Goal: Task Accomplishment & Management: Use online tool/utility

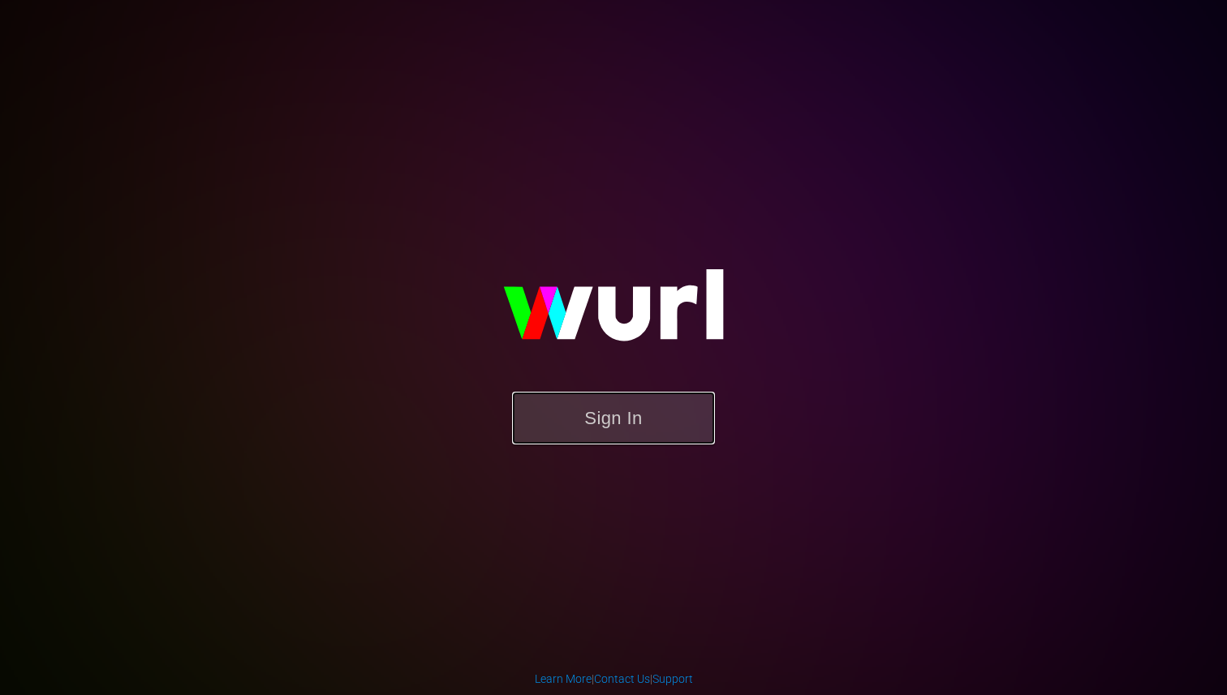
click at [616, 414] on button "Sign In" at bounding box center [613, 418] width 203 height 53
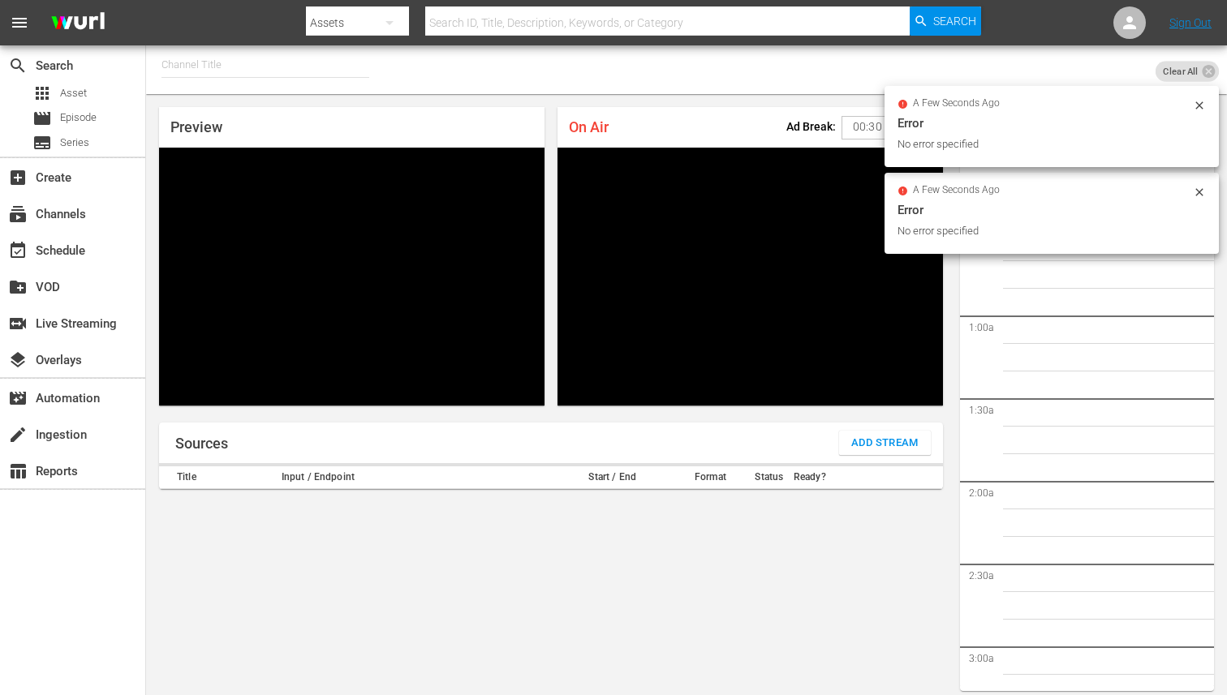
scroll to position [52, 0]
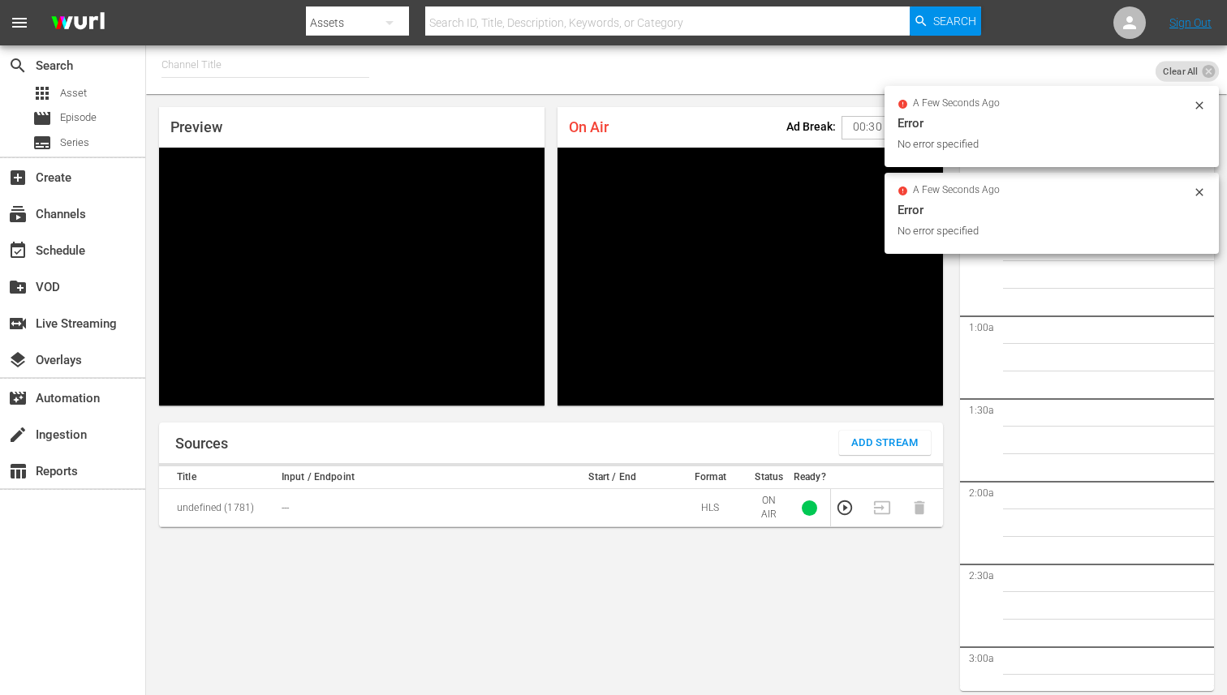
scroll to position [52, 0]
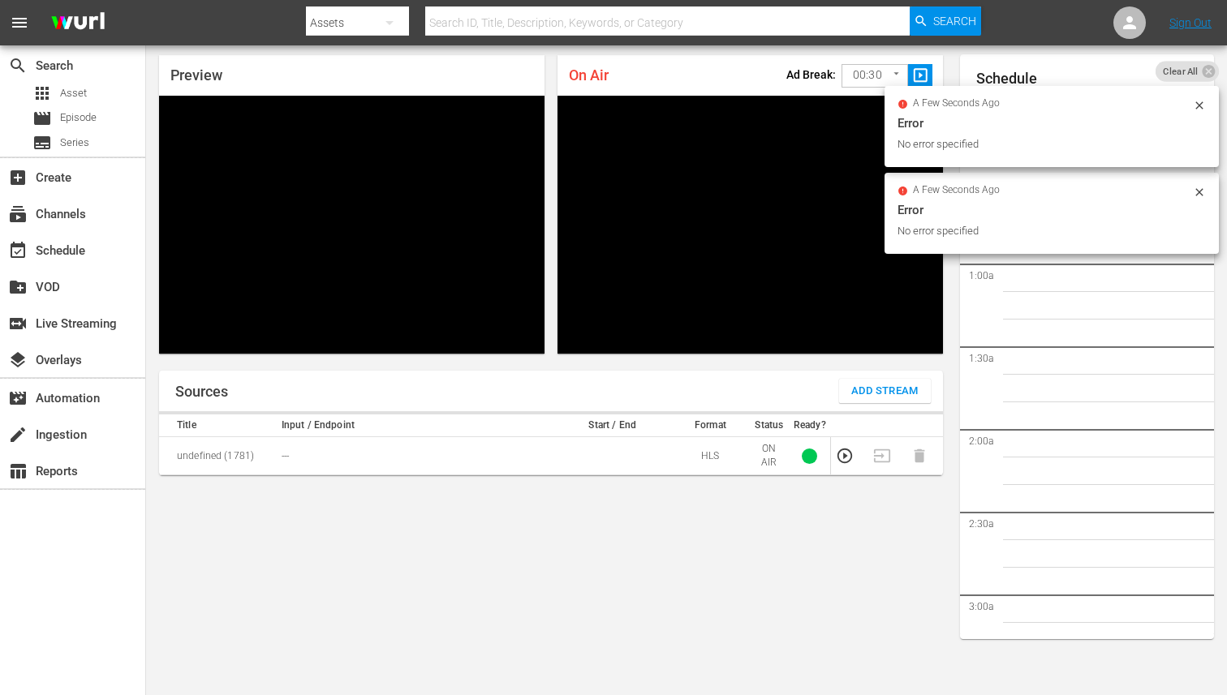
scroll to position [2347, 0]
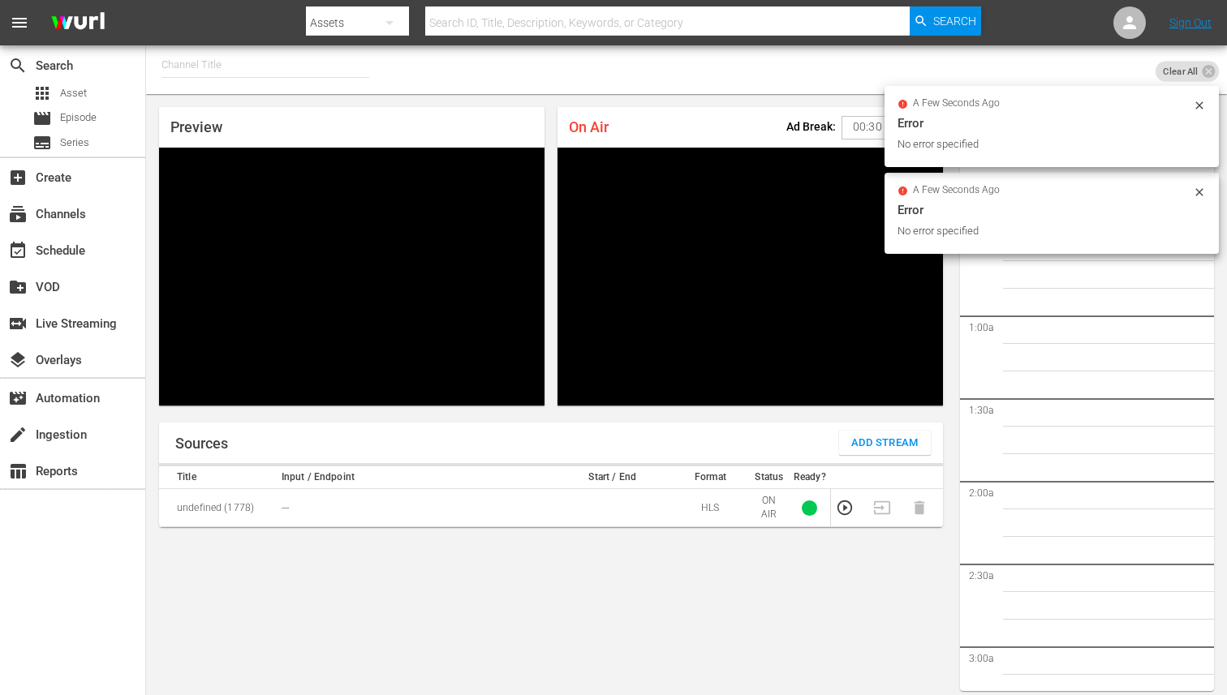
scroll to position [2347, 0]
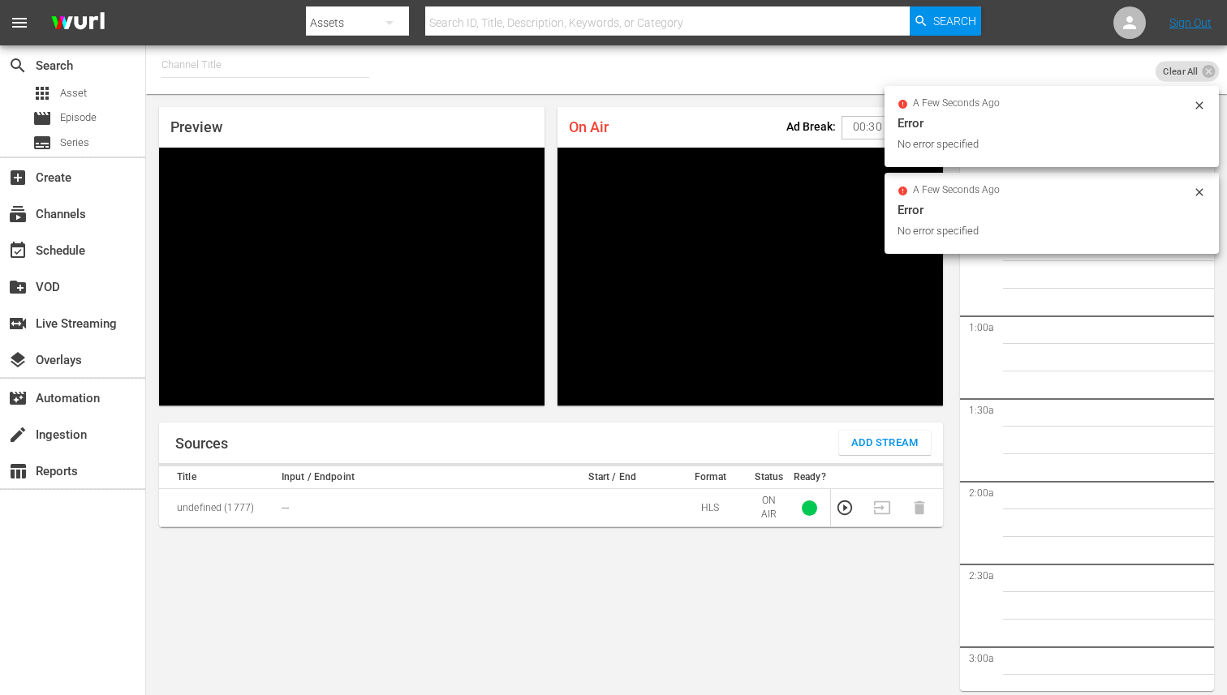
scroll to position [52, 0]
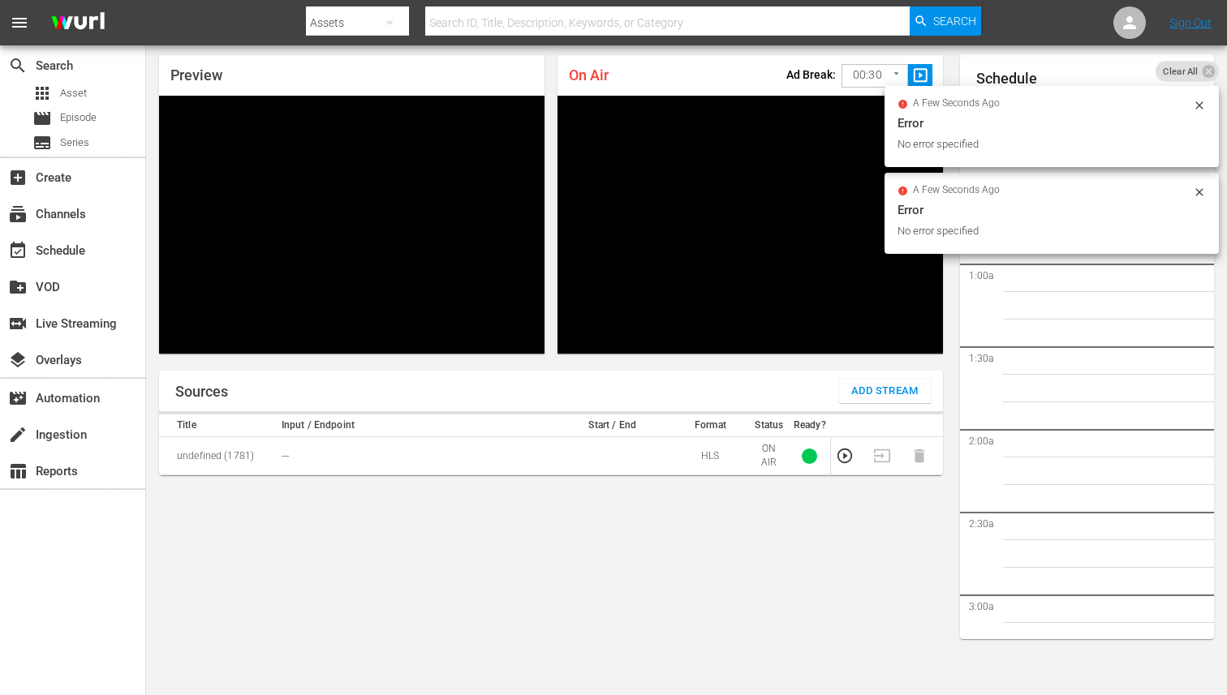
scroll to position [2356, 0]
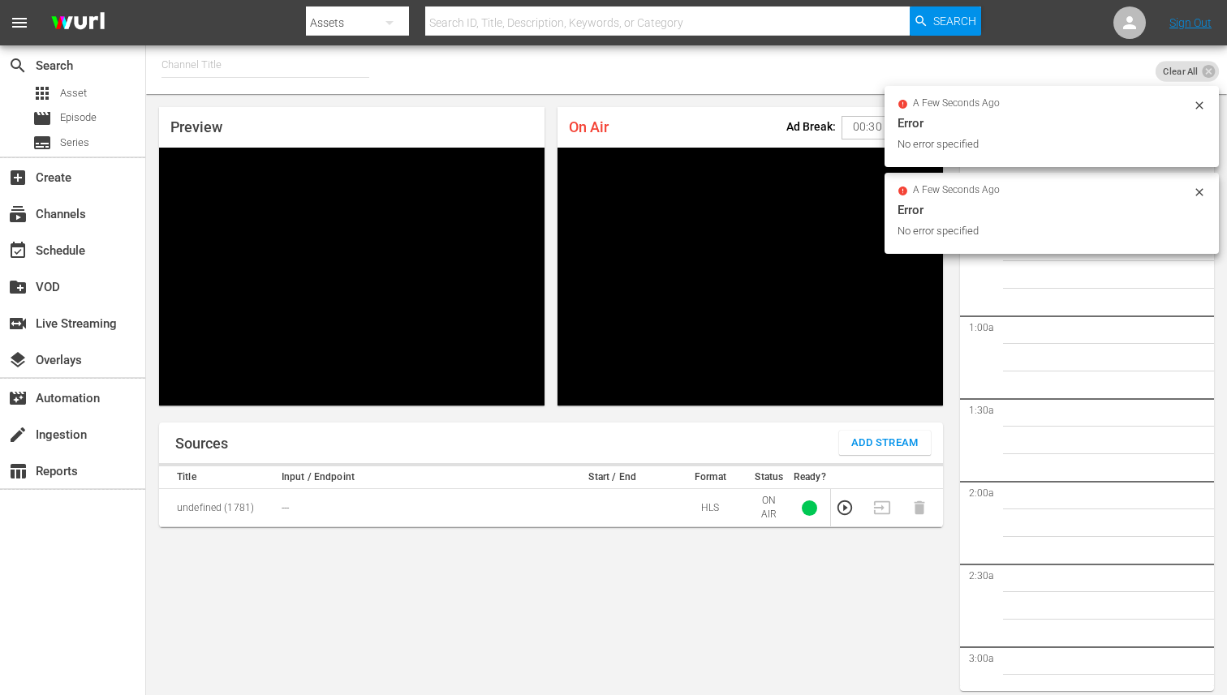
scroll to position [52, 0]
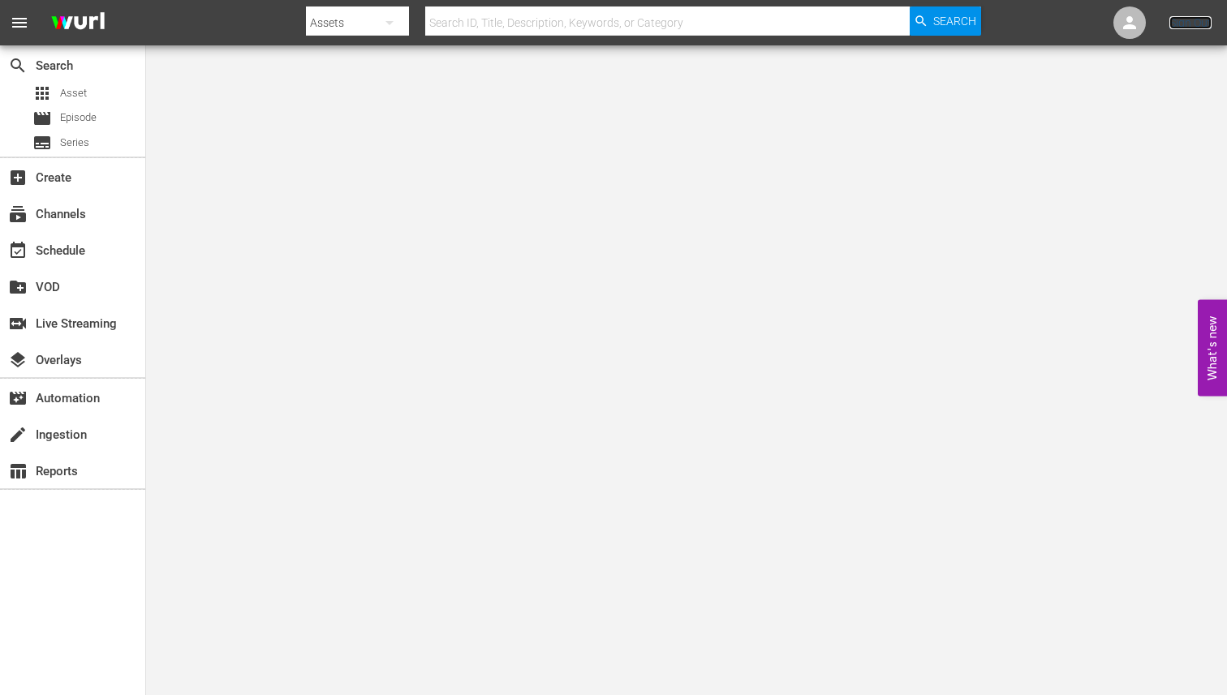
click at [1194, 19] on link "Sign Out" at bounding box center [1190, 22] width 42 height 13
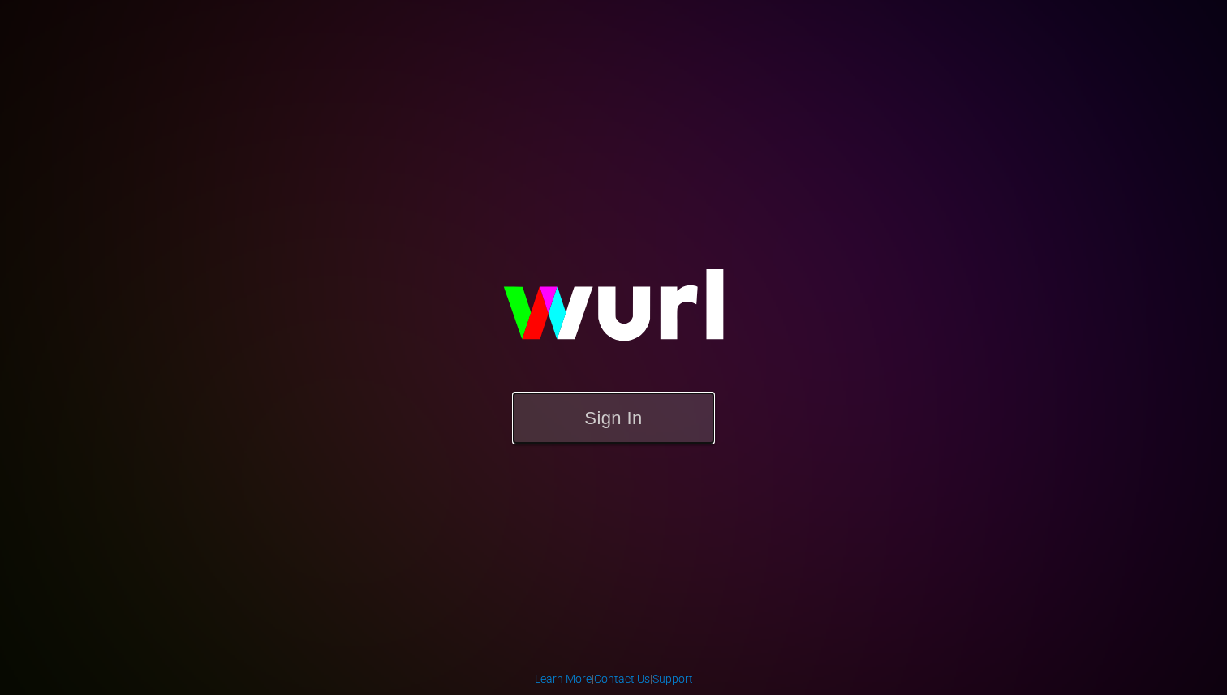
click at [640, 420] on button "Sign In" at bounding box center [613, 418] width 203 height 53
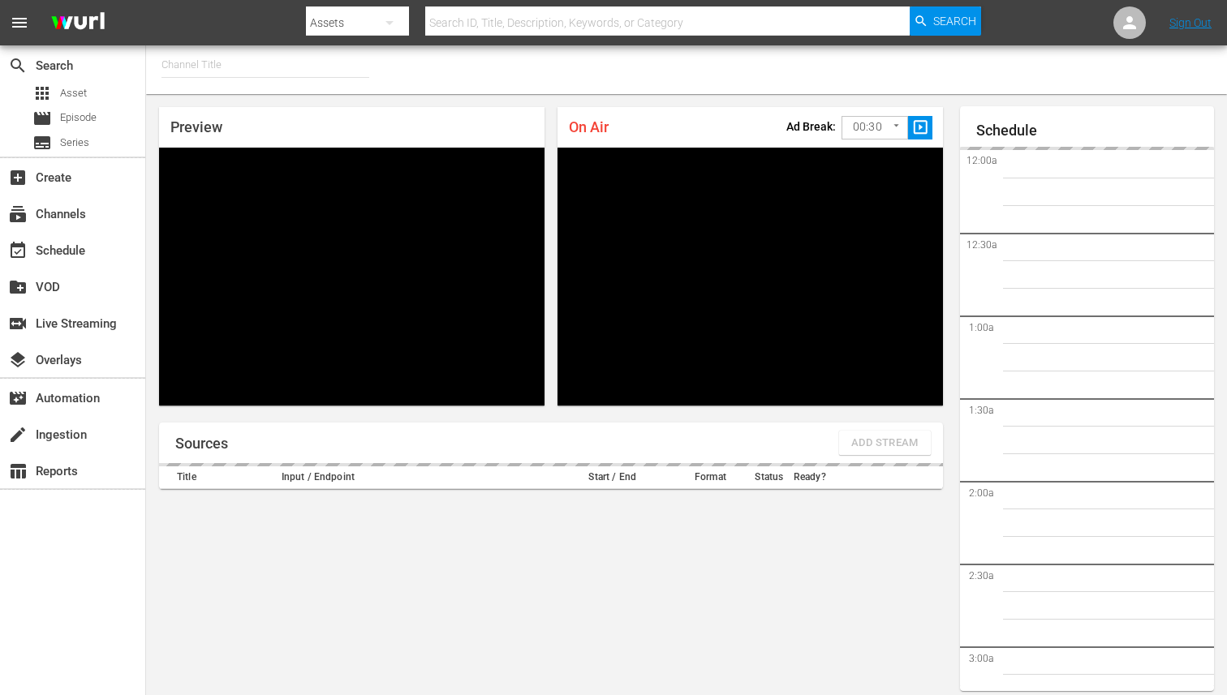
type input "FIFA+ English Global (1781)"
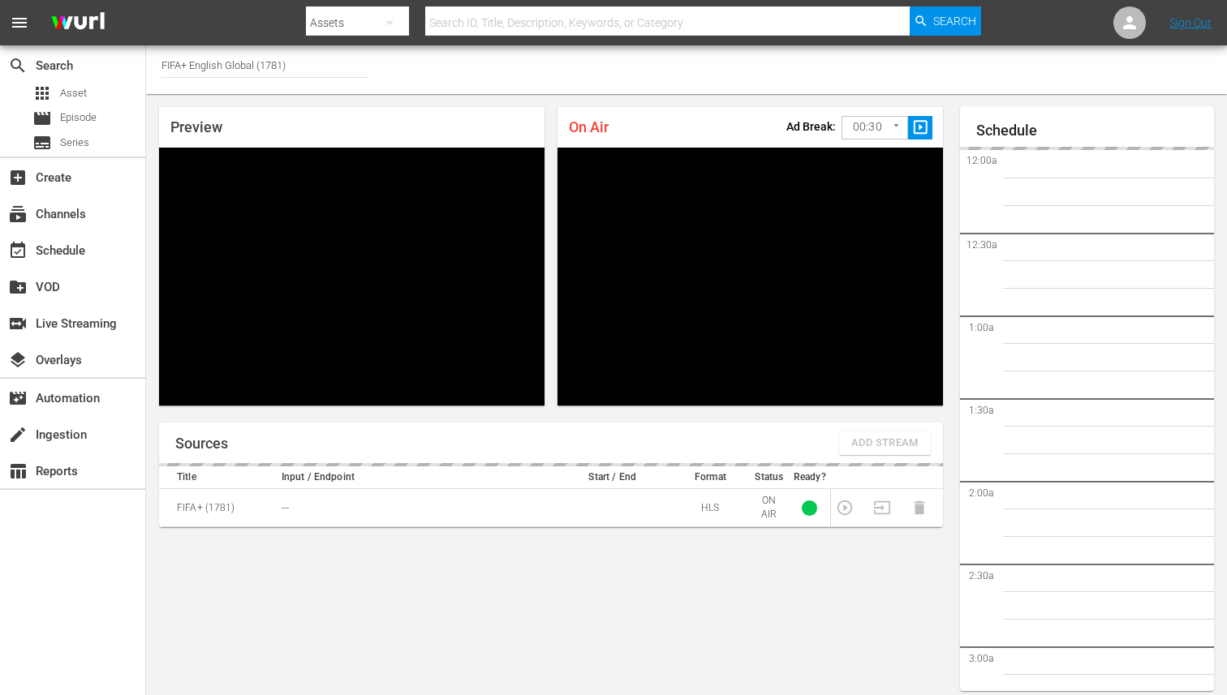
scroll to position [52, 0]
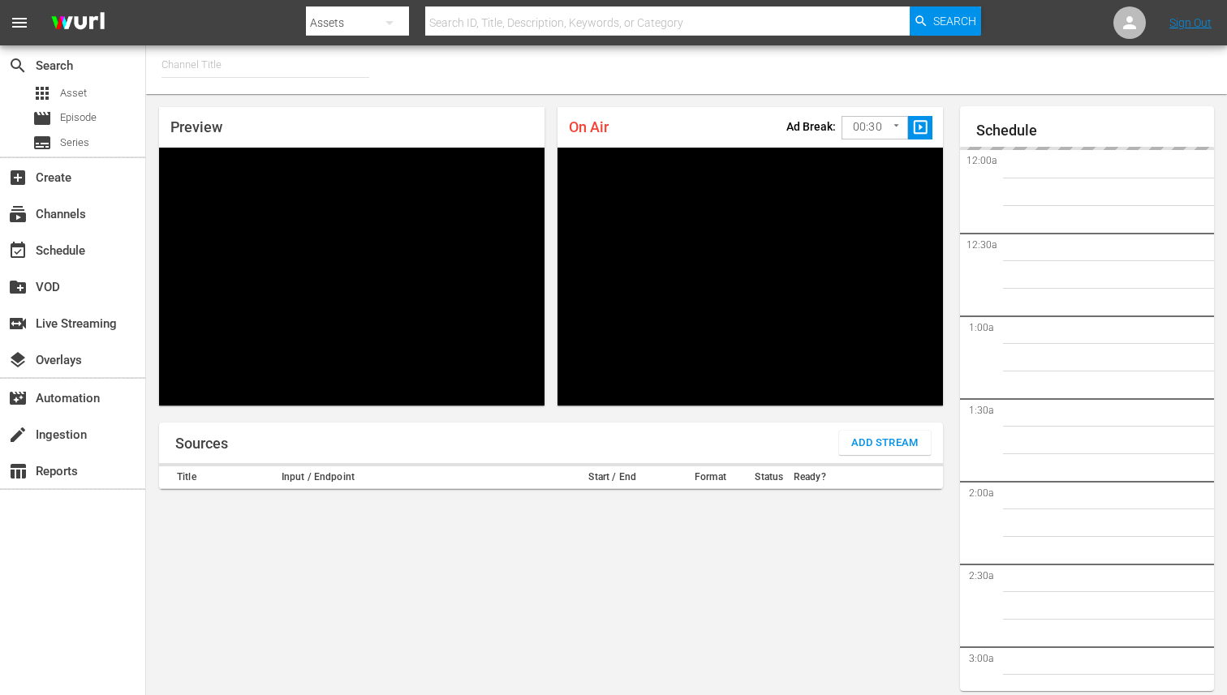
type input "FIFA+ English Global (1781)"
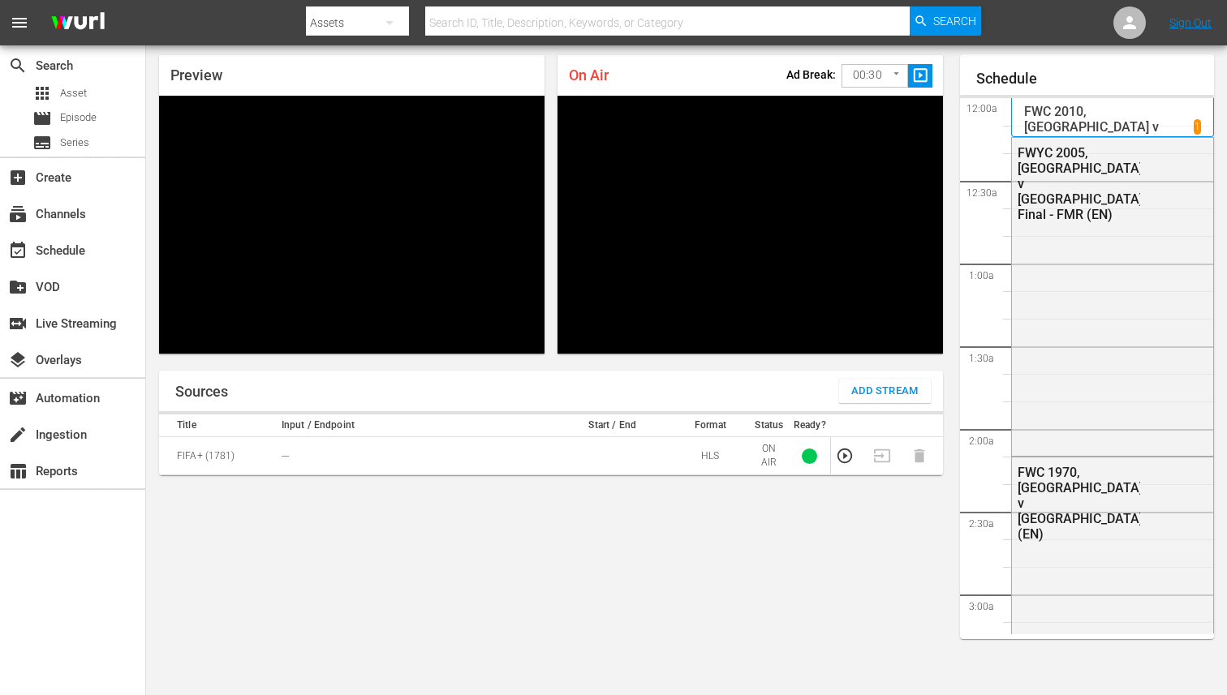
scroll to position [2386, 0]
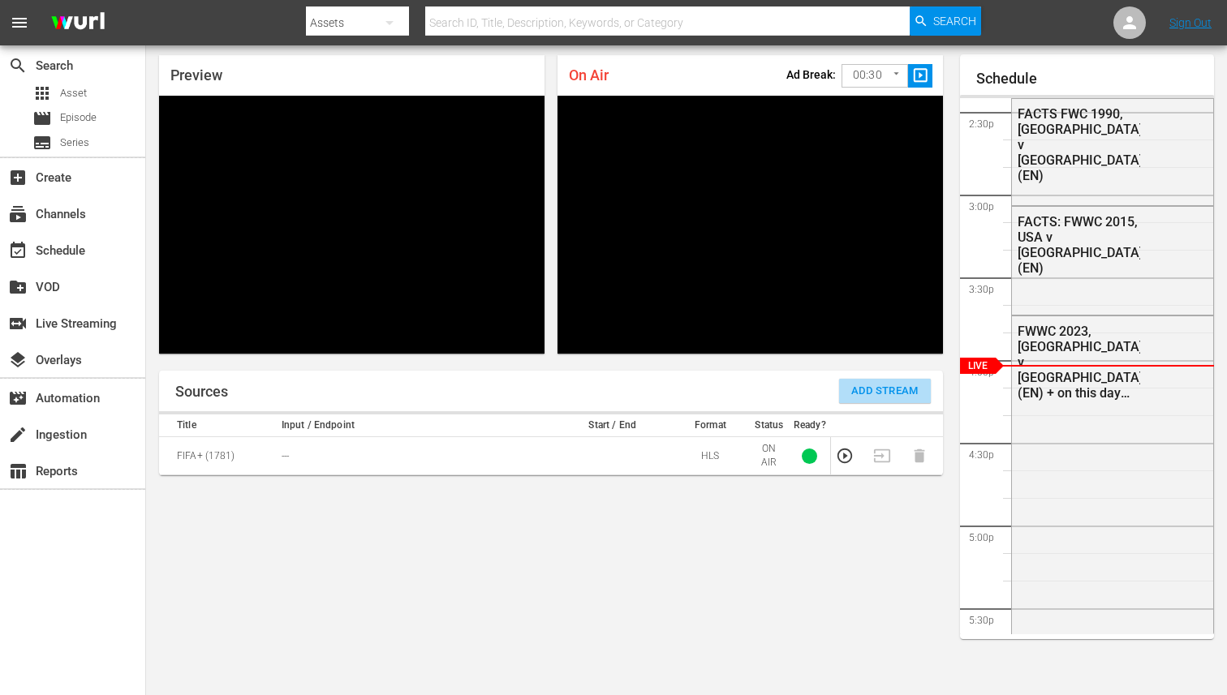
click at [857, 395] on span "Add Stream" at bounding box center [884, 391] width 67 height 19
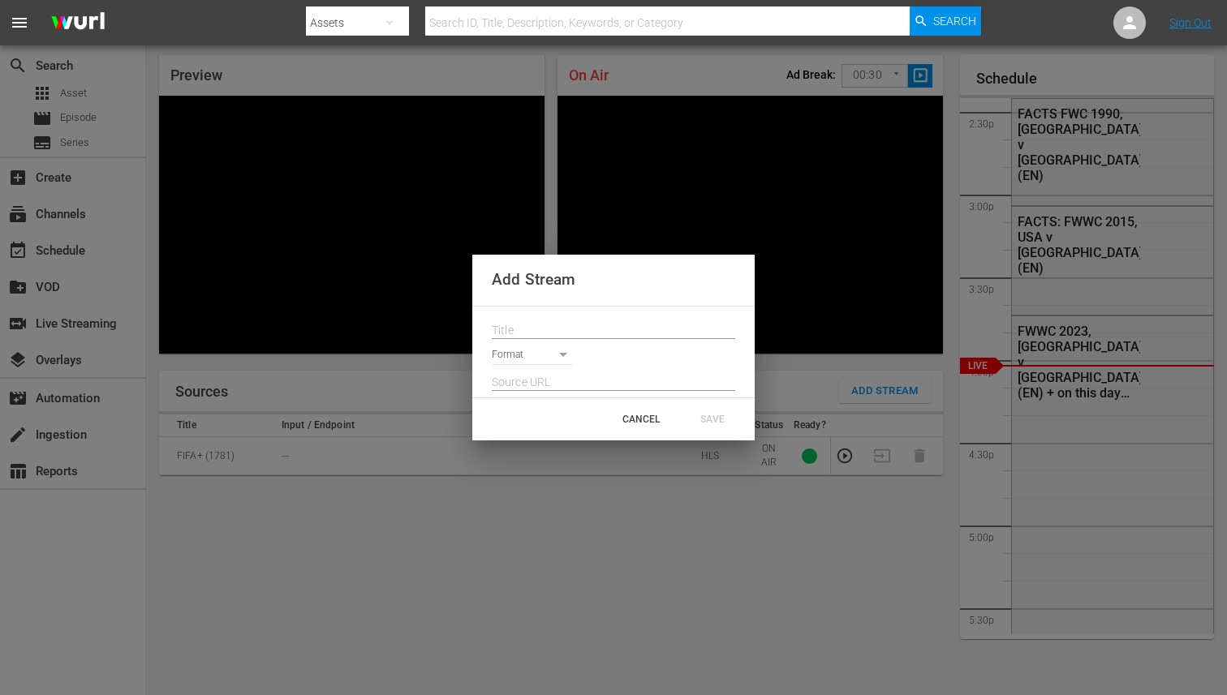
click at [607, 331] on input "text" at bounding box center [613, 331] width 243 height 24
paste input "Live Channel 00d24de4-4f14-4d1e-b9e9-ac3d7f6bfbab eng FIFA Intercontinental Cup…"
type input "Live Channel 00d24de4-4f14-4d1e-b9e9-ac3d7f6bfbab eng FIFA Intercontinental Cup…"
click at [633, 364] on div "Format" at bounding box center [613, 352] width 243 height 26
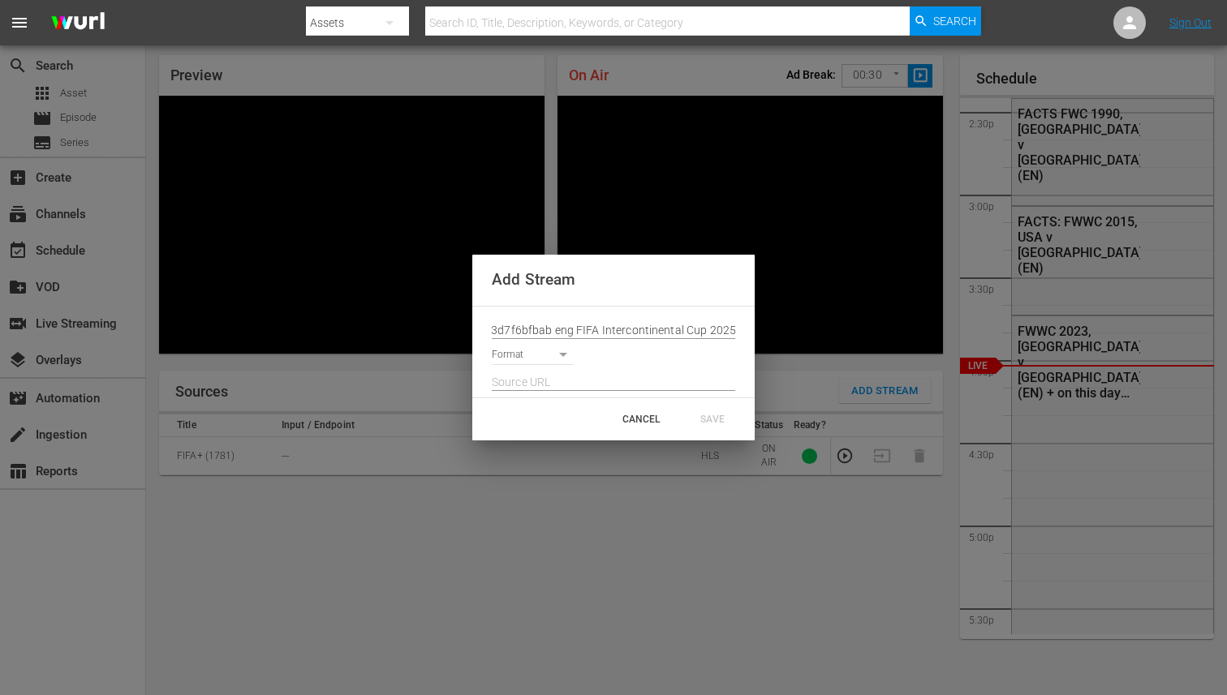
scroll to position [0, 0]
click at [513, 359] on body "menu Search By Assets Search ID, Title, Description, Keywords, or Category Sear…" at bounding box center [613, 295] width 1227 height 695
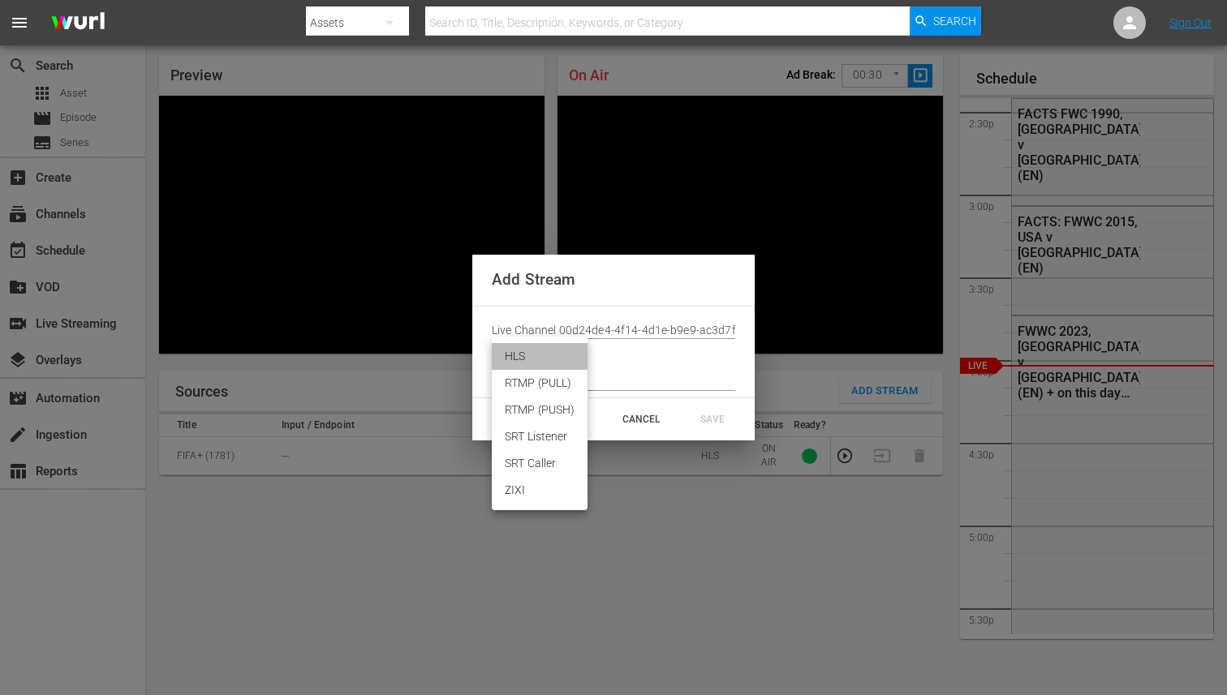
click at [531, 362] on li "HLS" at bounding box center [540, 356] width 96 height 27
type input "HLS"
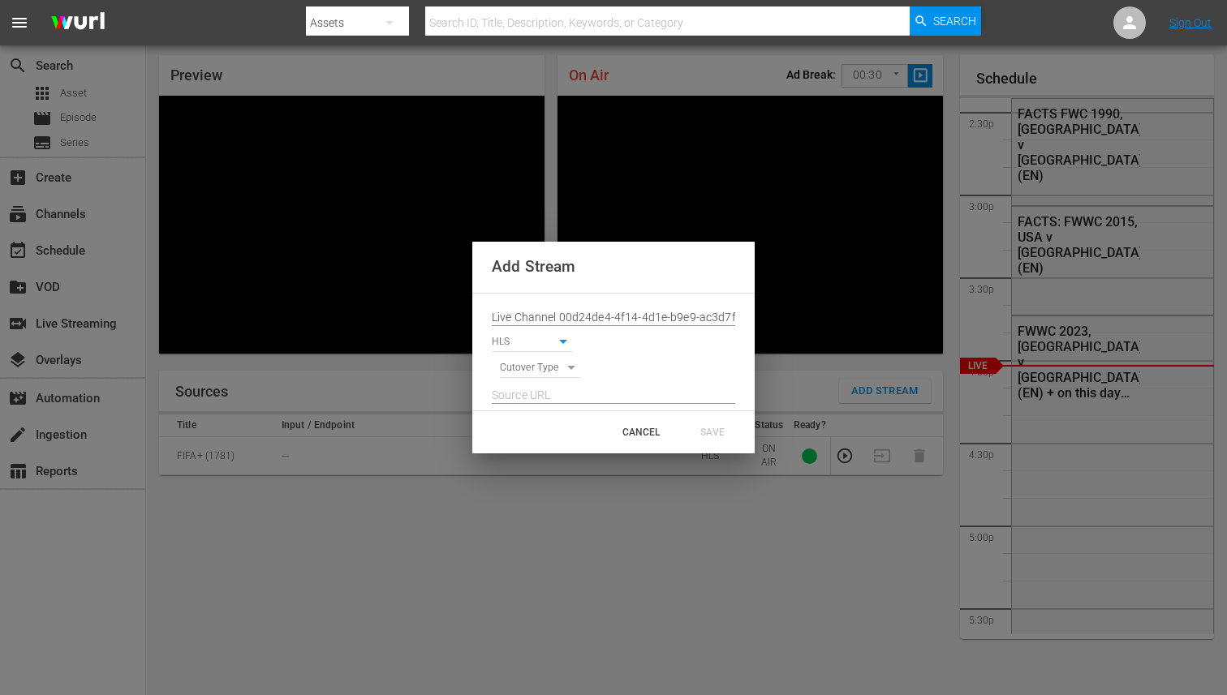
click at [532, 368] on body "menu Search By Assets Search ID, Title, Description, Keywords, or Category Sear…" at bounding box center [613, 295] width 1227 height 695
click at [522, 400] on li "SIGNAL" at bounding box center [541, 396] width 82 height 27
type input "SIGNAL"
click at [523, 387] on input "text" at bounding box center [613, 396] width 243 height 24
paste input "[URL][DOMAIN_NAME][DATE][DATE]"
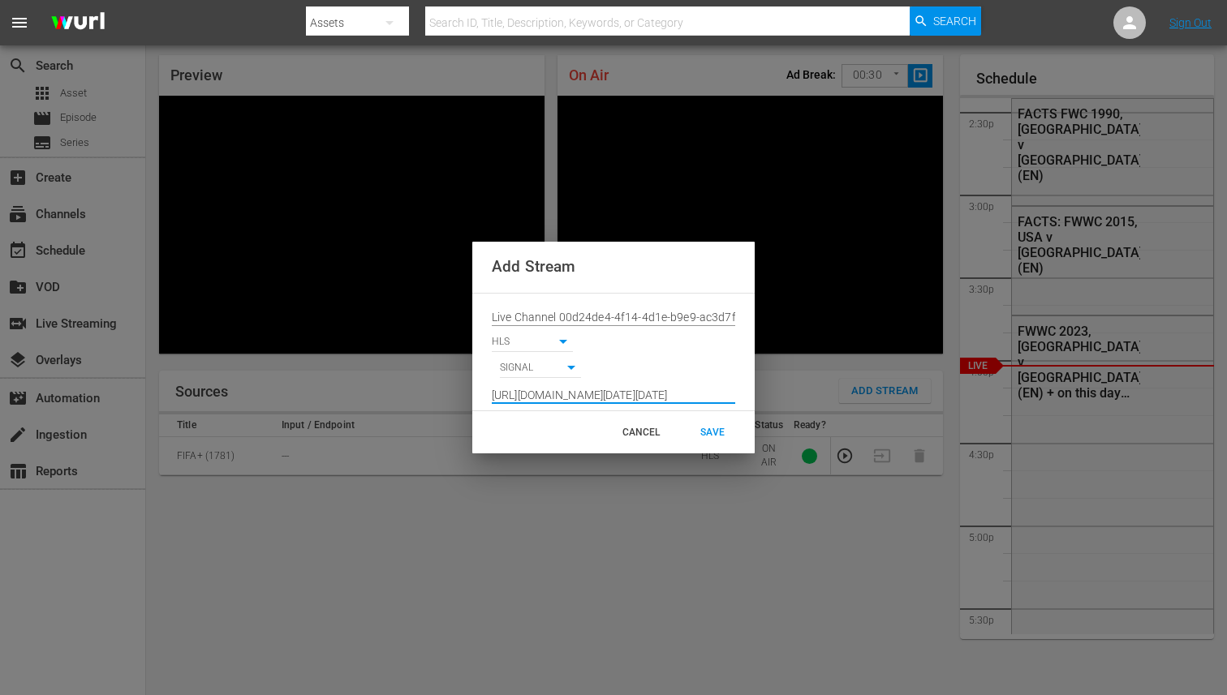
scroll to position [0, 458]
type input "[URL][DOMAIN_NAME][DATE][DATE]"
click at [720, 441] on div "SAVE" at bounding box center [712, 432] width 71 height 29
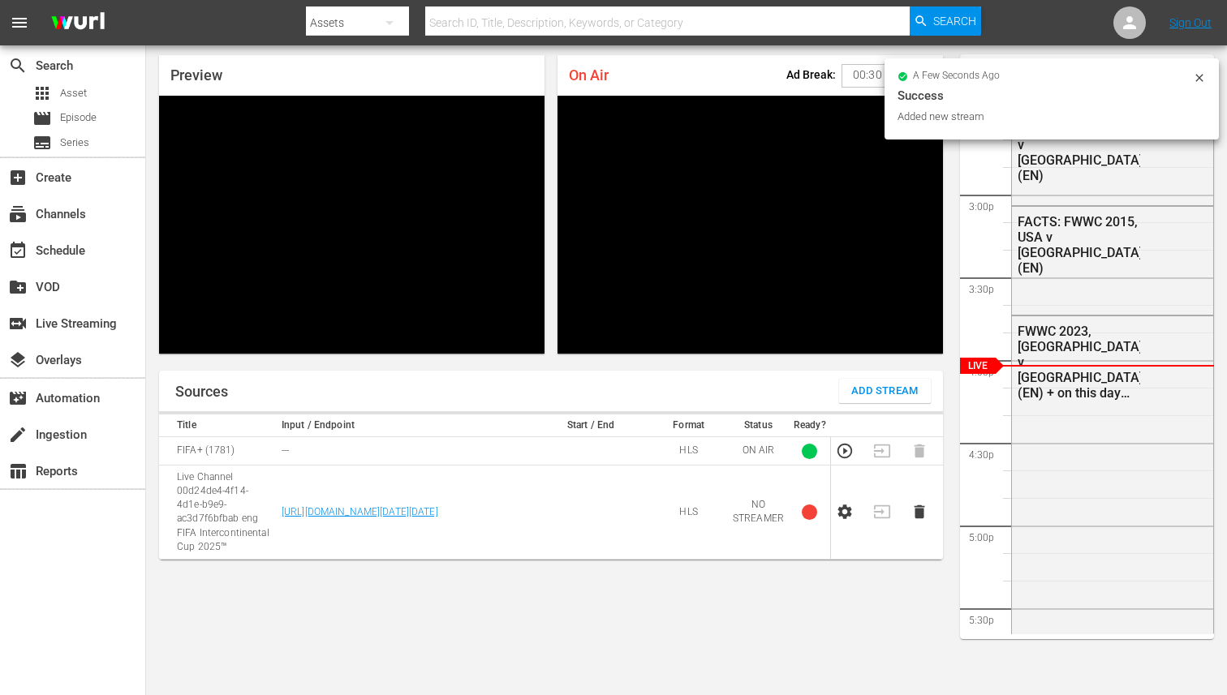
click at [1204, 79] on icon at bounding box center [1199, 77] width 13 height 13
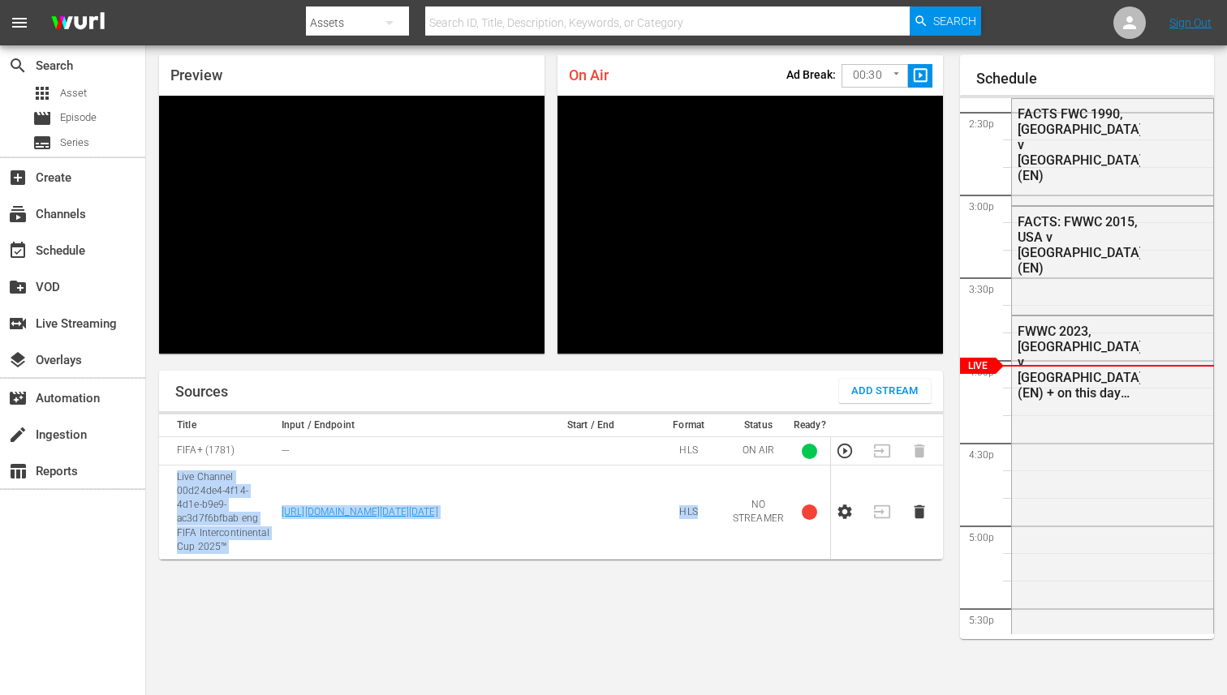
drag, startPoint x: 168, startPoint y: 474, endPoint x: 726, endPoint y: 553, distance: 563.9
click at [726, 554] on tr "Live Channel 00d24de4-4f14-4d1e-b9e9-ac3d7f6bfbab eng FIFA Intercontinental Cup…" at bounding box center [551, 513] width 784 height 94
click at [717, 552] on td "HLS" at bounding box center [688, 513] width 79 height 94
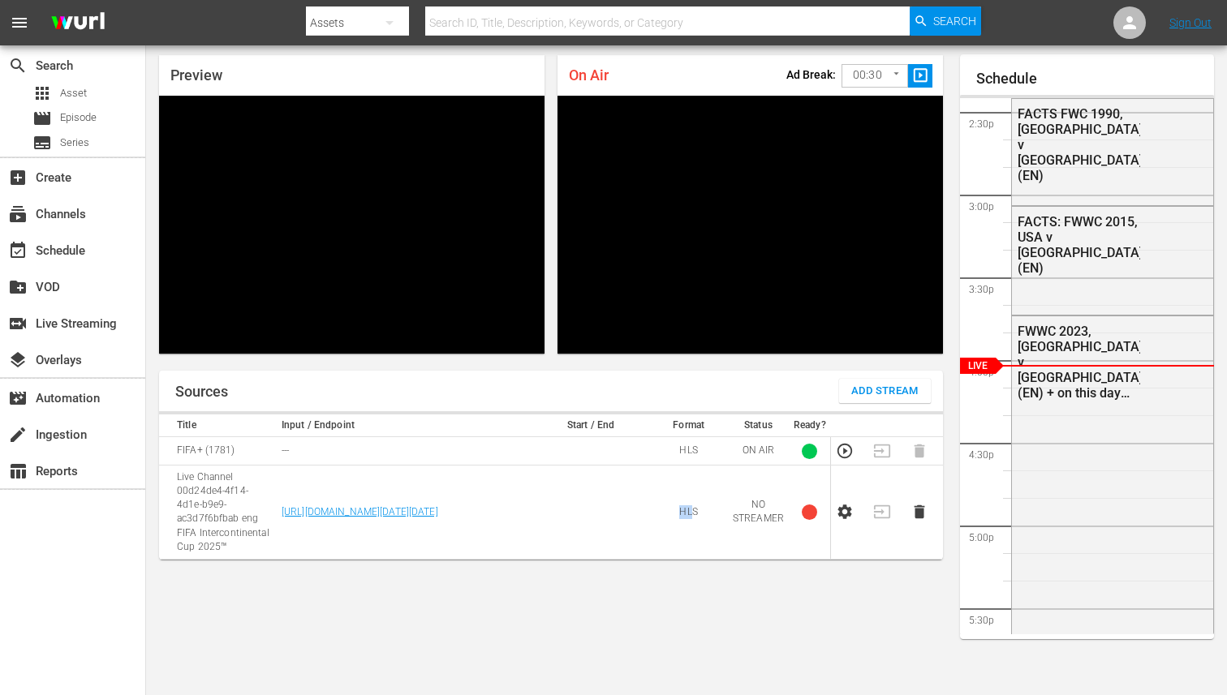
drag, startPoint x: 680, startPoint y: 517, endPoint x: 691, endPoint y: 517, distance: 11.4
click at [691, 517] on td "HLS" at bounding box center [688, 513] width 79 height 94
click at [717, 508] on td "HLS" at bounding box center [688, 513] width 79 height 94
drag, startPoint x: 735, startPoint y: 509, endPoint x: 776, endPoint y: 520, distance: 42.1
click at [776, 519] on td "NO STREAMER" at bounding box center [758, 513] width 61 height 94
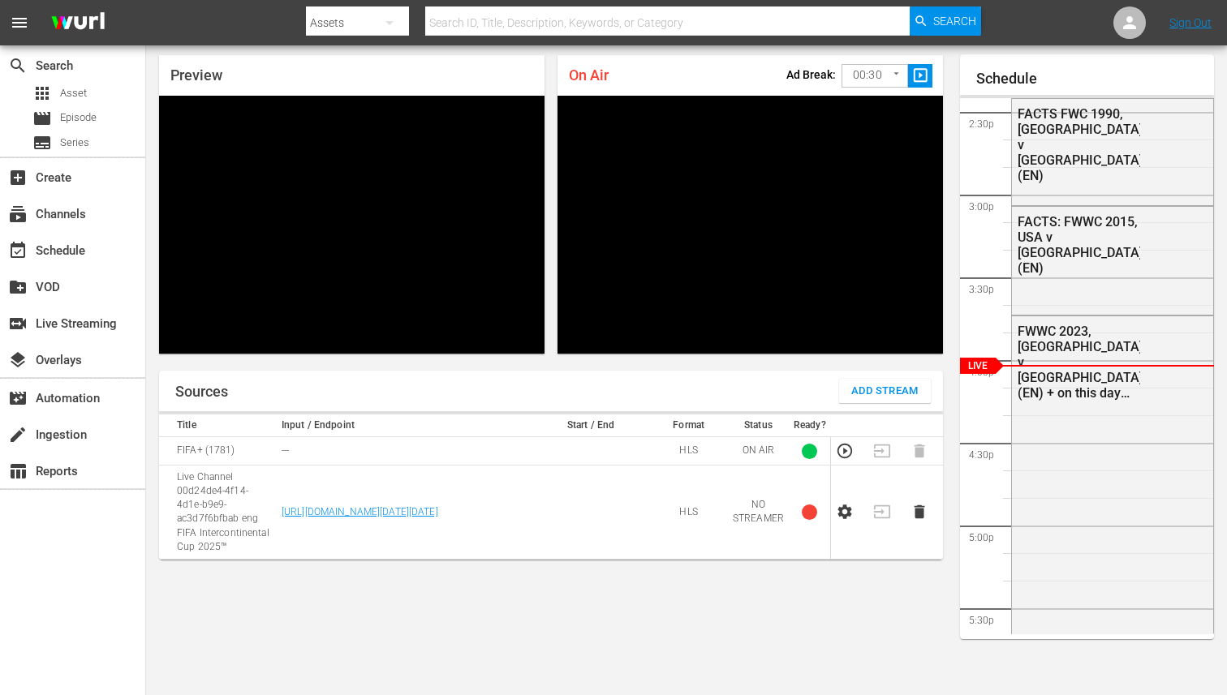
click at [789, 523] on td at bounding box center [810, 513] width 42 height 94
drag, startPoint x: 787, startPoint y: 523, endPoint x: 742, endPoint y: 510, distance: 47.0
click at [742, 510] on td "NO STREAMER" at bounding box center [758, 513] width 61 height 94
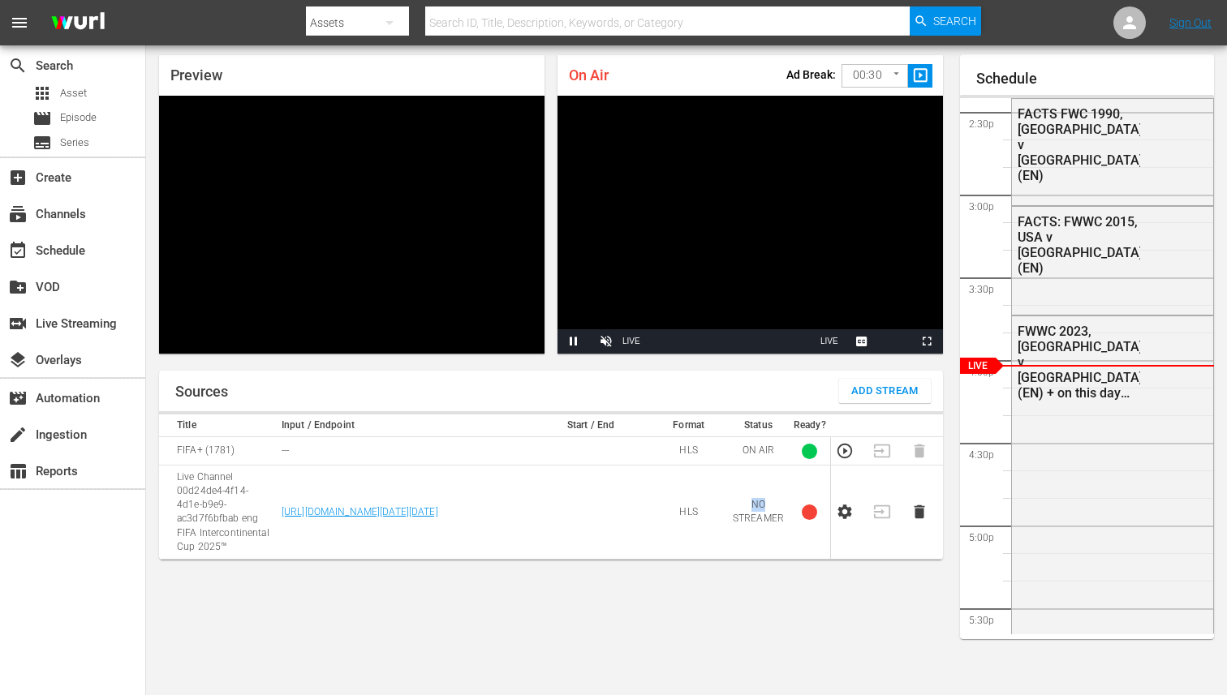
drag, startPoint x: 742, startPoint y: 494, endPoint x: 776, endPoint y: 512, distance: 37.8
click at [776, 512] on td "NO STREAMER" at bounding box center [758, 513] width 61 height 94
click at [688, 510] on td "HLS" at bounding box center [688, 513] width 79 height 94
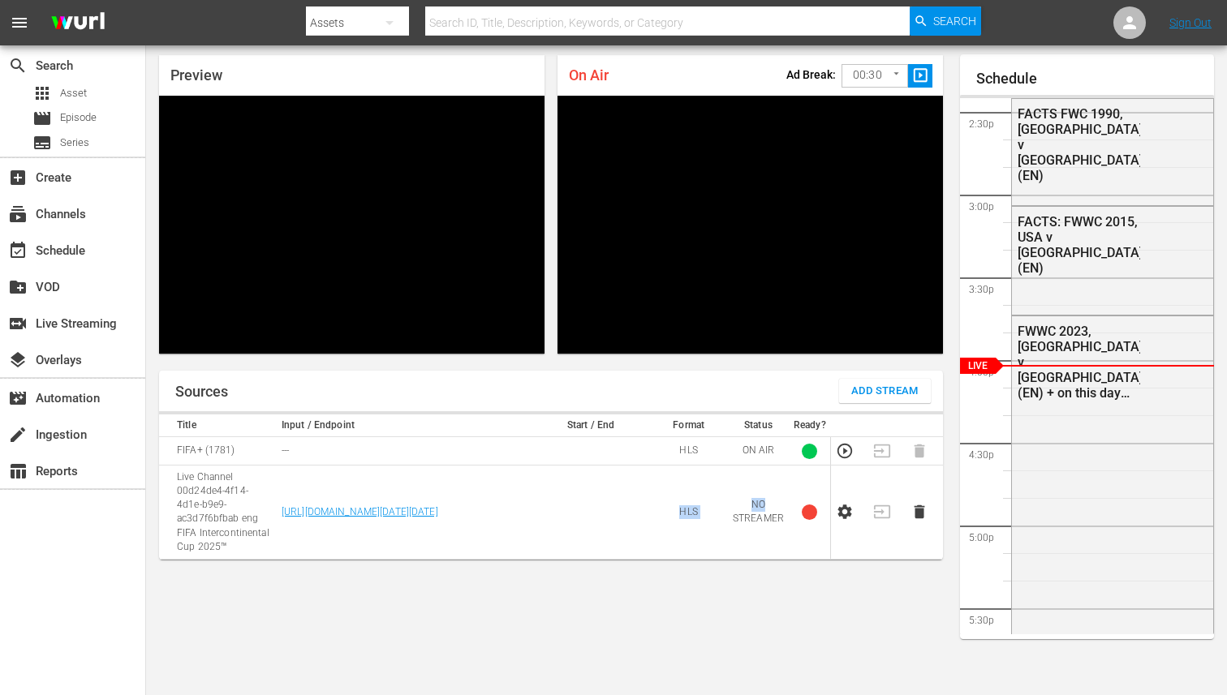
drag, startPoint x: 670, startPoint y: 502, endPoint x: 768, endPoint y: 509, distance: 98.4
click at [768, 509] on tr "Live Channel 00d24de4-4f14-4d1e-b9e9-ac3d7f6bfbab eng FIFA Intercontinental Cup…" at bounding box center [551, 513] width 784 height 94
click at [747, 507] on td "NO STREAMER" at bounding box center [758, 513] width 61 height 94
click at [845, 548] on td at bounding box center [849, 513] width 37 height 94
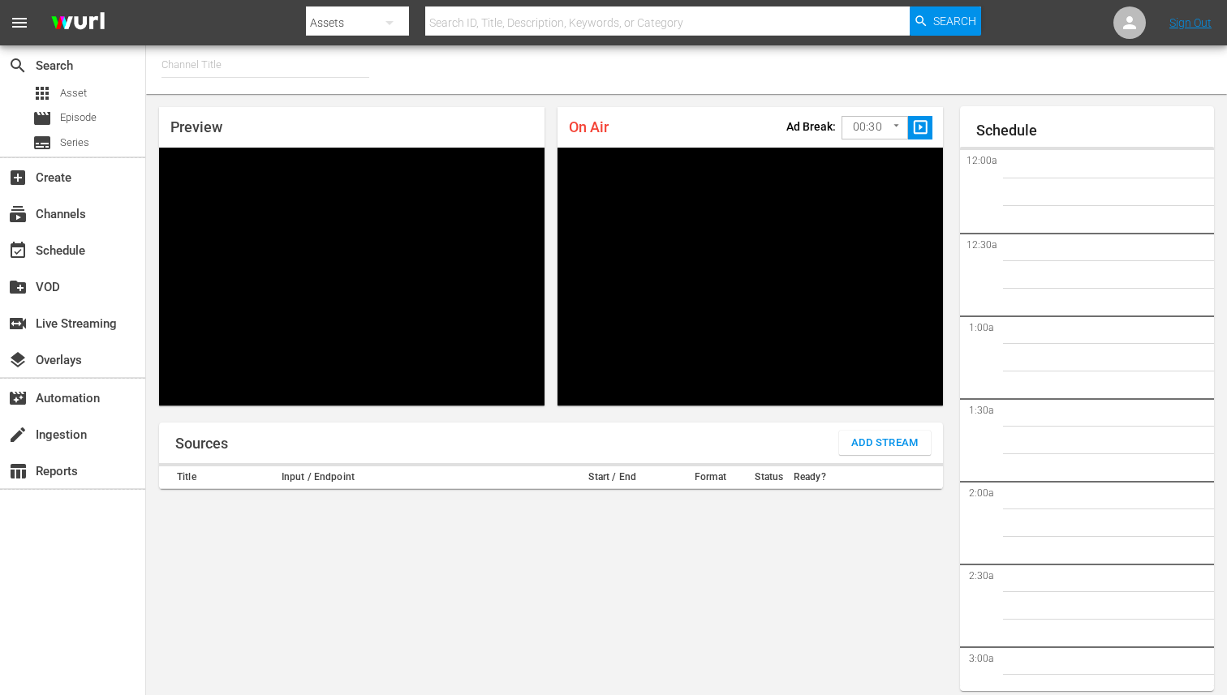
type input "FIFA+ [DEMOGRAPHIC_DATA] Local (1778)"
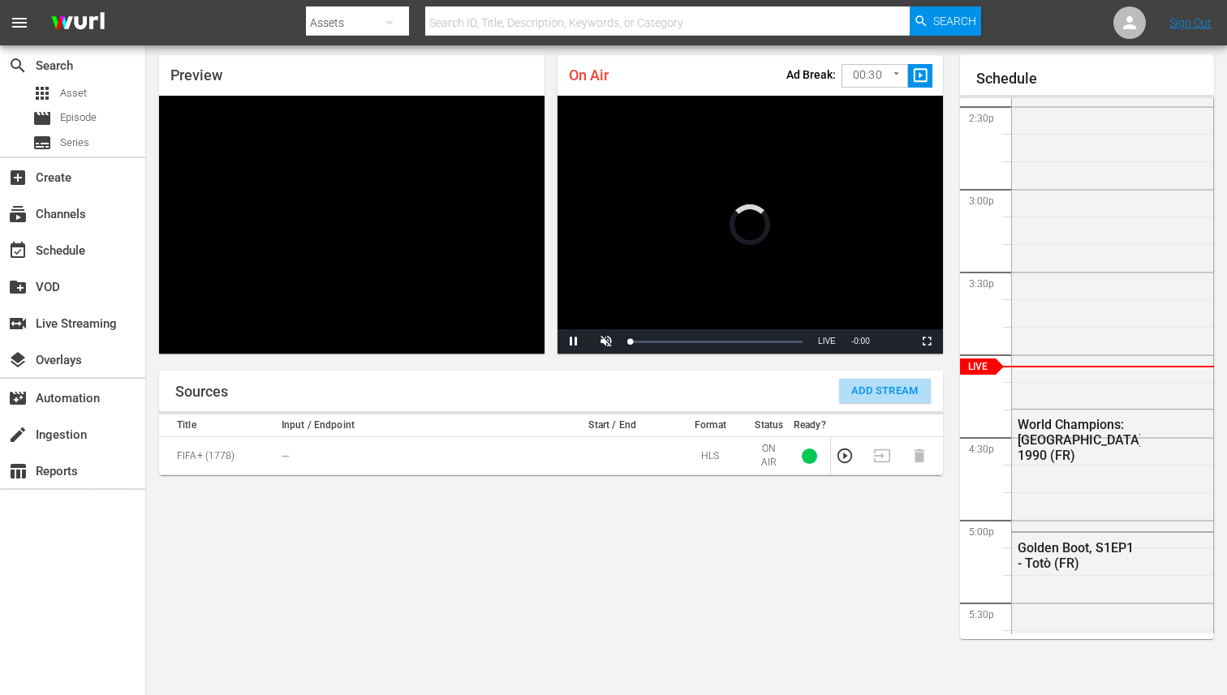
click at [900, 397] on span "Add Stream" at bounding box center [884, 391] width 67 height 19
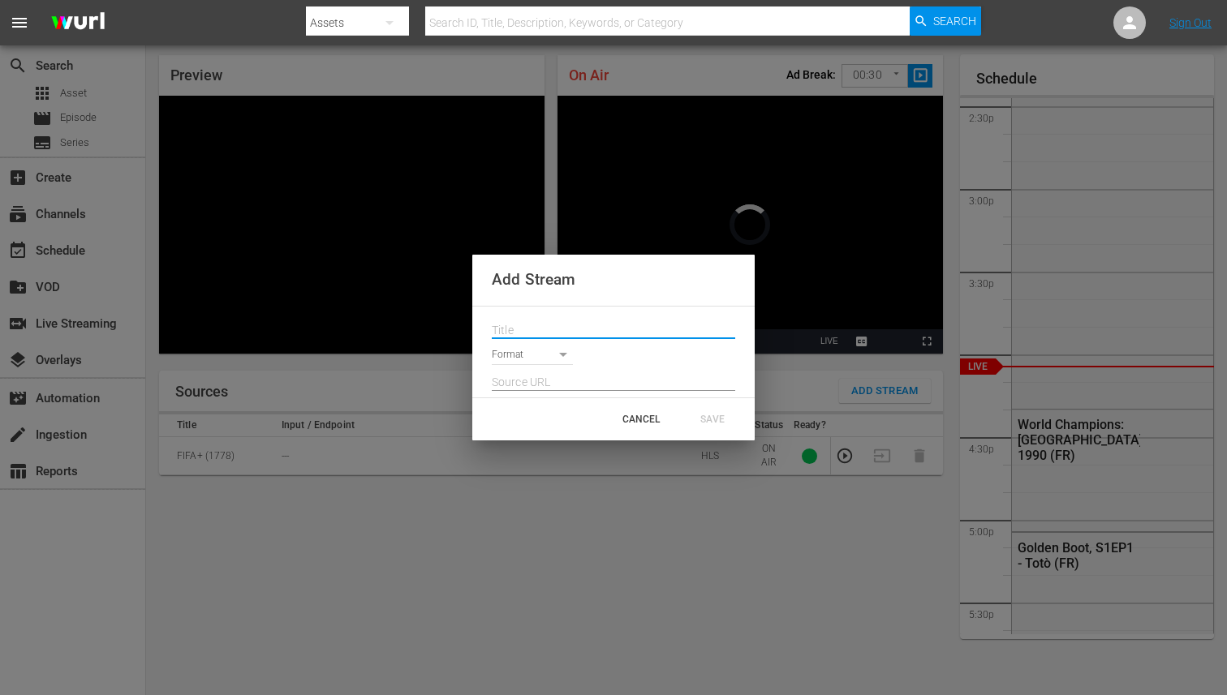
click at [540, 329] on input "text" at bounding box center [613, 331] width 243 height 24
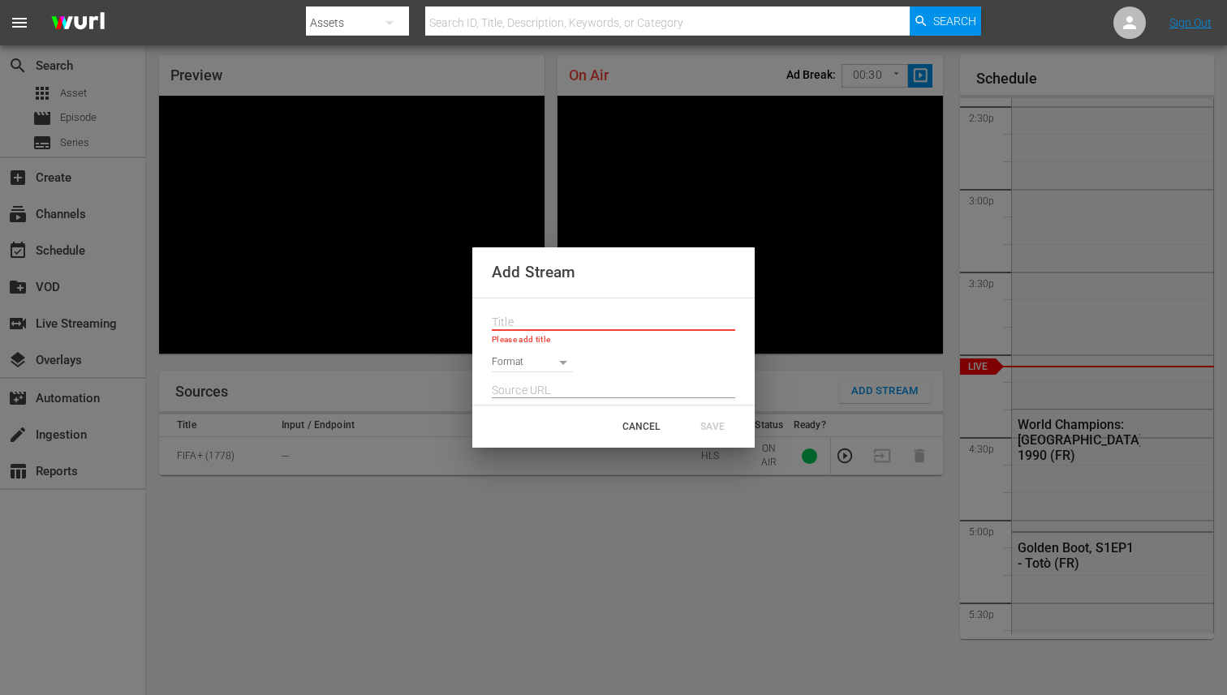
click at [513, 324] on input "text" at bounding box center [613, 323] width 243 height 24
paste input "Live Channel 00d24de4-4f14-4d1e-b9e9-ac3d7f6bfbab eng FIFA Intercontinental Cup…"
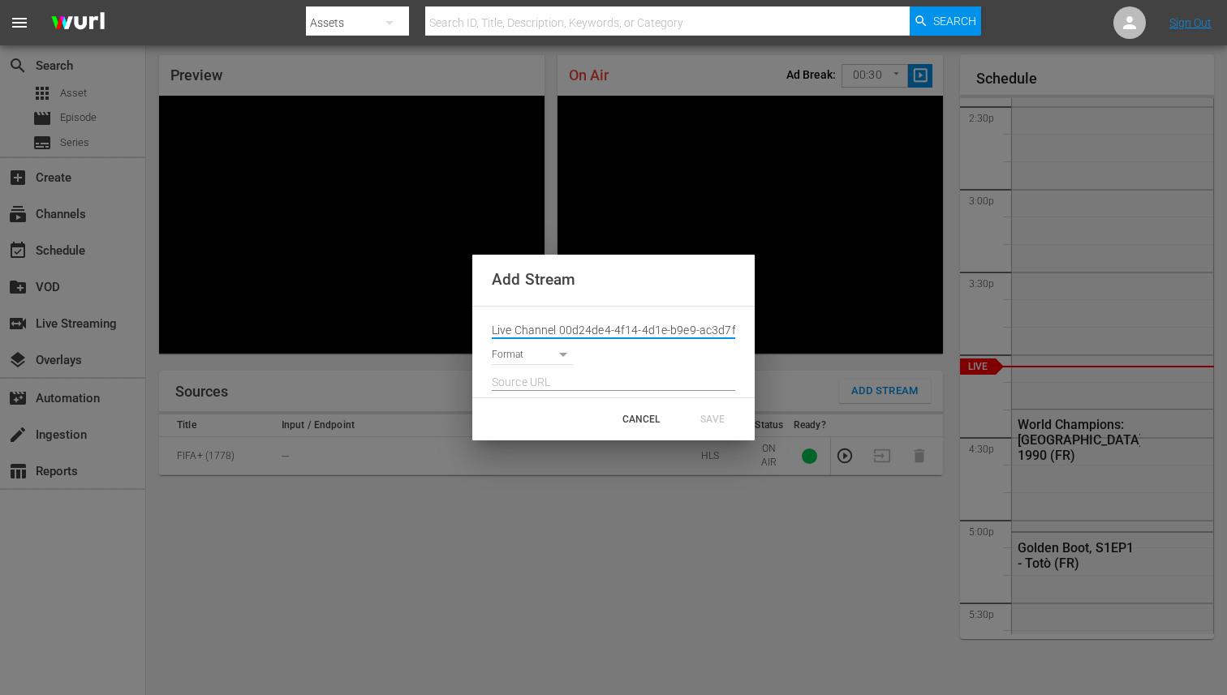
scroll to position [0, 221]
type input "Live Channel 00d24de4-4f14-4d1e-b9e9-ac3d7f6bfbab eng FIFA Intercontinental Cup…"
click at [527, 354] on body "menu Search By Assets Search ID, Title, Description, Keywords, or Category Sear…" at bounding box center [613, 295] width 1227 height 695
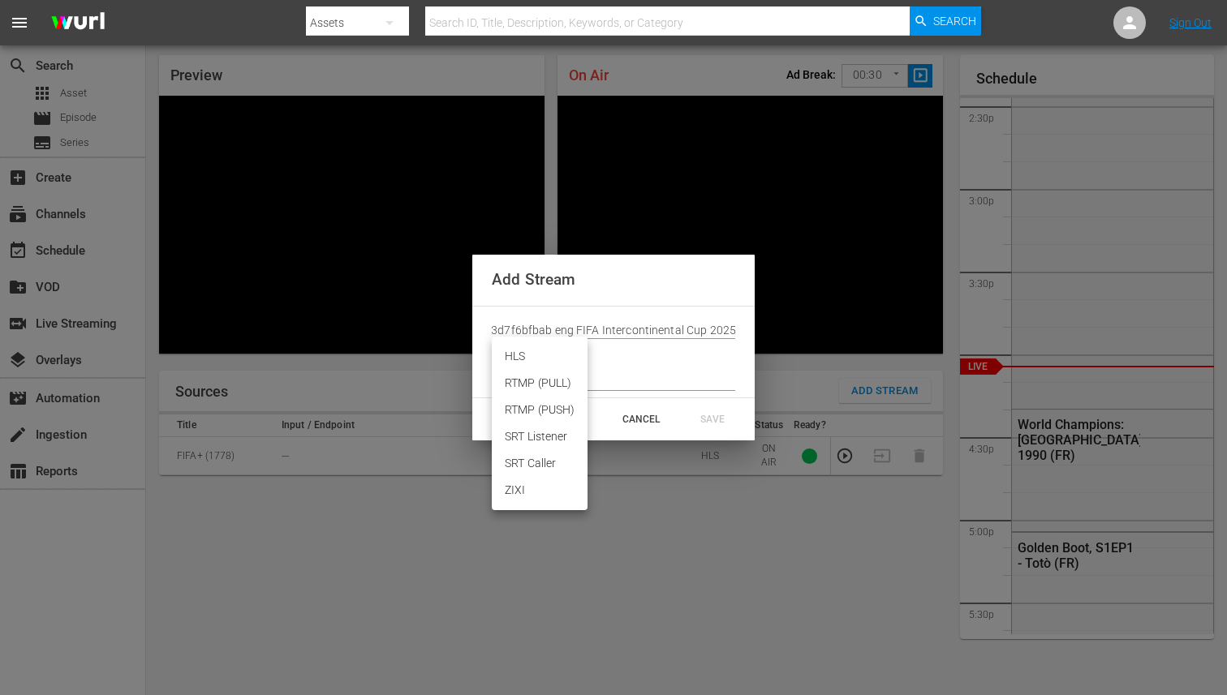
scroll to position [0, 0]
click at [526, 355] on li "HLS" at bounding box center [540, 356] width 96 height 27
type input "HLS"
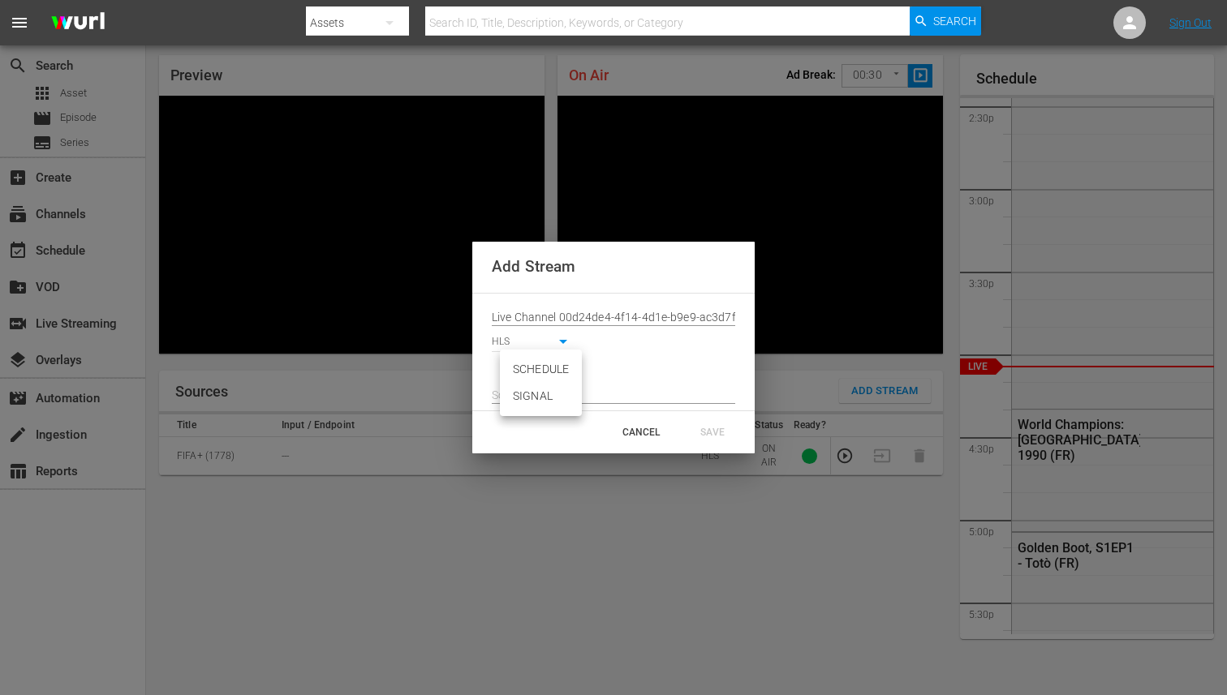
click at [535, 375] on body "menu Search By Assets Search ID, Title, Description, Keywords, or Category Sear…" at bounding box center [613, 295] width 1227 height 695
click at [531, 398] on li "SIGNAL" at bounding box center [541, 396] width 82 height 27
type input "SIGNAL"
click at [623, 393] on input "text" at bounding box center [613, 396] width 243 height 24
paste input "https://d7pd9oqdl4d44.cloudfront.net/2025_09_22_12_29_42_3ad26bcb-2f66-4b0d-ad7…"
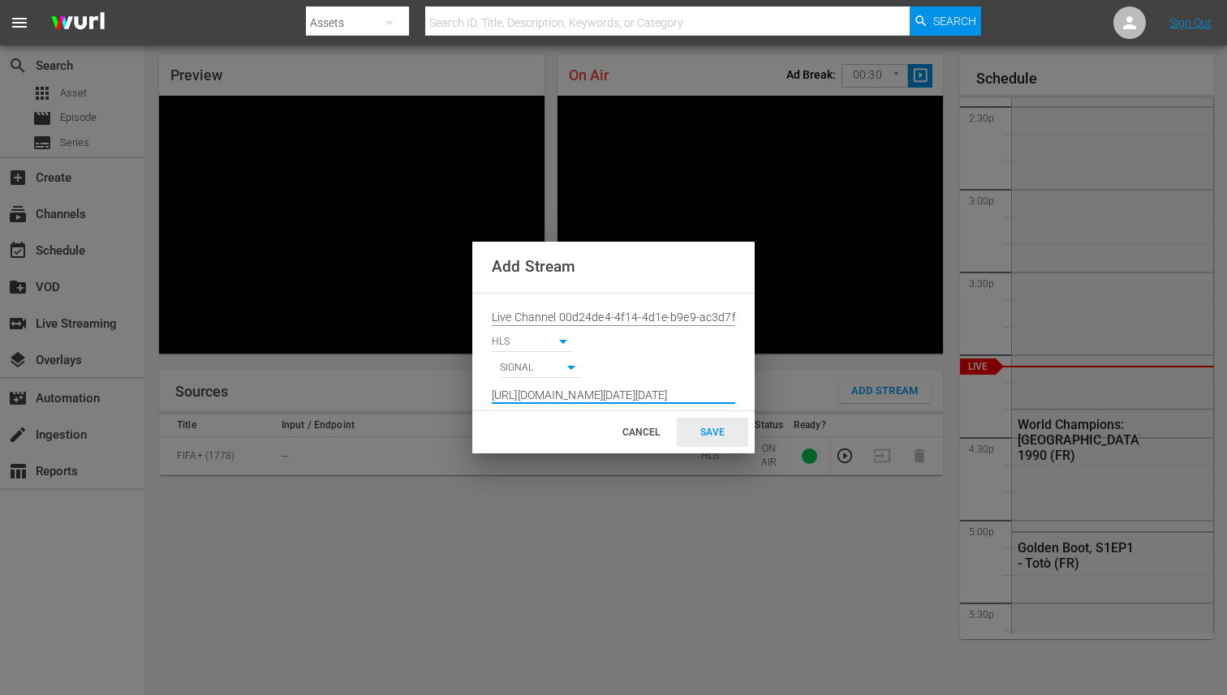
type input "https://d7pd9oqdl4d44.cloudfront.net/2025_09_22_12_29_42_3ad26bcb-2f66-4b0d-ad7…"
click at [701, 427] on div "SAVE" at bounding box center [712, 432] width 71 height 29
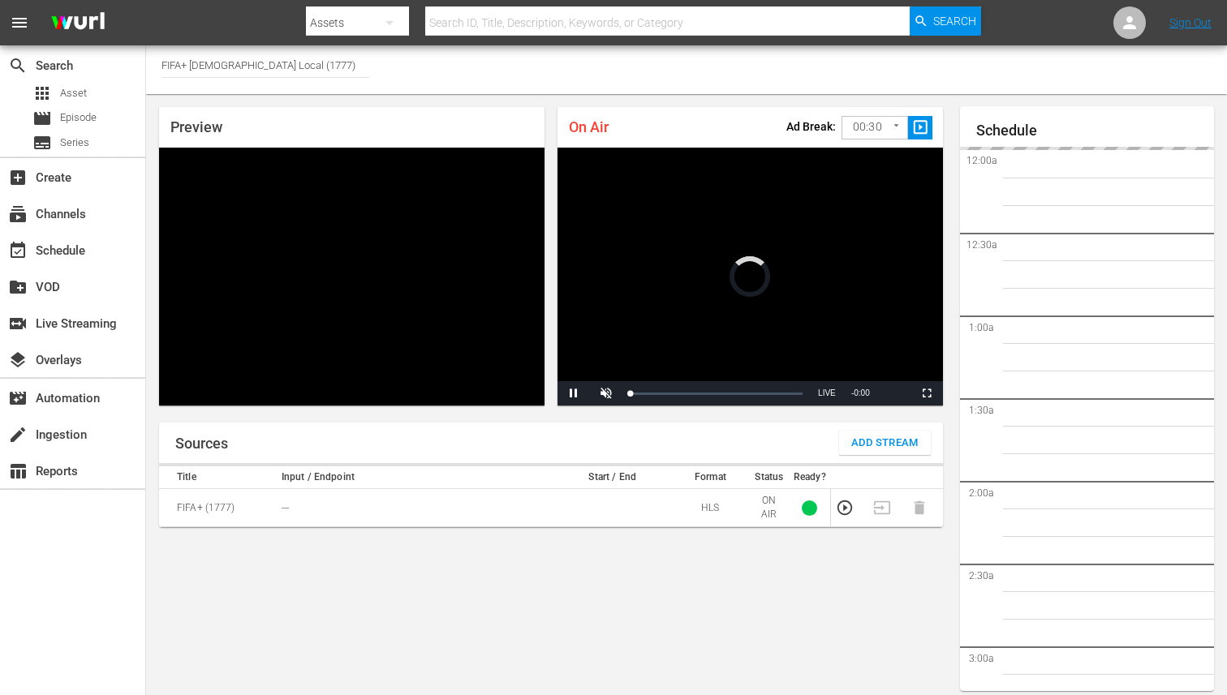
scroll to position [52, 0]
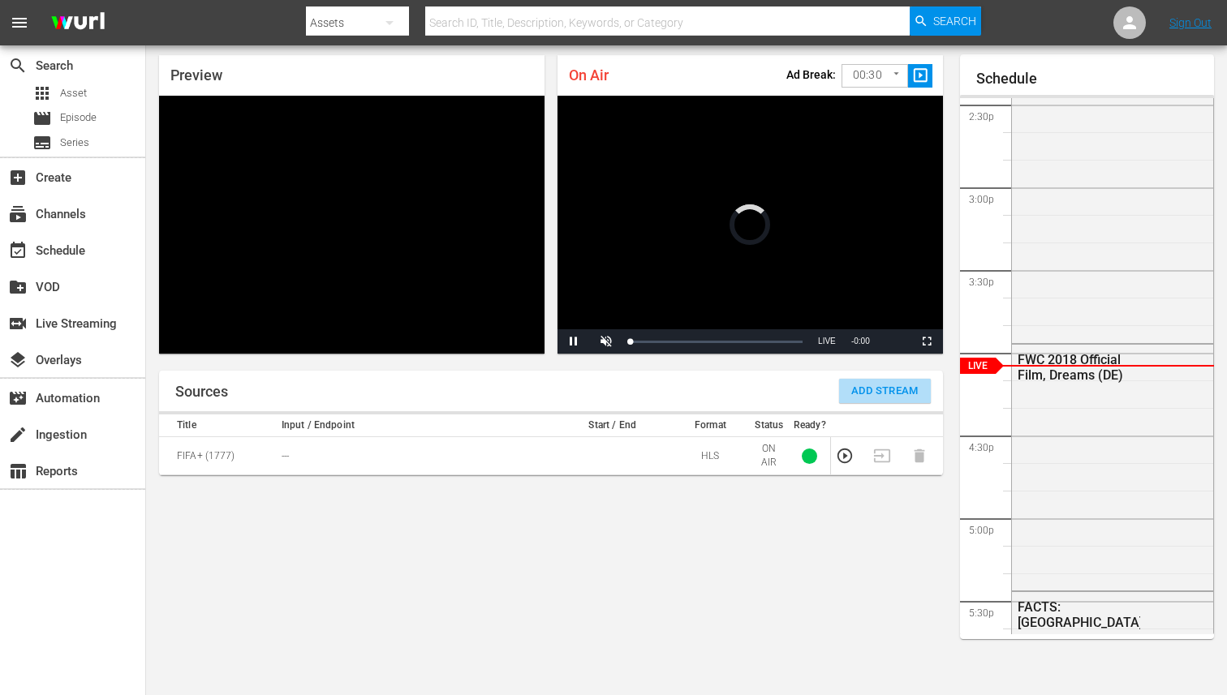
click at [866, 392] on span "Add Stream" at bounding box center [884, 391] width 67 height 19
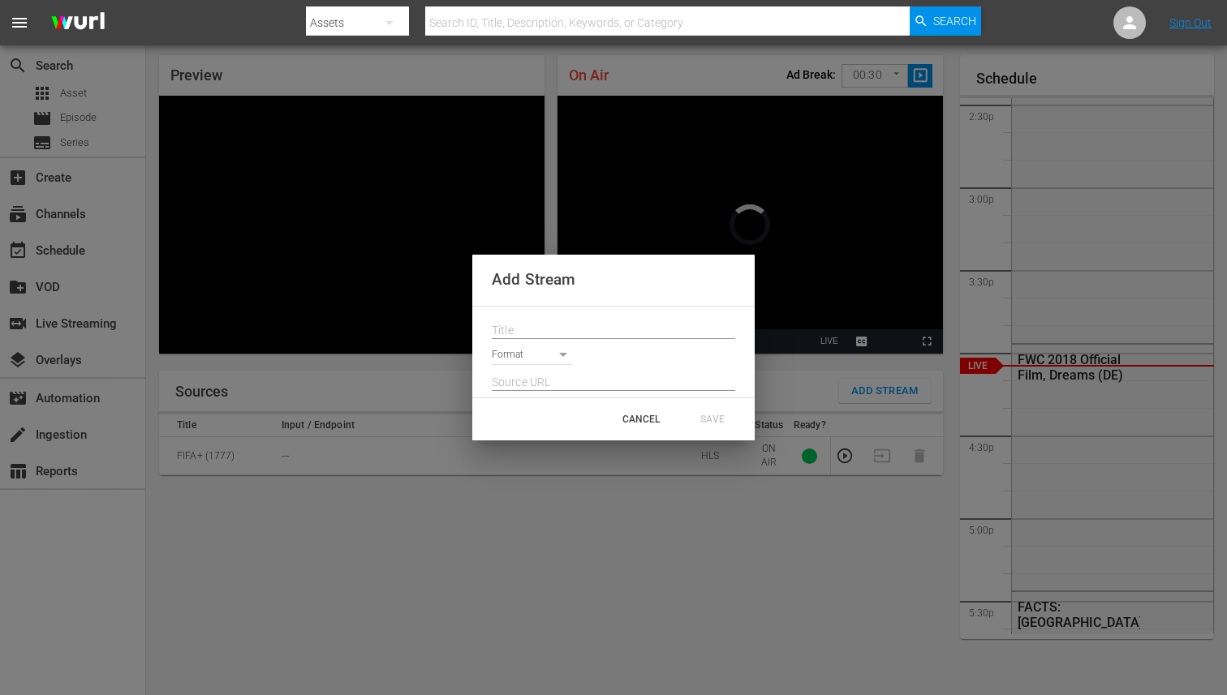
click at [562, 329] on input "text" at bounding box center [613, 331] width 243 height 24
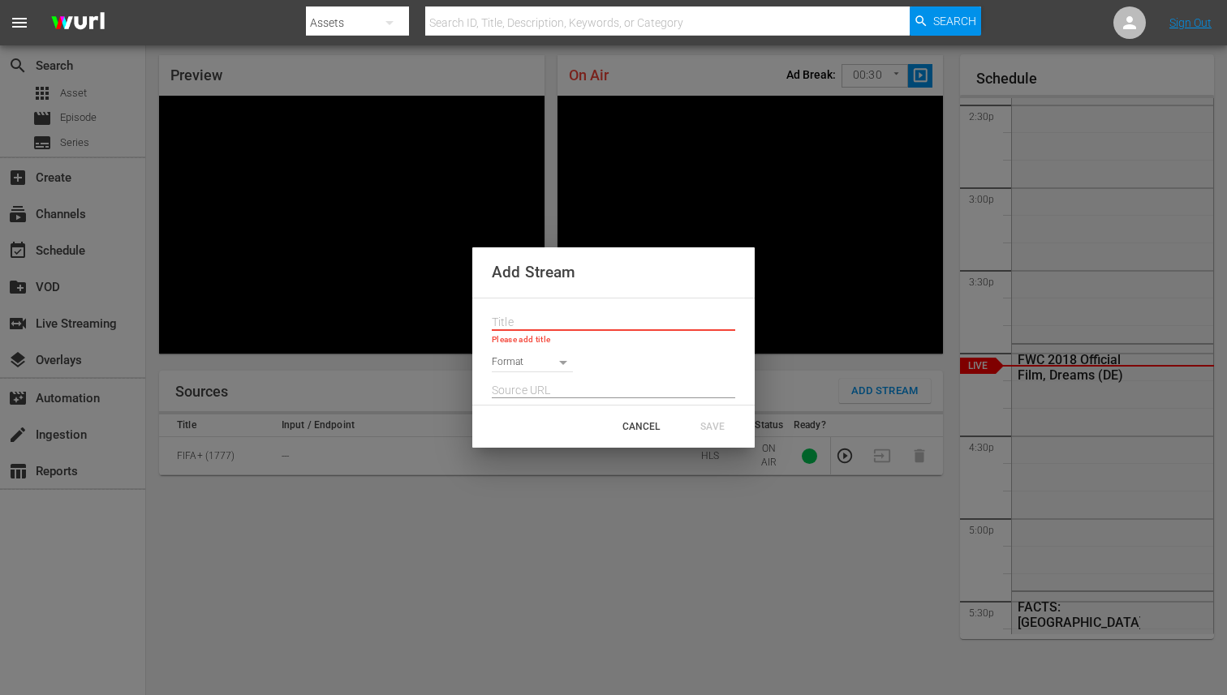
click at [553, 323] on input "text" at bounding box center [613, 323] width 243 height 24
paste input "Live Channel 00d24de4-4f14-4d1e-b9e9-ac3d7f6bfbab eng FIFA Intercontinental Cup…"
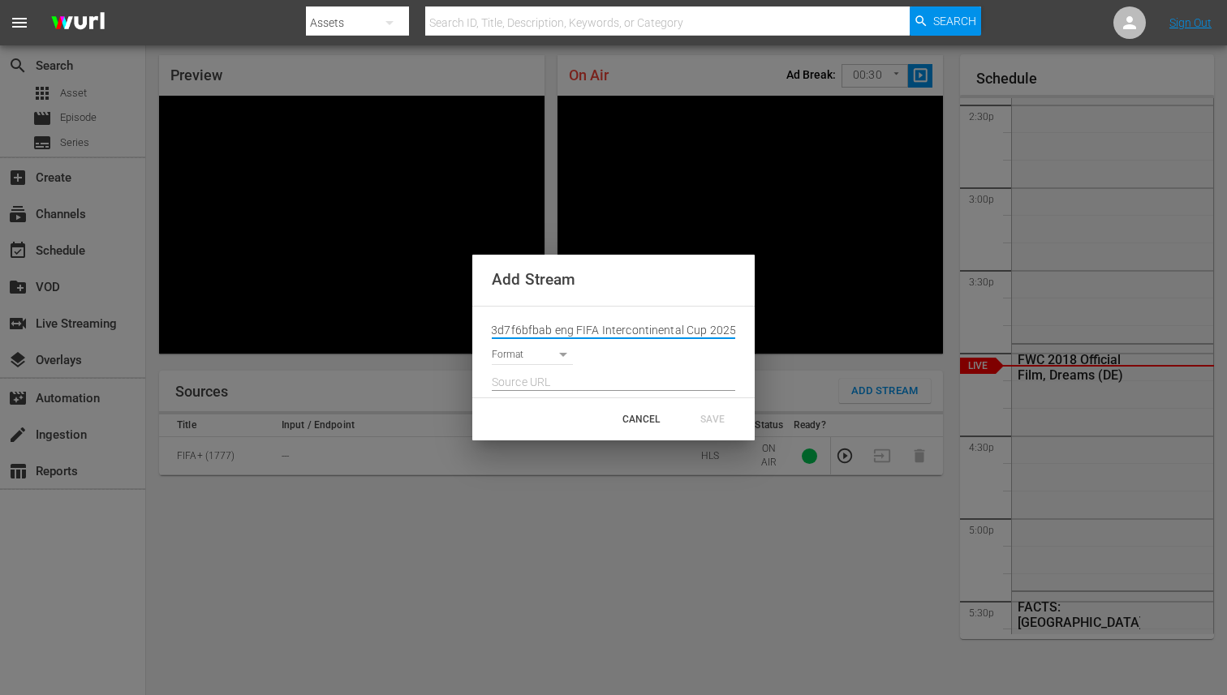
type input "Live Channel 00d24de4-4f14-4d1e-b9e9-ac3d7f6bfbab eng FIFA Intercontinental Cup…"
click at [542, 347] on body "menu Search By Assets Search ID, Title, Description, Keywords, or Category Sear…" at bounding box center [613, 295] width 1227 height 695
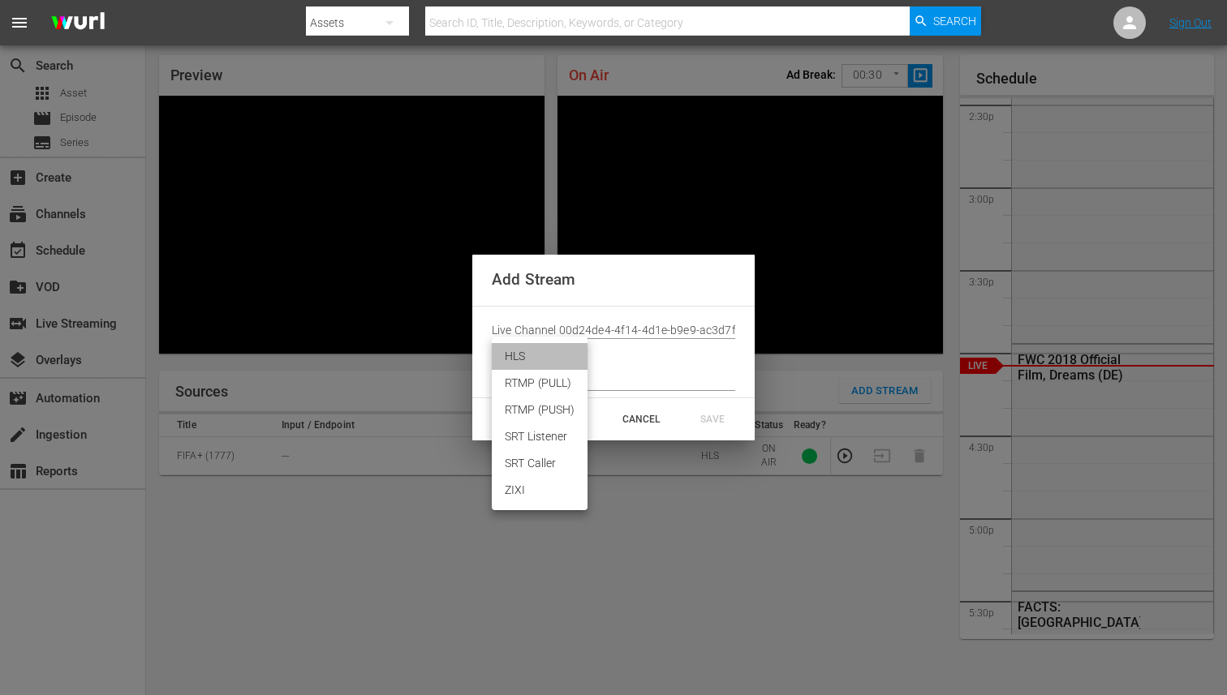
click at [526, 355] on li "HLS" at bounding box center [540, 356] width 96 height 27
type input "HLS"
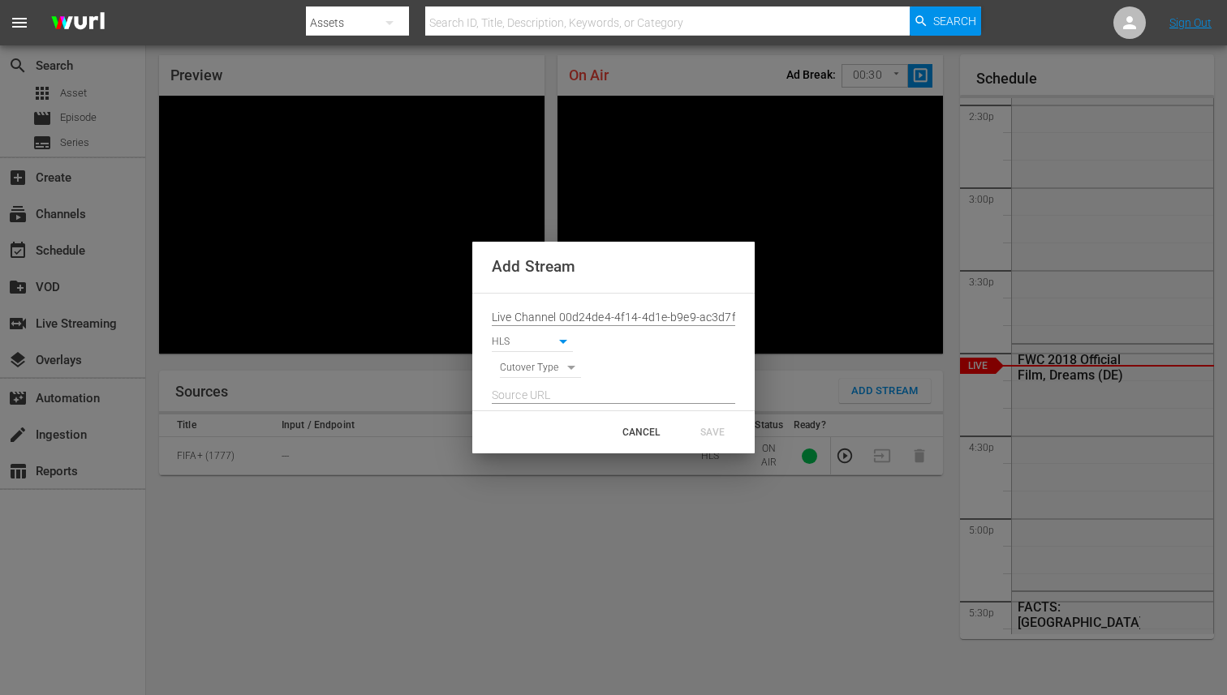
click at [596, 392] on input "text" at bounding box center [613, 396] width 243 height 24
paste input "[URL][DOMAIN_NAME][DATE][DATE]"
type input "[URL][DOMAIN_NAME][DATE][DATE]"
click at [557, 371] on body "menu Search By Assets Search ID, Title, Description, Keywords, or Category Sear…" at bounding box center [613, 295] width 1227 height 695
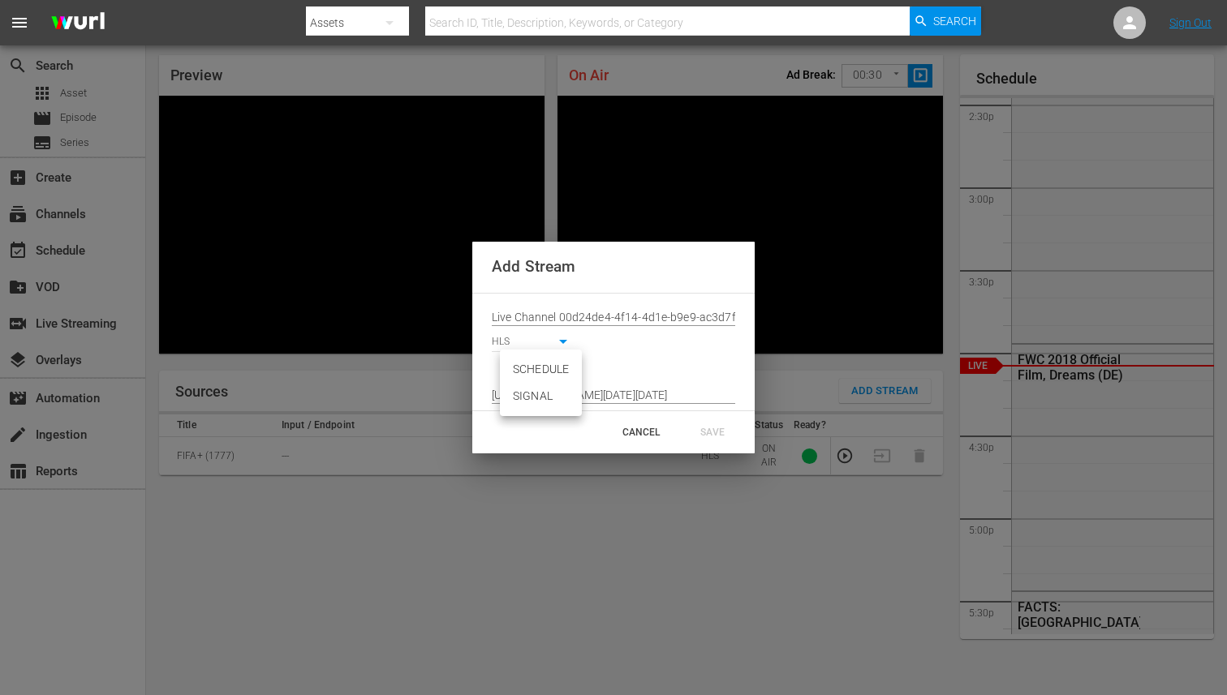
scroll to position [0, 0]
click at [531, 395] on li "SIGNAL" at bounding box center [541, 396] width 82 height 27
type input "SIGNAL"
click at [718, 431] on div "SAVE" at bounding box center [712, 432] width 71 height 29
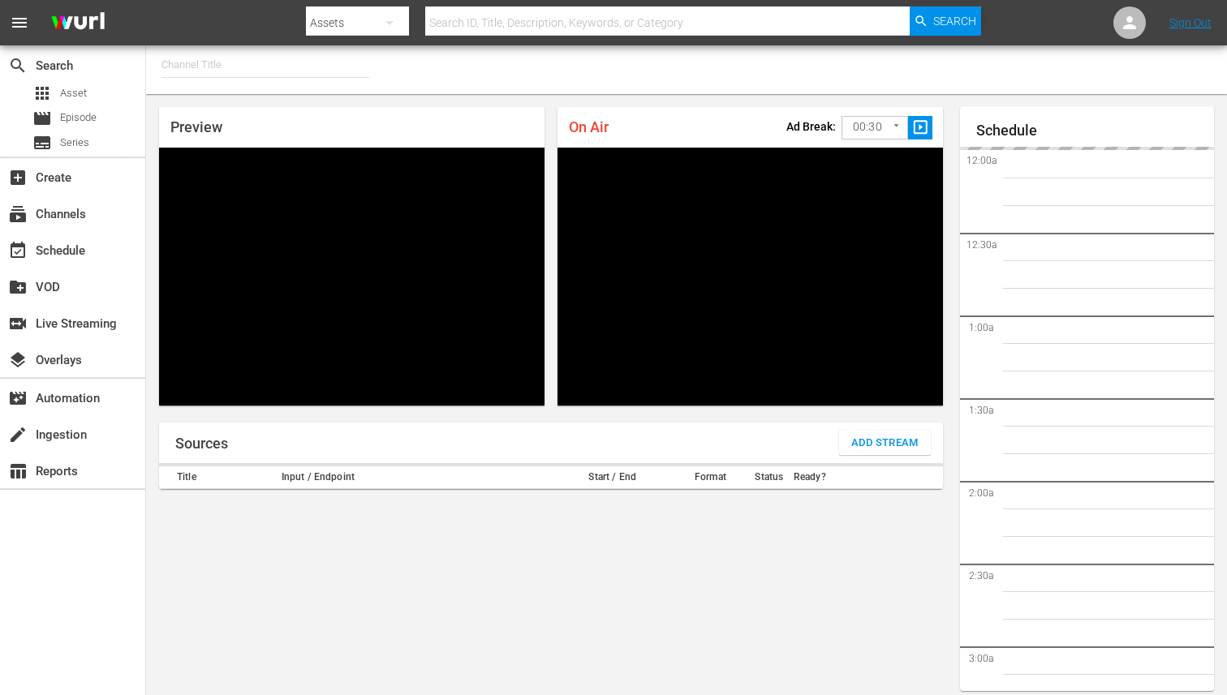
type input "FIFA+ Italian Local (1779)"
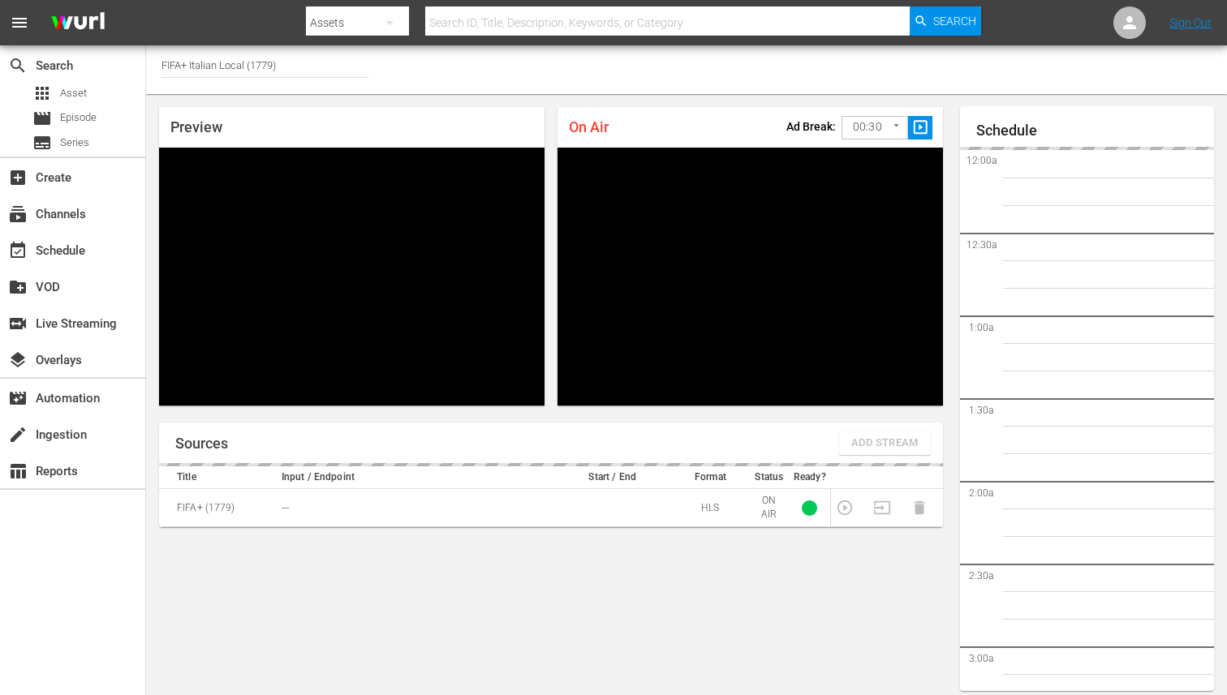
scroll to position [2397, 0]
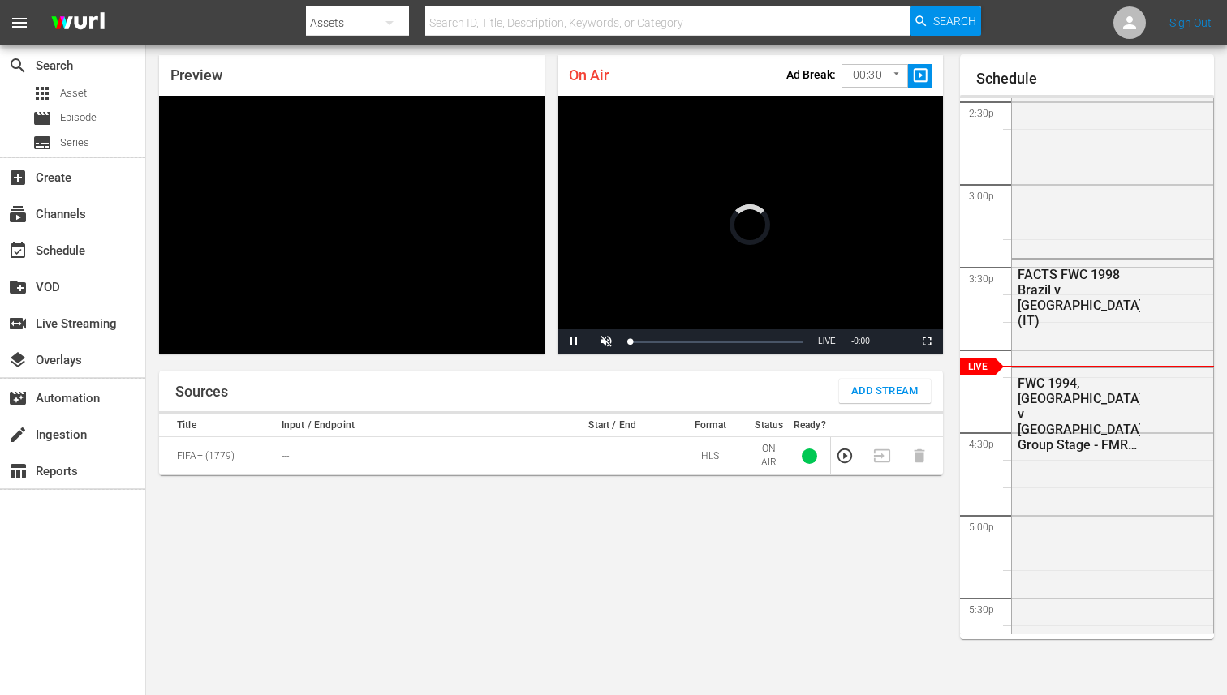
click at [881, 389] on span "Add Stream" at bounding box center [884, 391] width 67 height 19
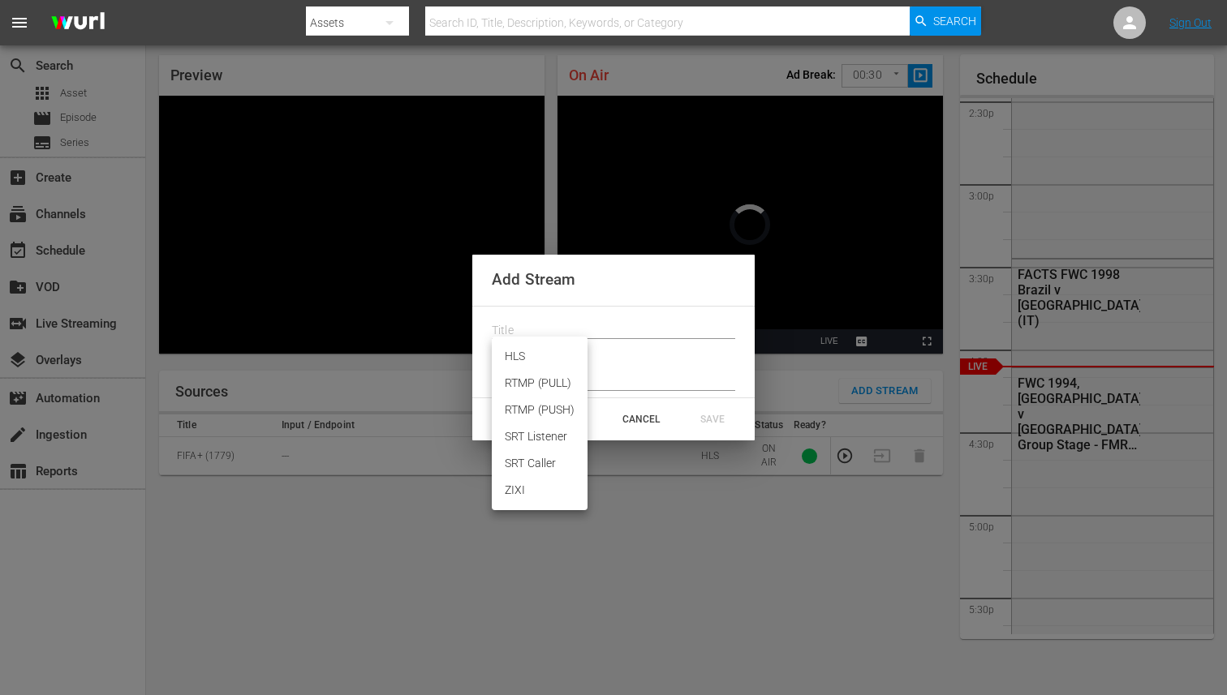
click at [534, 347] on body "menu Search By Assets Search ID, Title, Description, Keywords, or Category Sear…" at bounding box center [613, 295] width 1227 height 695
click at [519, 360] on li "HLS" at bounding box center [540, 356] width 96 height 27
type input "HLS"
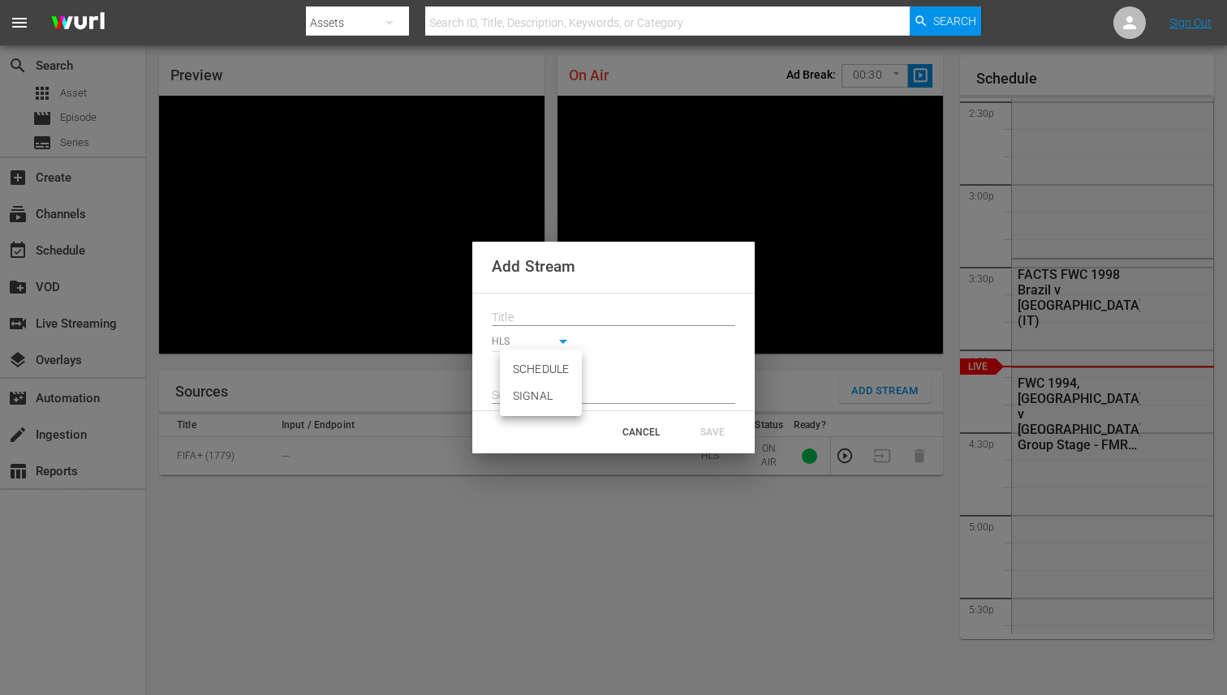
click at [520, 372] on body "menu Search By Assets Search ID, Title, Description, Keywords, or Category Sear…" at bounding box center [613, 295] width 1227 height 695
click at [521, 403] on li "SIGNAL" at bounding box center [541, 396] width 82 height 27
type input "SIGNAL"
click at [510, 318] on input "text" at bounding box center [613, 318] width 243 height 24
paste input "Live Channel 00d24de4-4f14-4d1e-b9e9-ac3d7f6bfbab eng FIFA Intercontinental Cup…"
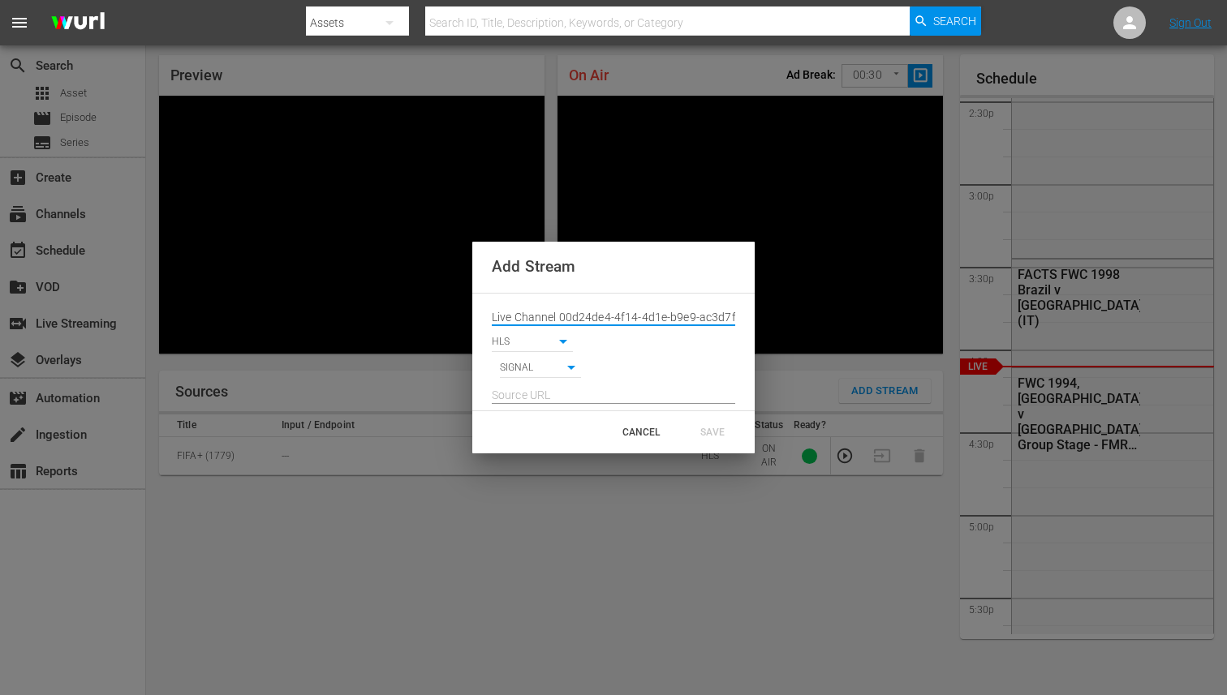
scroll to position [0, 221]
type input "Live Channel 00d24de4-4f14-4d1e-b9e9-ac3d7f6bfbab eng FIFA Intercontinental Cup…"
click at [566, 397] on input "text" at bounding box center [613, 396] width 243 height 24
paste input "[URL][DOMAIN_NAME][DATE][DATE]"
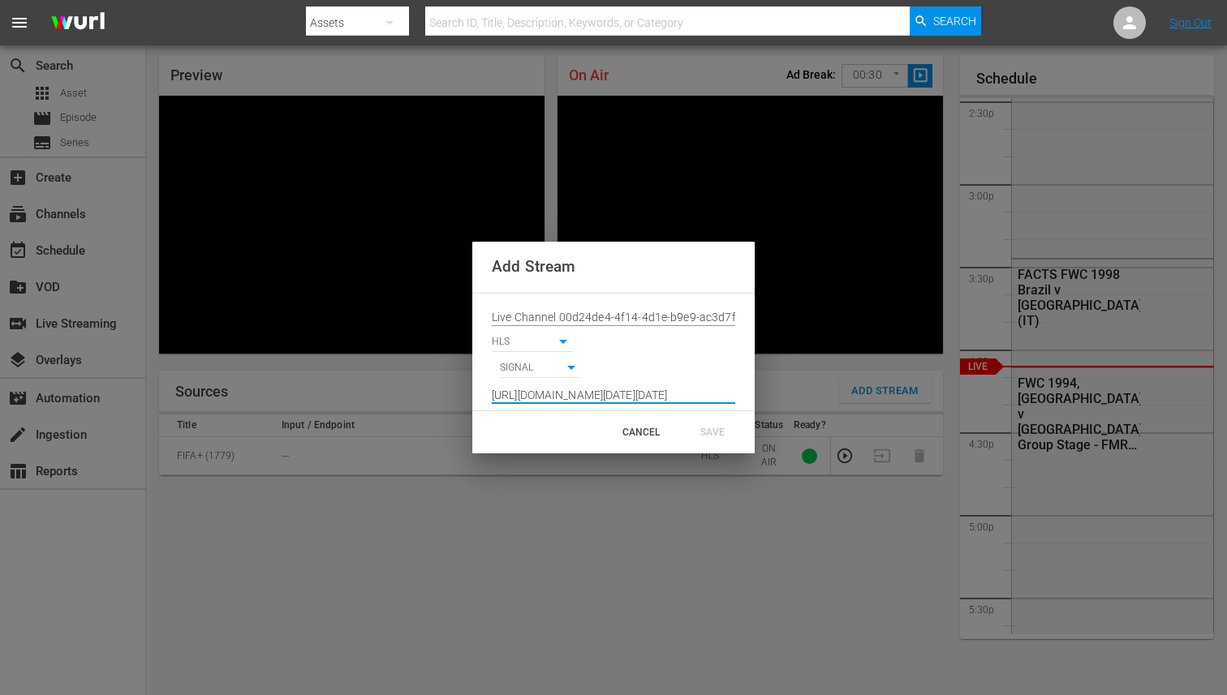
scroll to position [0, 1194]
type input "[URL][DOMAIN_NAME][DATE][DATE]"
click at [703, 437] on div "SAVE" at bounding box center [712, 432] width 71 height 29
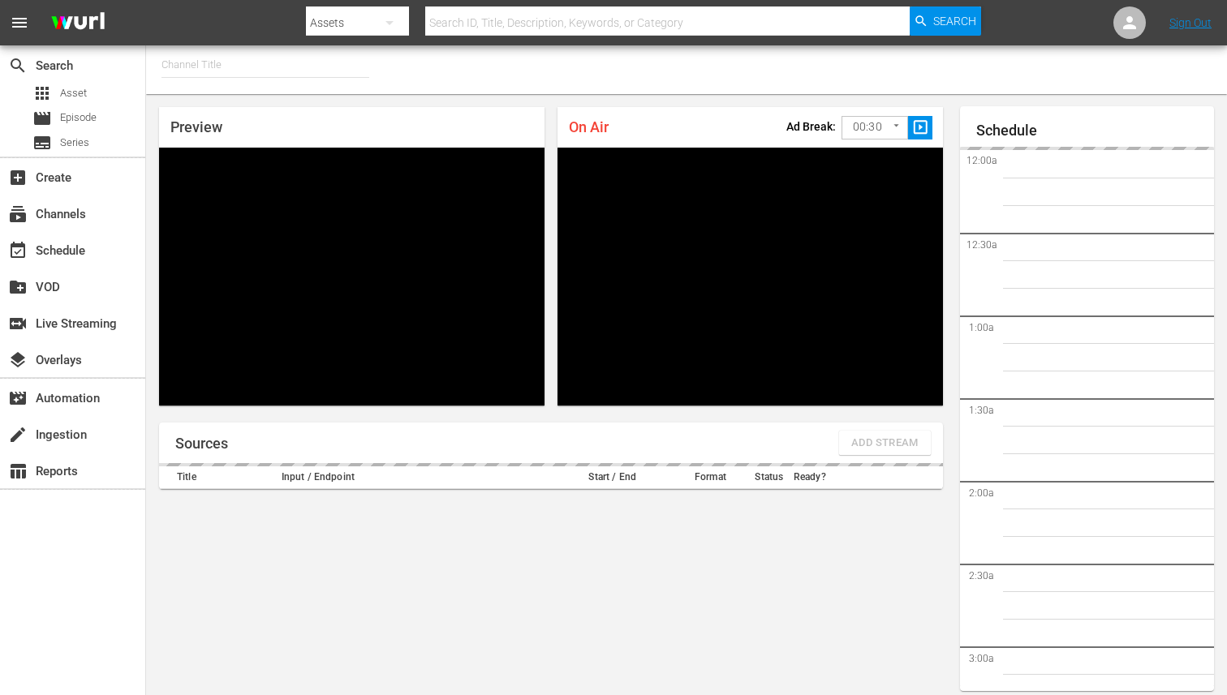
type input "FIFA+ Spanish Global (1780)"
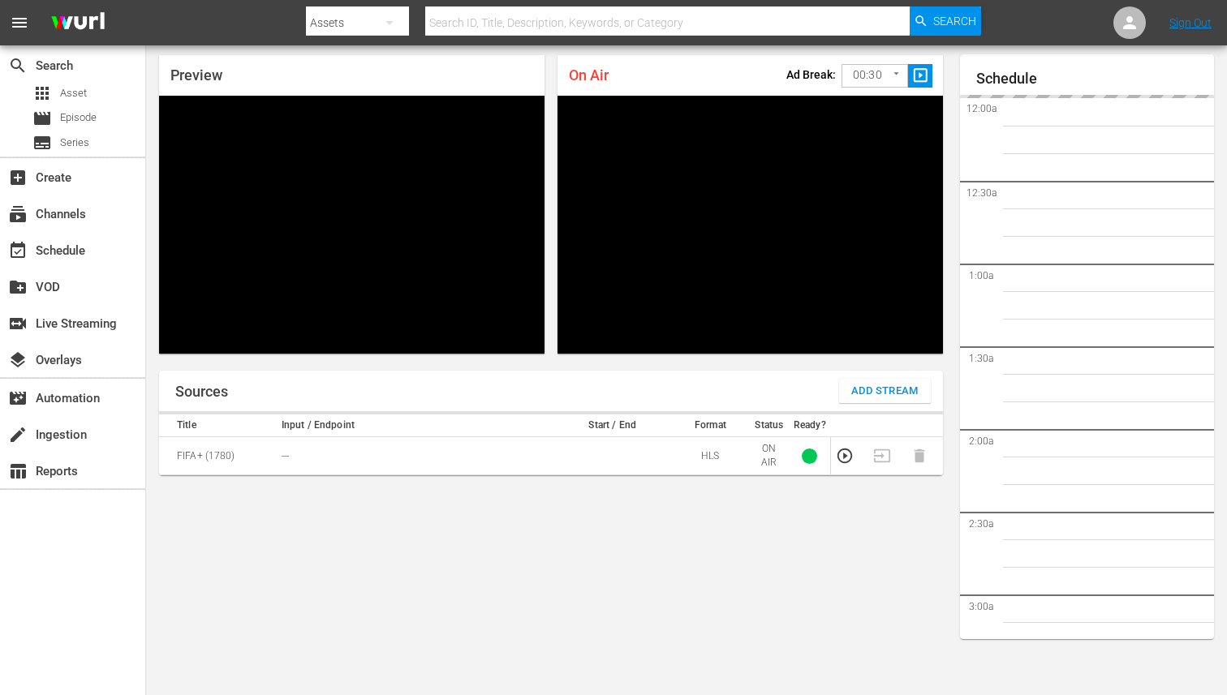
scroll to position [2399, 0]
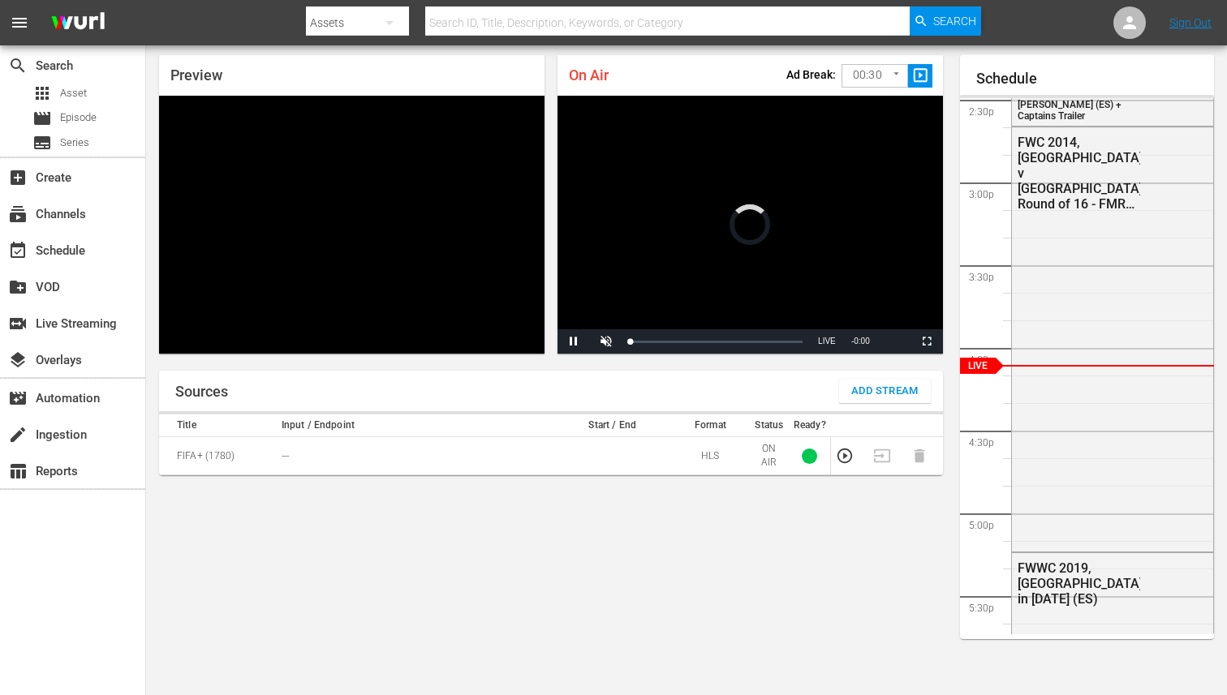
click at [912, 389] on span "Add Stream" at bounding box center [884, 391] width 67 height 19
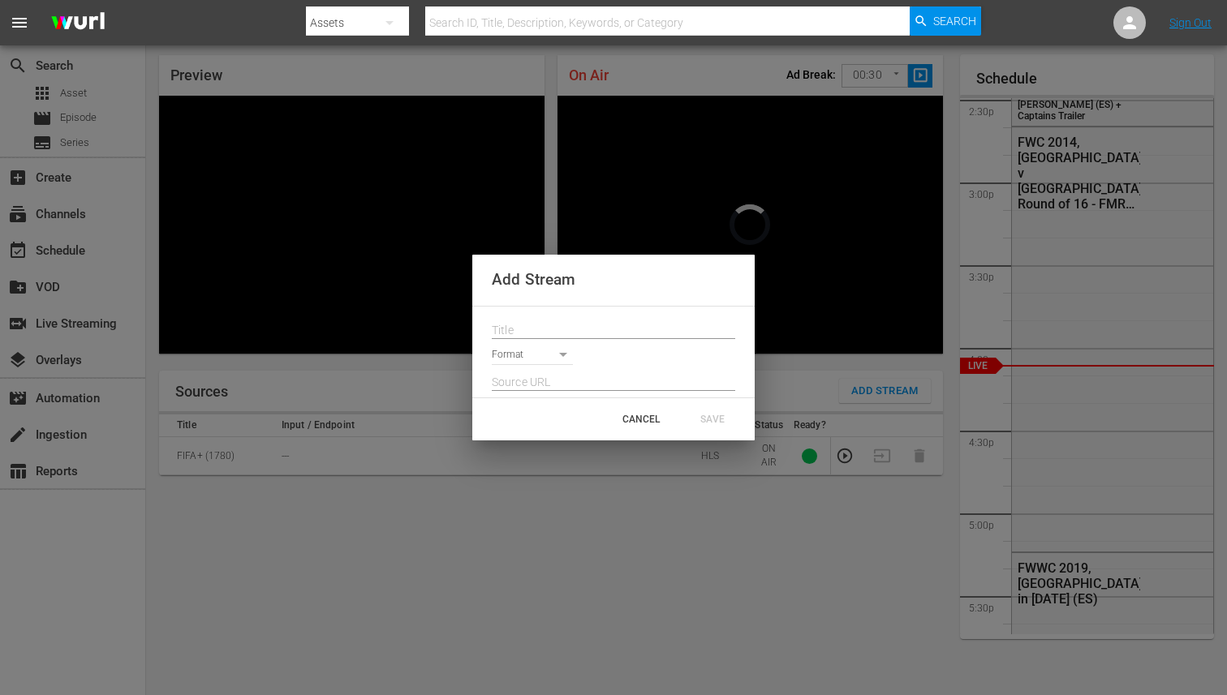
click at [553, 330] on input "text" at bounding box center [613, 331] width 243 height 24
paste input "Live Channel 00d24de4-4f14-4d1e-b9e9-ac3d7f6bfbab eng FIFA Intercontinental Cup…"
type input "Live Channel 00d24de4-4f14-4d1e-b9e9-ac3d7f6bfbab eng FIFA Intercontinental Cup…"
click at [548, 357] on body "menu Search By Assets Search ID, Title, Description, Keywords, or Category Sear…" at bounding box center [613, 295] width 1227 height 695
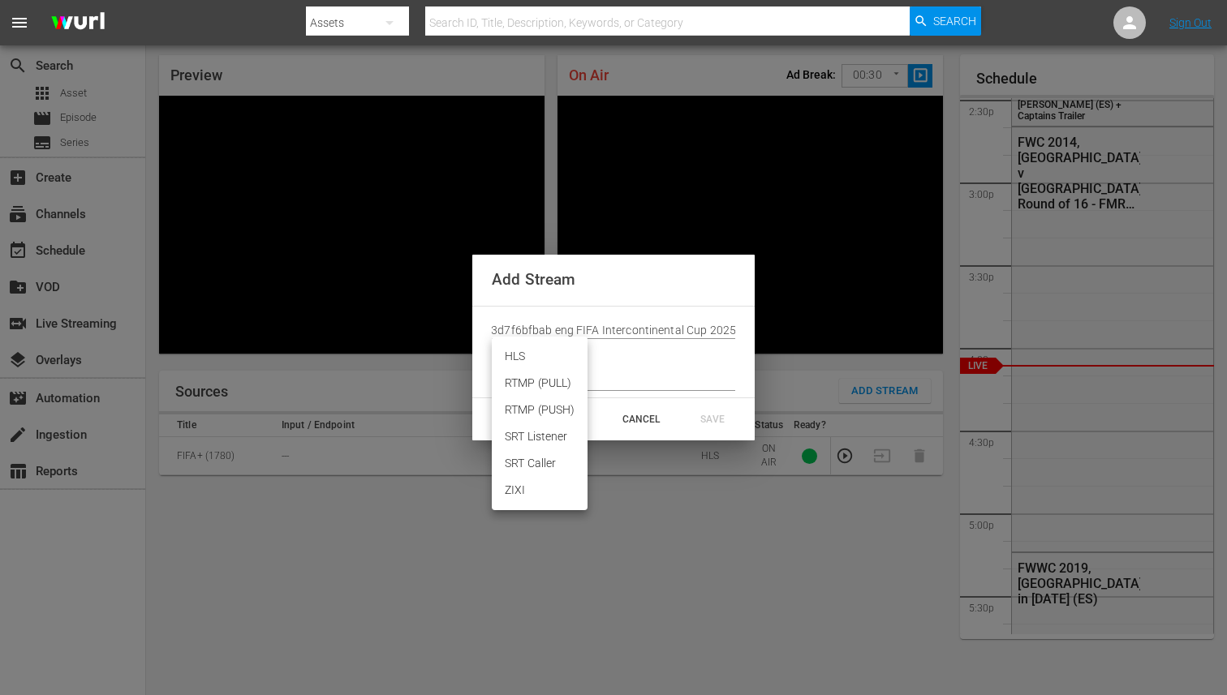
scroll to position [0, 0]
click at [527, 353] on li "HLS" at bounding box center [540, 356] width 96 height 27
type input "HLS"
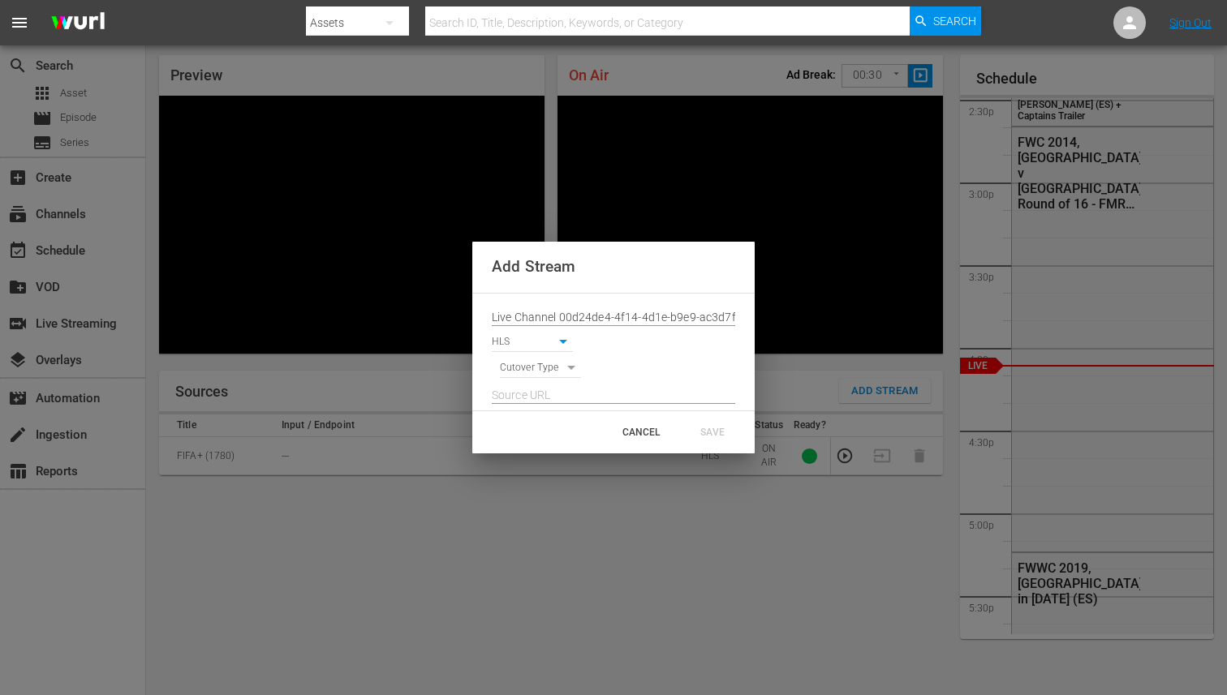
click at [531, 369] on body "menu Search By Assets Search ID, Title, Description, Keywords, or Category Sear…" at bounding box center [613, 295] width 1227 height 695
click at [529, 394] on li "SIGNAL" at bounding box center [541, 396] width 82 height 27
type input "SIGNAL"
click at [581, 388] on input "text" at bounding box center [613, 396] width 243 height 24
paste input "[URL][DOMAIN_NAME][DATE][DATE]"
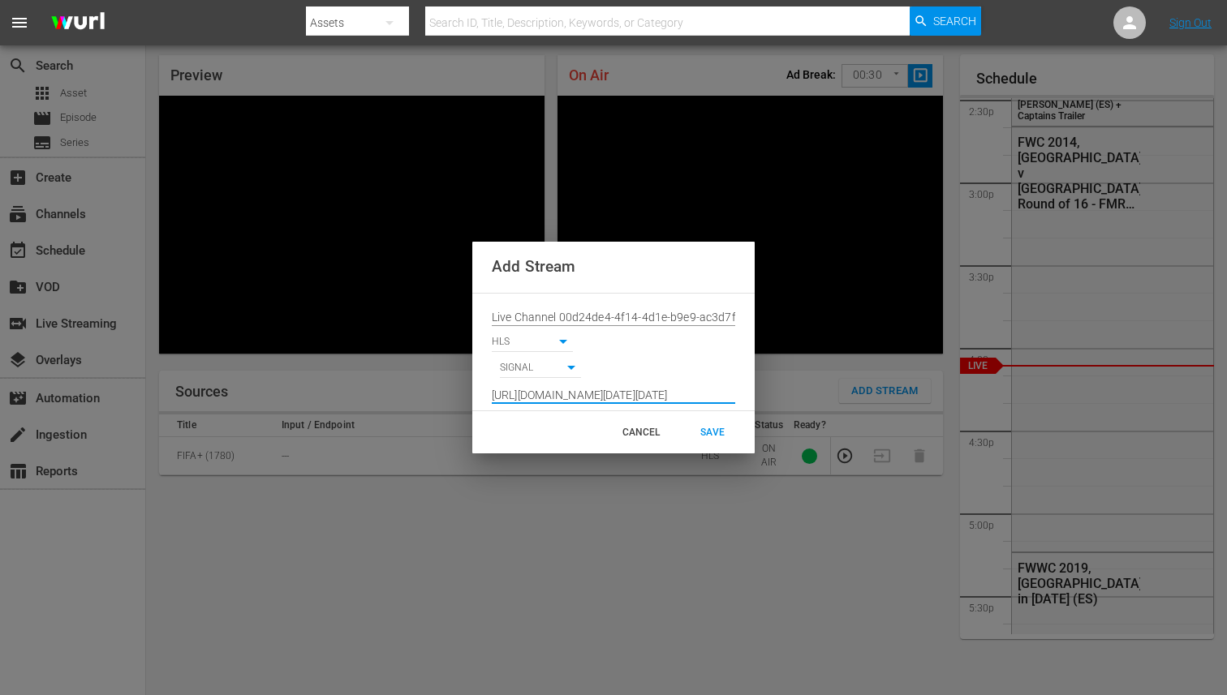
scroll to position [0, 1194]
type input "[URL][DOMAIN_NAME][DATE][DATE]"
click at [716, 437] on div "SAVE" at bounding box center [712, 432] width 71 height 29
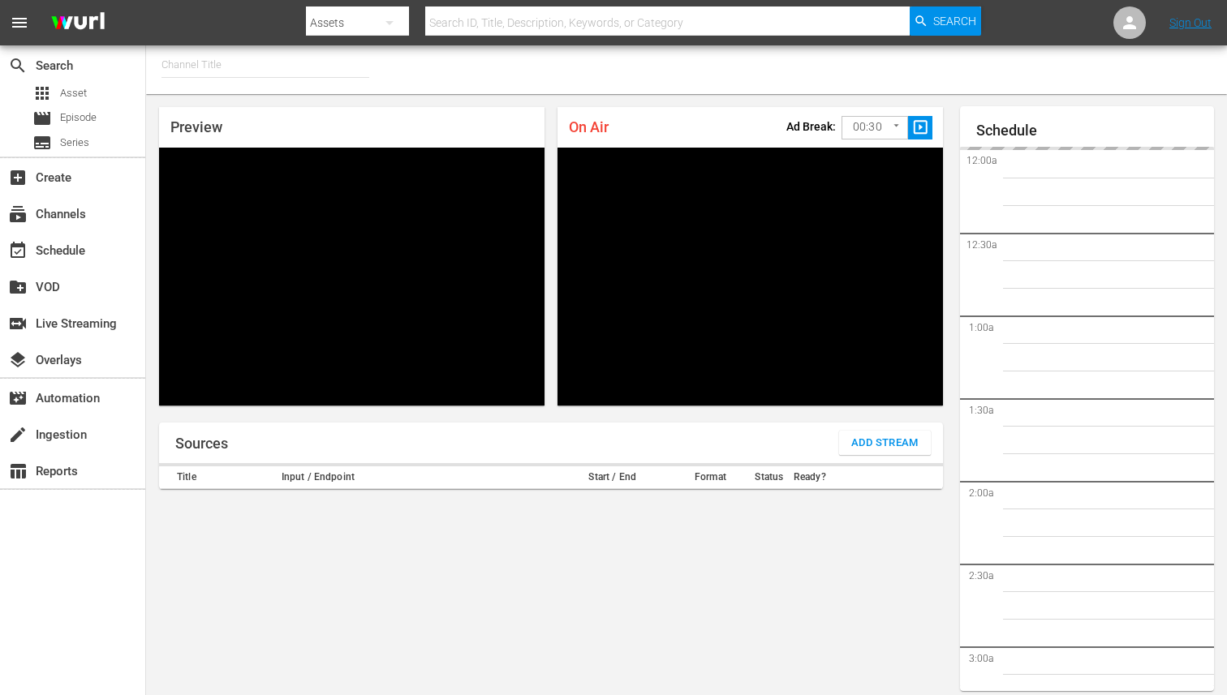
type input "FIFA+ [DEMOGRAPHIC_DATA]-Local-MX (1855)"
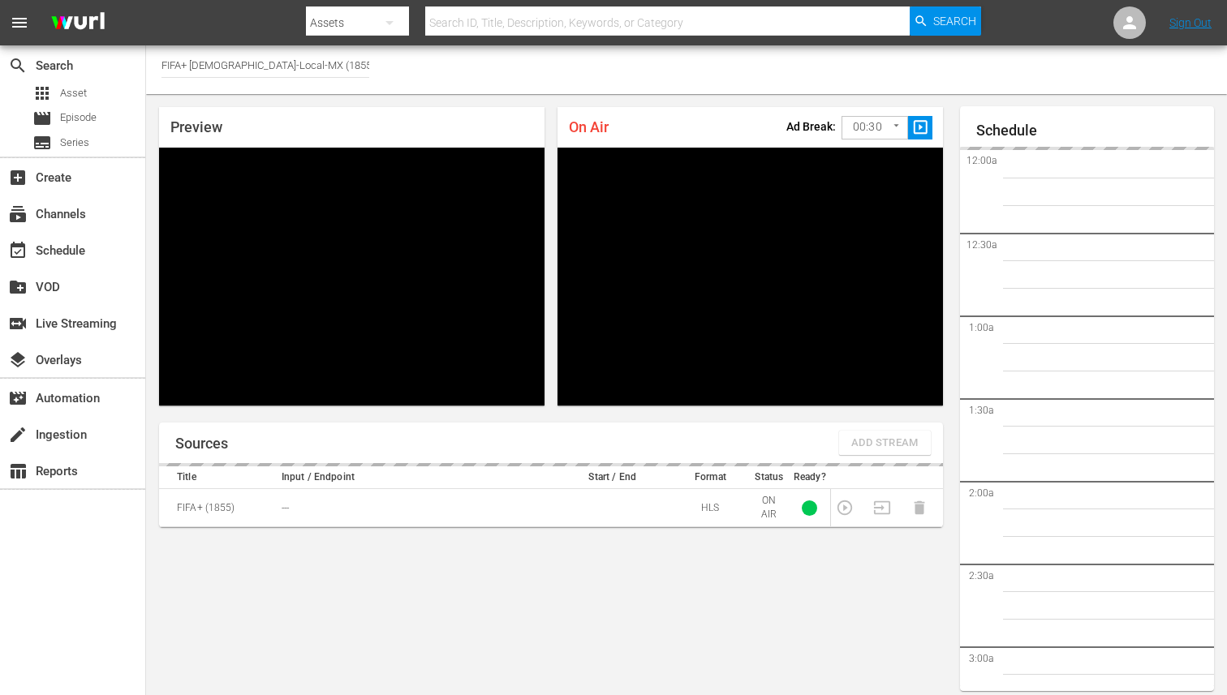
scroll to position [52, 0]
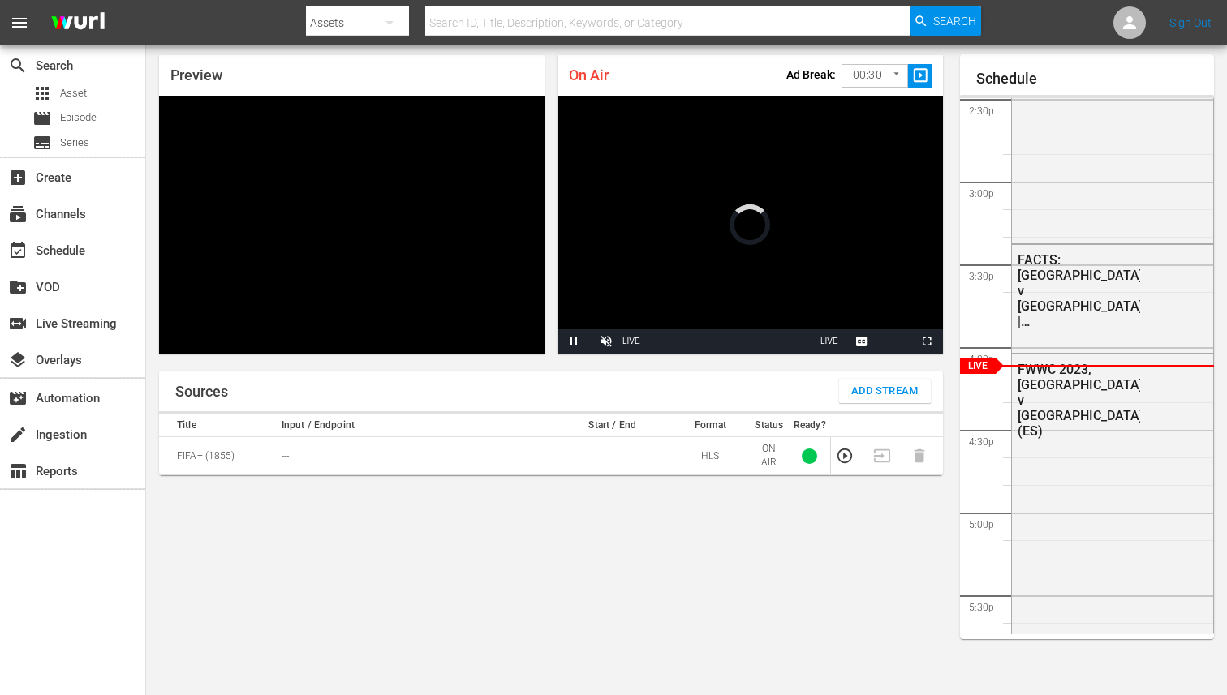
click at [893, 395] on span "Add Stream" at bounding box center [884, 391] width 67 height 19
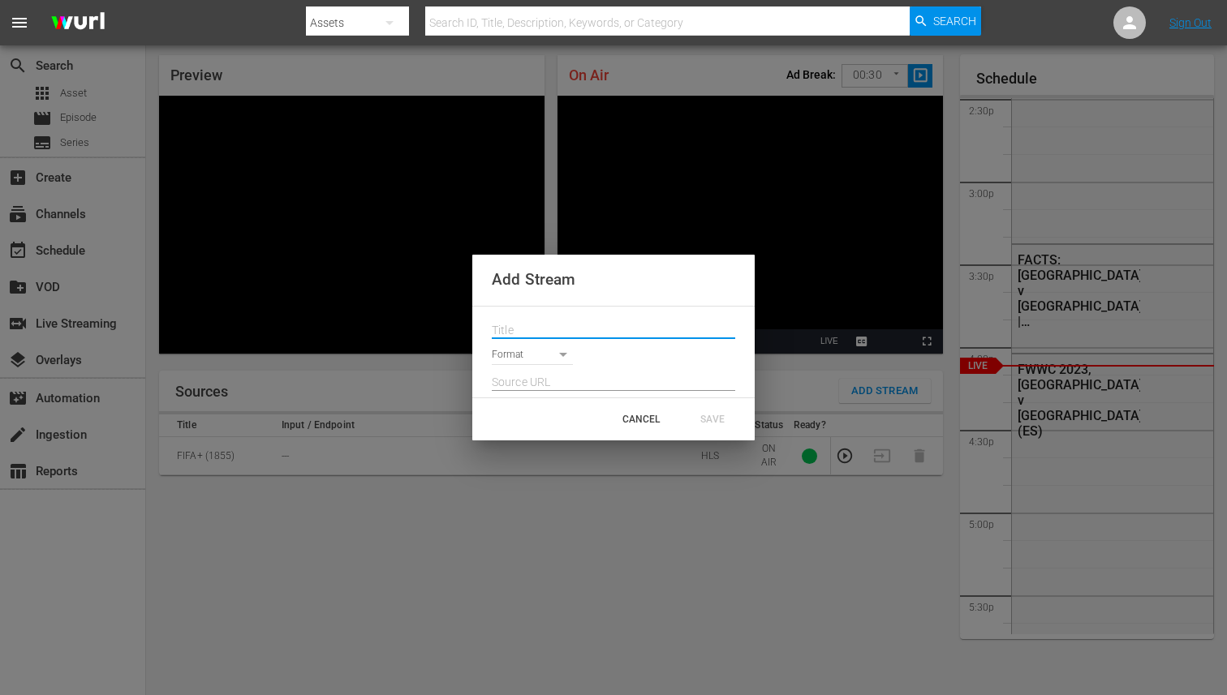
click at [600, 327] on input "text" at bounding box center [613, 331] width 243 height 24
paste input "[URL][DOMAIN_NAME][DATE][DATE]"
type input "[URL][DOMAIN_NAME][DATE][DATE]"
click at [539, 349] on body "menu Search By Assets Search ID, Title, Description, Keywords, or Category Sear…" at bounding box center [613, 295] width 1227 height 695
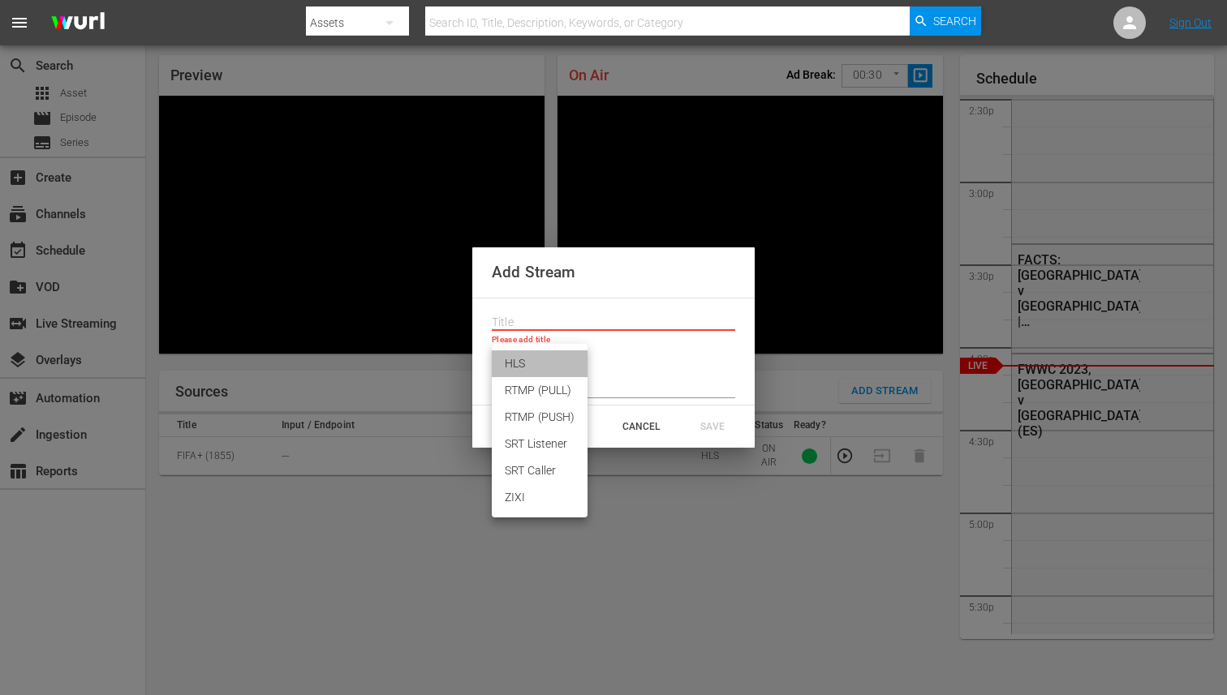
click at [527, 368] on li "HLS" at bounding box center [540, 364] width 96 height 27
type input "HLS"
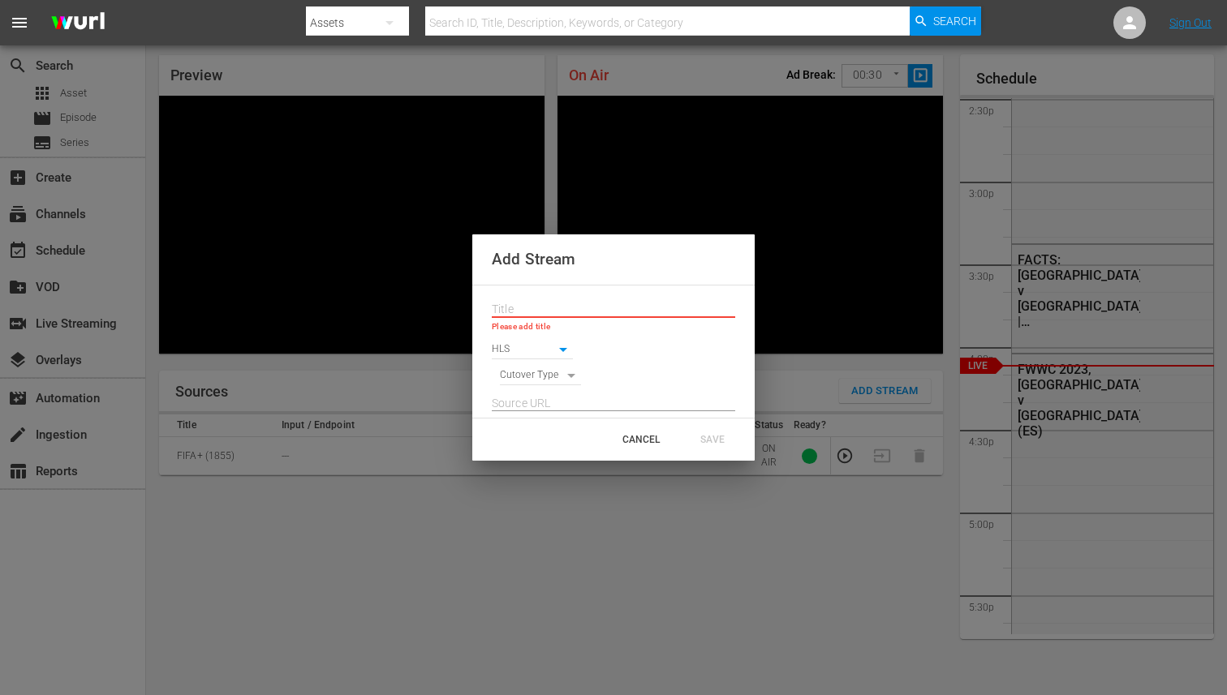
click at [527, 377] on body "menu Search By Assets Search ID, Title, Description, Keywords, or Category Sear…" at bounding box center [613, 295] width 1227 height 695
click at [524, 407] on li "SIGNAL" at bounding box center [541, 403] width 82 height 27
type input "SIGNAL"
click at [537, 403] on input "text" at bounding box center [613, 404] width 243 height 24
paste input "[URL][DOMAIN_NAME][DATE][DATE]"
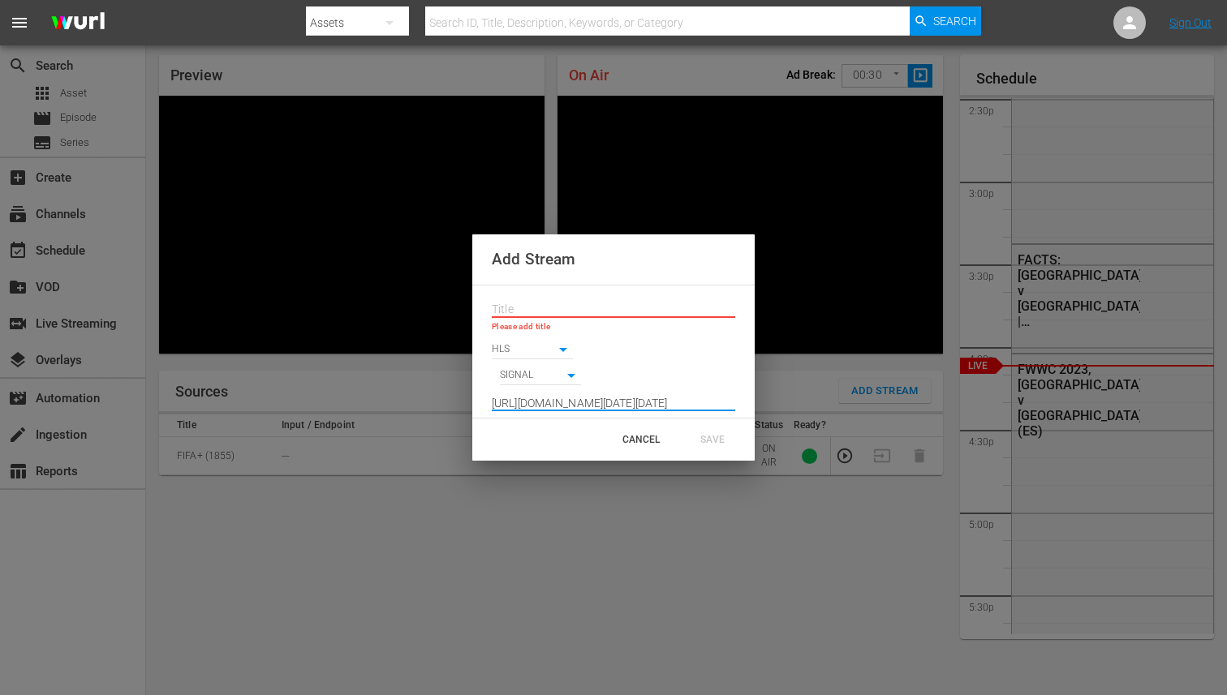
scroll to position [0, 1194]
type input "[URL][DOMAIN_NAME][DATE][DATE]"
click at [565, 312] on input "text" at bounding box center [613, 310] width 243 height 24
paste input "Live Channel 00d24de4-4f14-4d1e-b9e9-ac3d7f6bfbab eng FIFA Intercontinental Cup…"
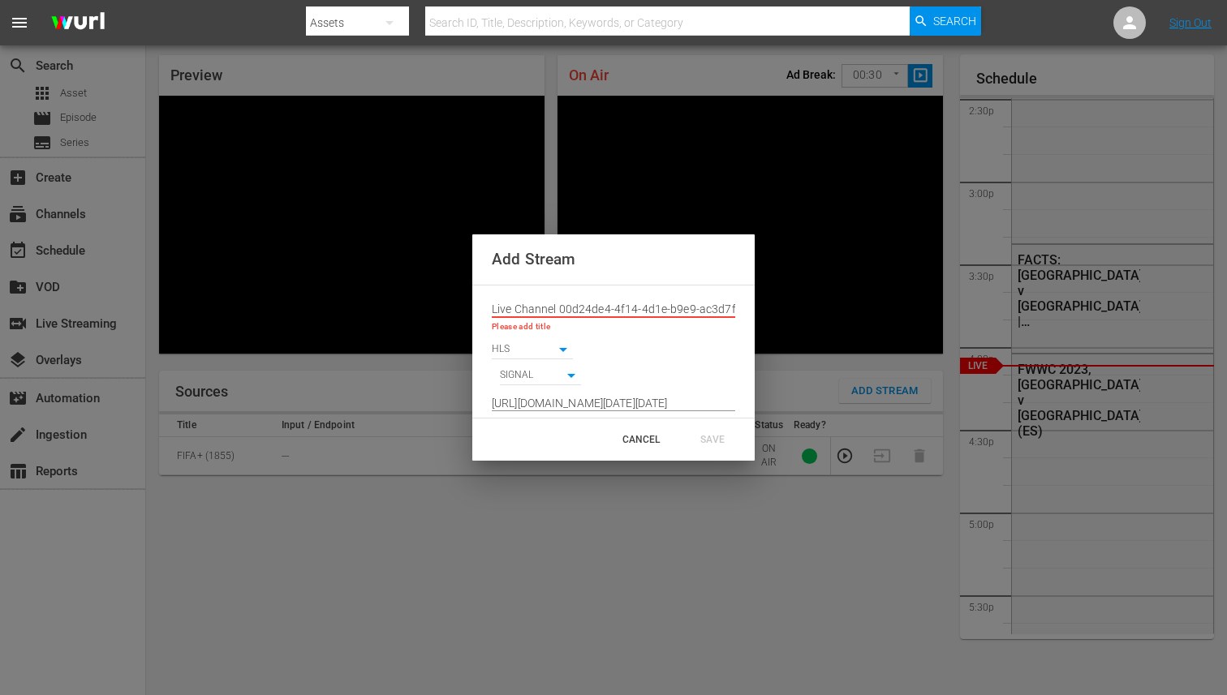
scroll to position [0, 221]
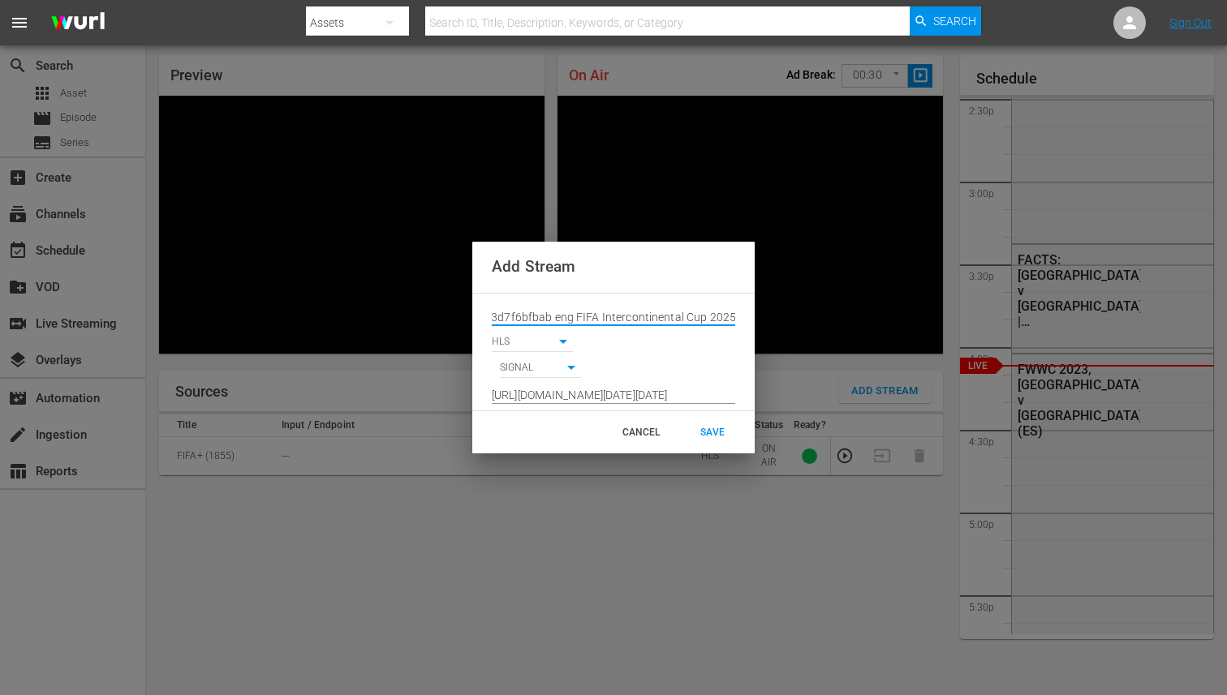
type input "Live Channel 00d24de4-4f14-4d1e-b9e9-ac3d7f6bfbab eng FIFA Intercontinental Cup…"
click at [719, 436] on div "SAVE" at bounding box center [712, 432] width 71 height 29
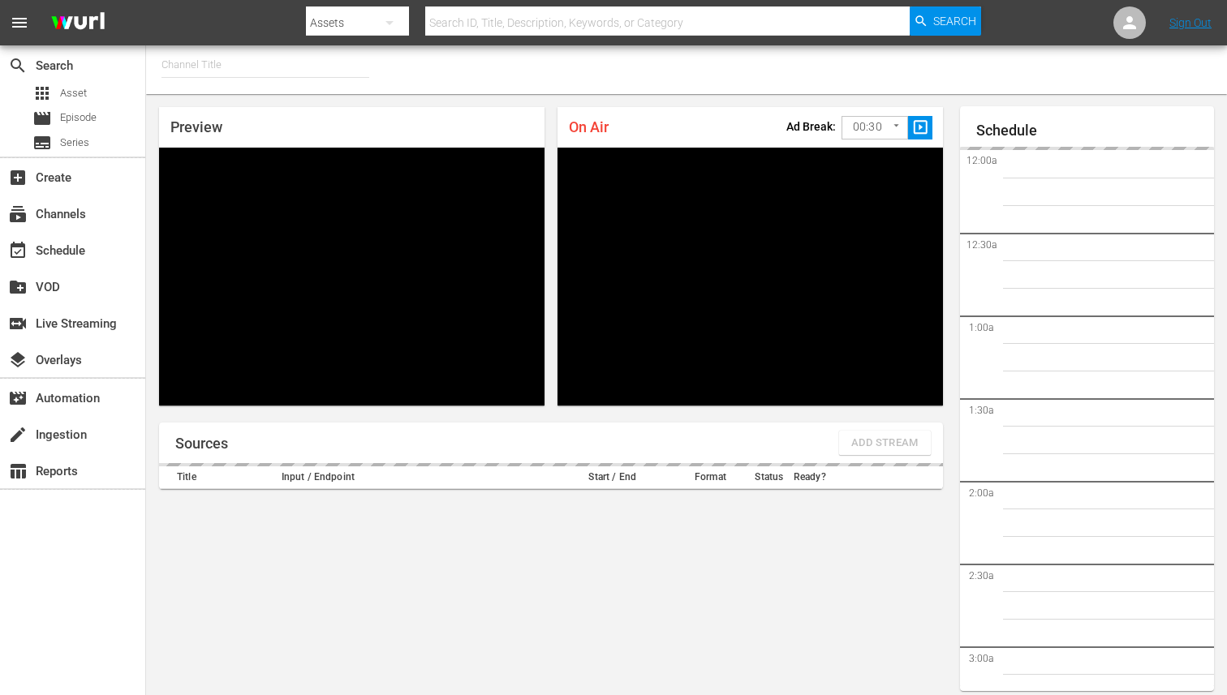
type input "FIFA+ English-Local-US (1854)"
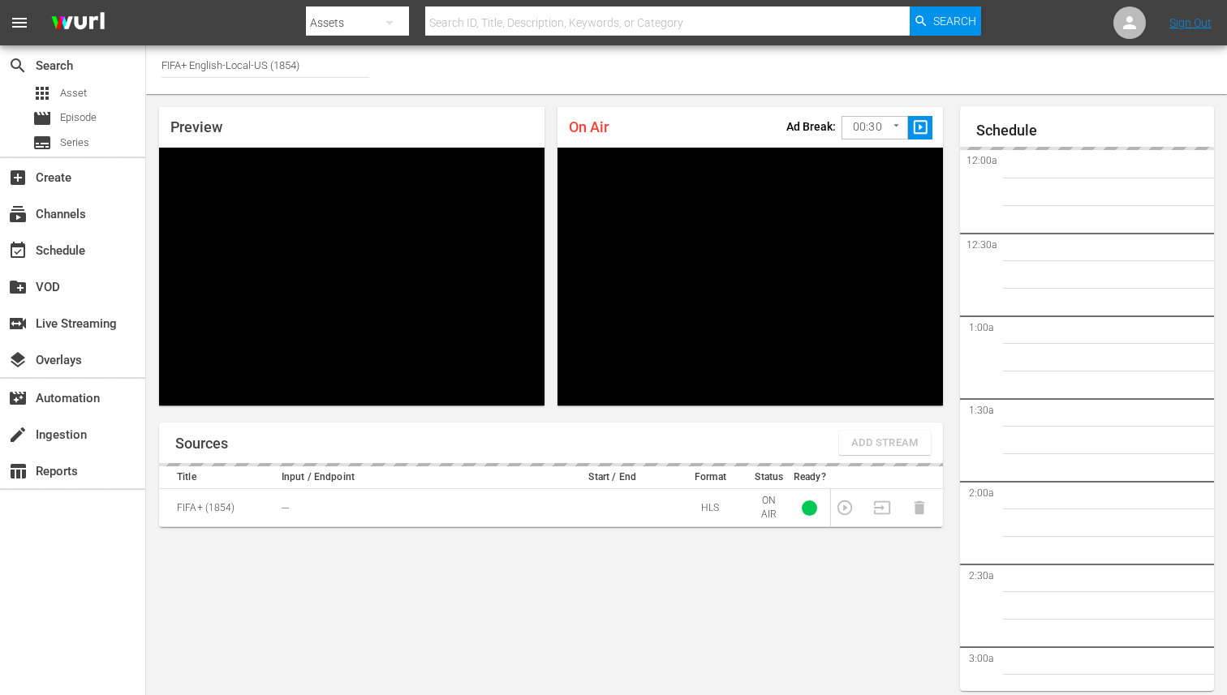
scroll to position [2400, 0]
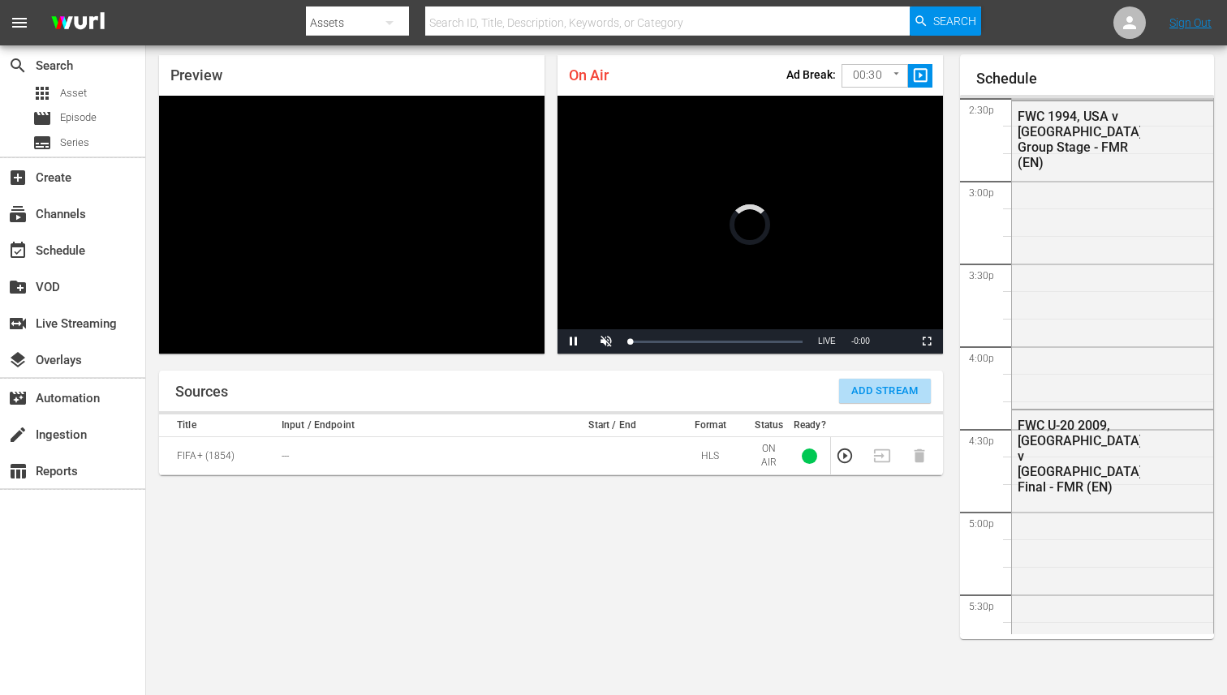
click at [881, 396] on span "Add Stream" at bounding box center [884, 391] width 67 height 19
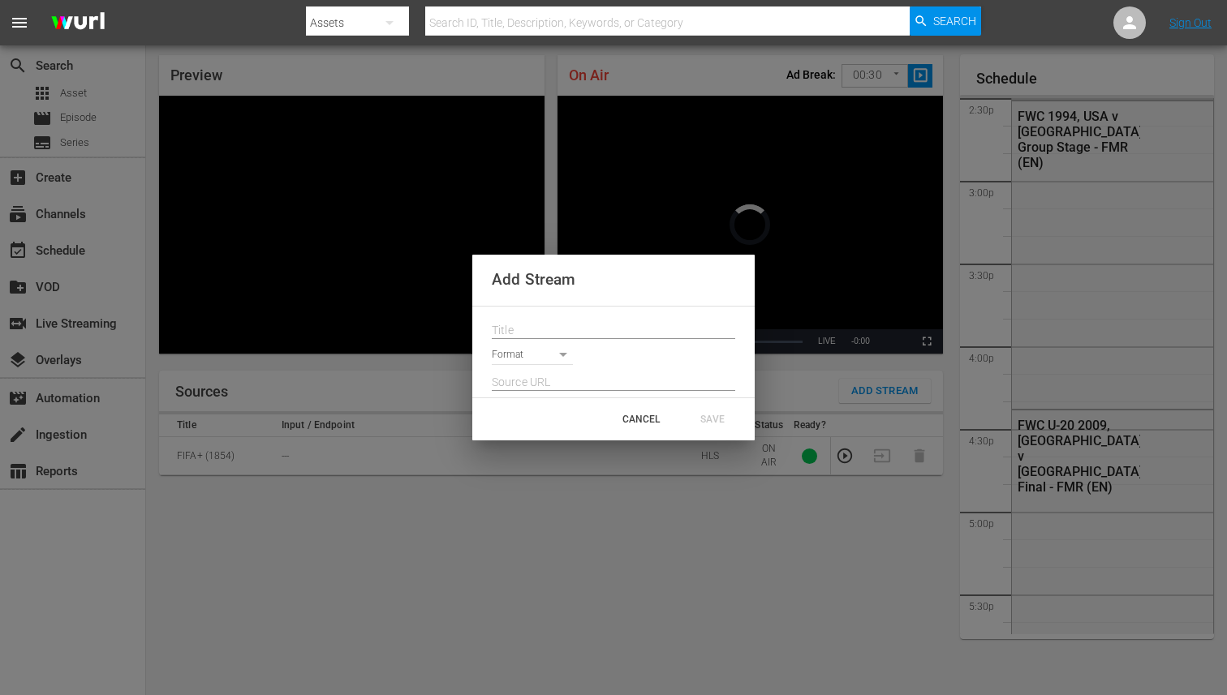
scroll to position [1241, 0]
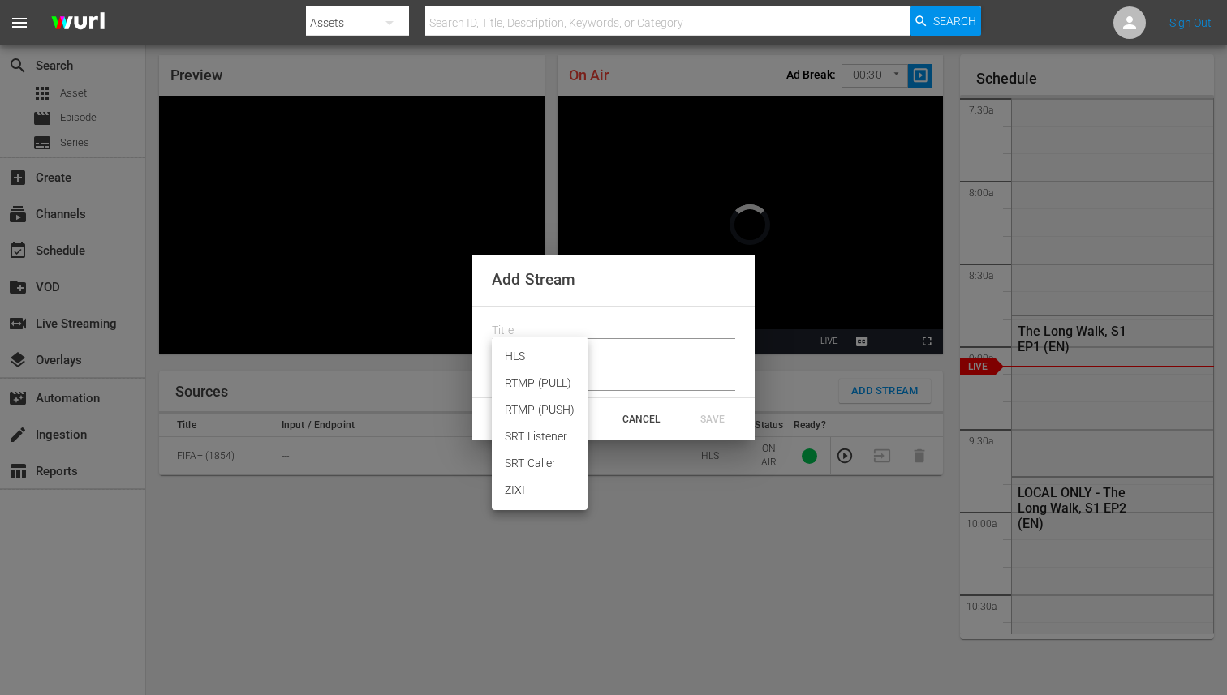
click at [544, 352] on body "menu Search By Assets Search ID, Title, Description, Keywords, or Category Sear…" at bounding box center [613, 295] width 1227 height 695
click at [548, 359] on li "HLS" at bounding box center [540, 356] width 96 height 27
type input "HLS"
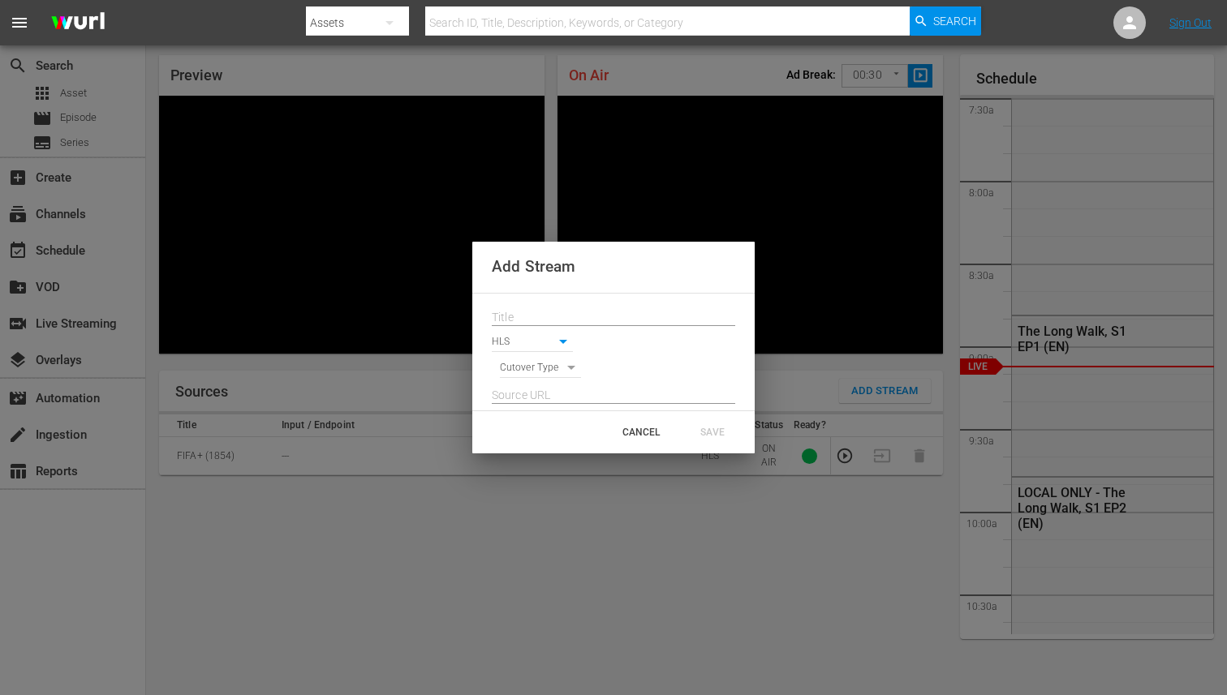
click at [546, 391] on input "text" at bounding box center [613, 396] width 243 height 24
paste input "[URL][DOMAIN_NAME][DATE][DATE]"
type input "[URL][DOMAIN_NAME][DATE][DATE]"
click at [557, 365] on body "menu Search By Assets Search ID, Title, Description, Keywords, or Category Sear…" at bounding box center [613, 295] width 1227 height 695
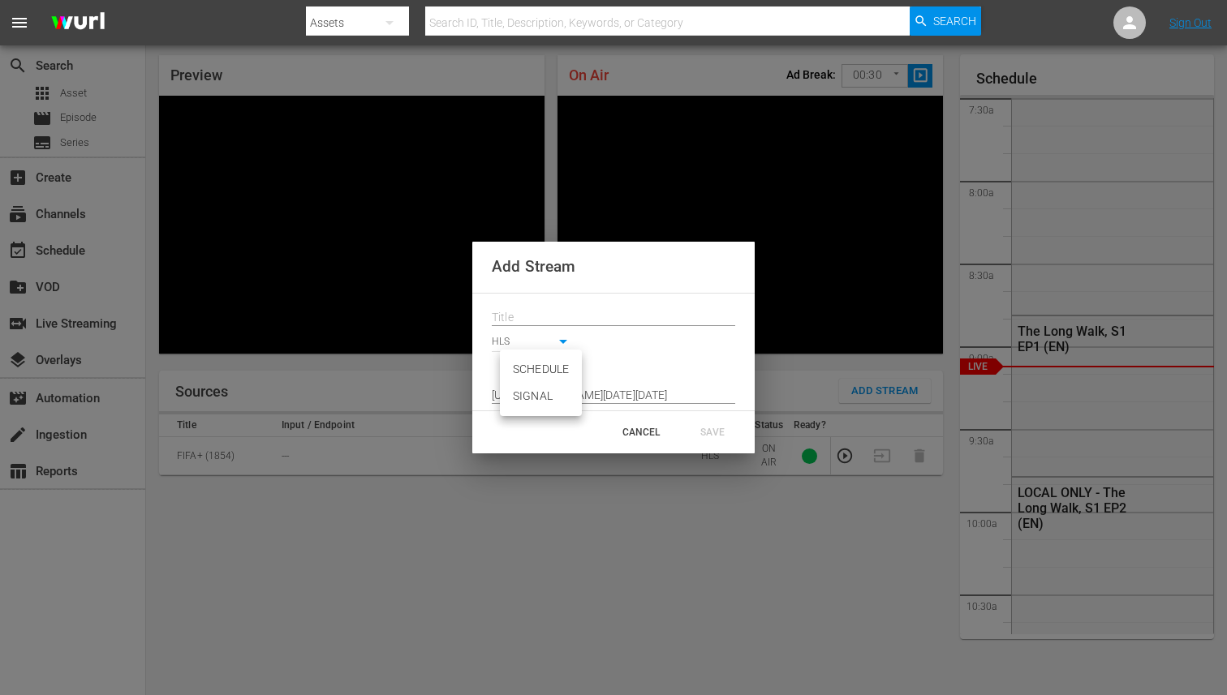
scroll to position [0, 0]
click at [519, 394] on li "SIGNAL" at bounding box center [541, 396] width 82 height 27
type input "SIGNAL"
click at [550, 322] on input "text" at bounding box center [613, 318] width 243 height 24
paste input "Live Channel 00d24de4-4f14-4d1e-b9e9-ac3d7f6bfbab eng FIFA Intercontinental Cup…"
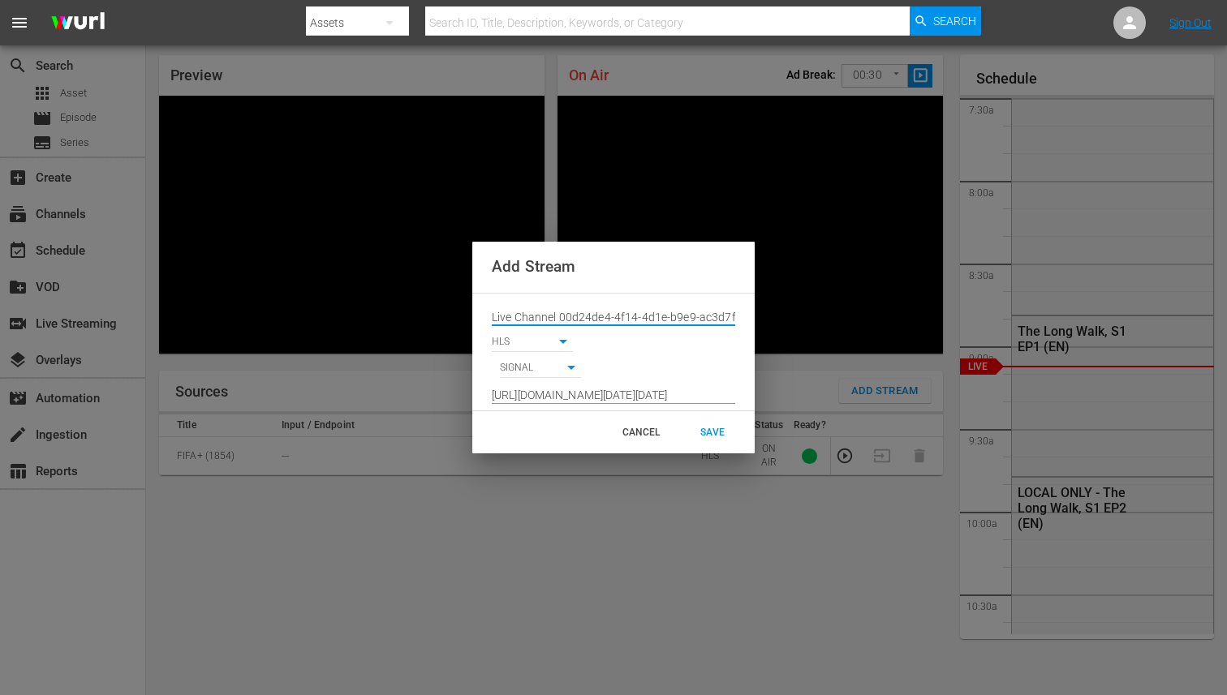
scroll to position [0, 221]
type input "Live Channel 00d24de4-4f14-4d1e-b9e9-ac3d7f6bfbab eng FIFA Intercontinental Cup…"
click at [572, 437] on div "CANCEL SAVE" at bounding box center [613, 432] width 282 height 42
click at [715, 432] on div "SAVE" at bounding box center [712, 432] width 71 height 29
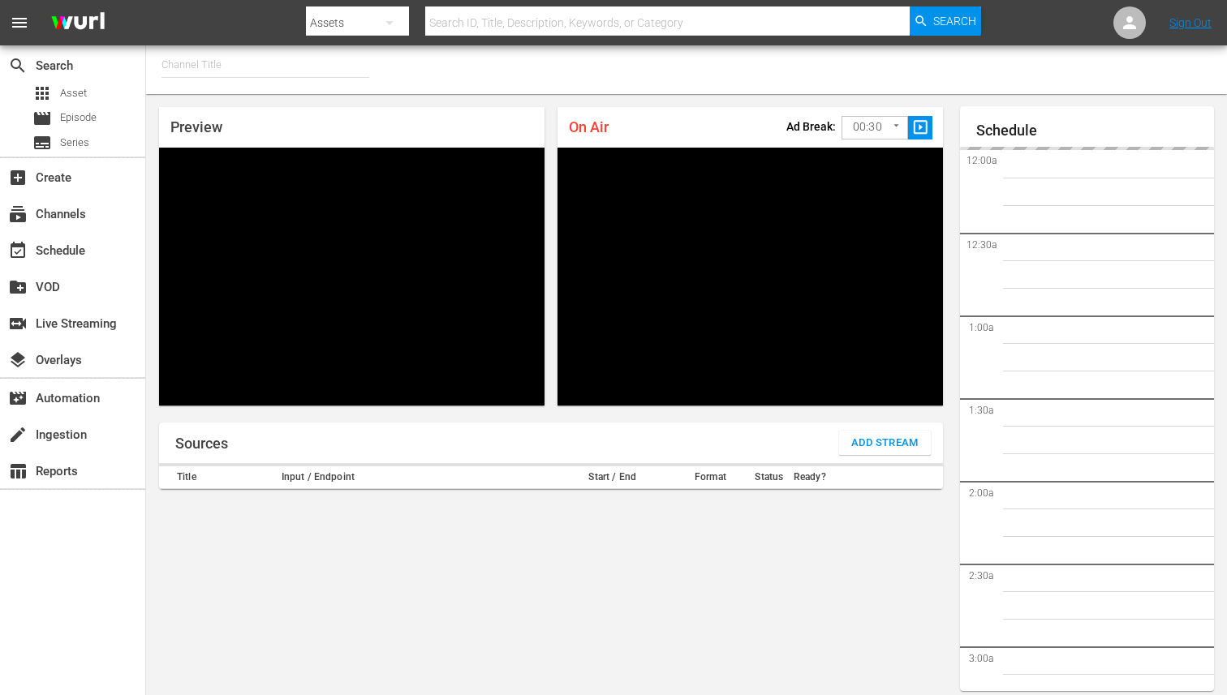
type input "FIFA+ English Global (1781)"
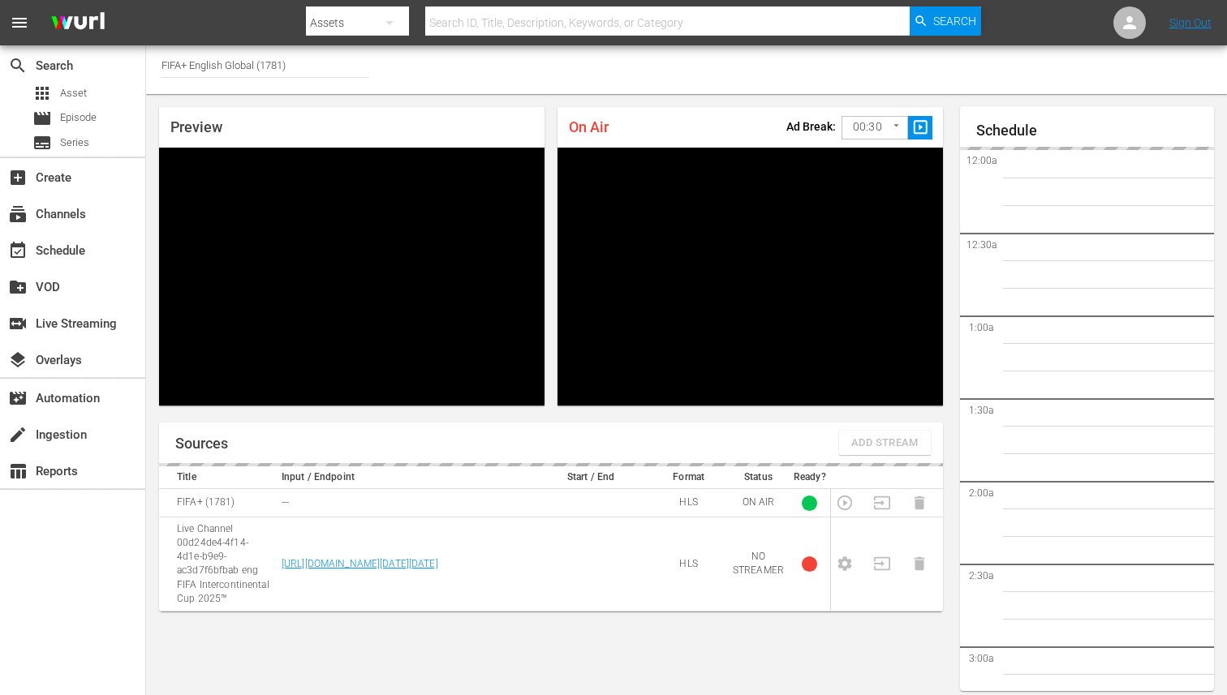
scroll to position [52, 0]
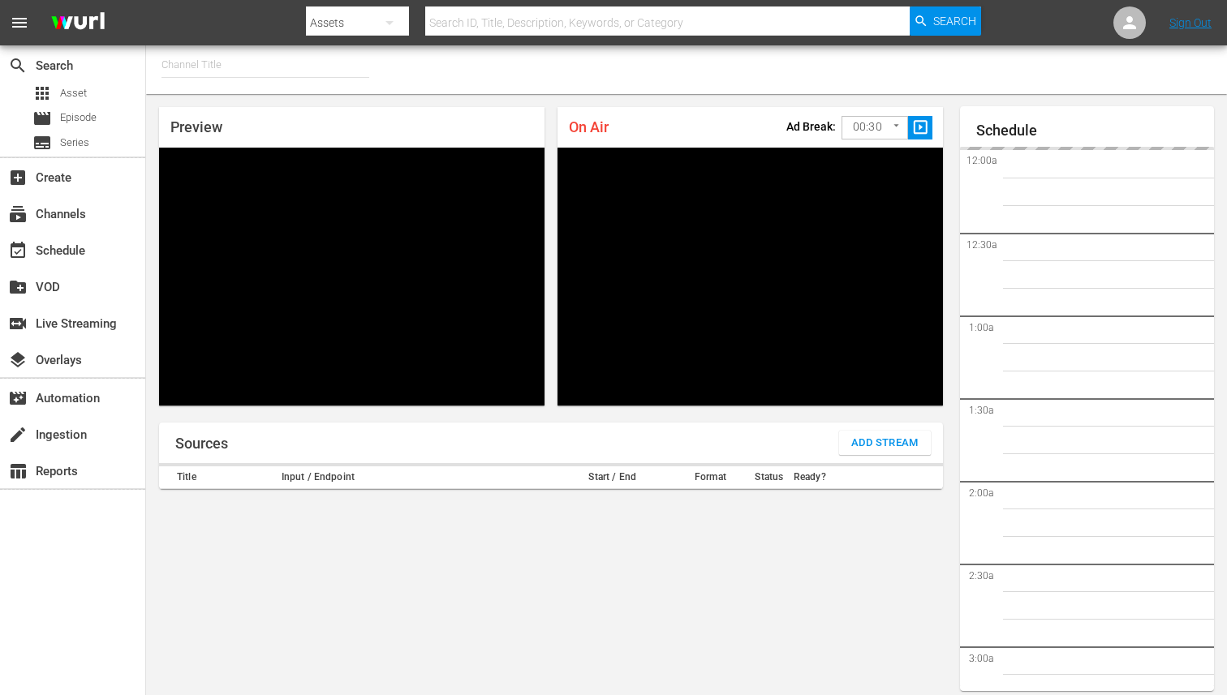
type input "FIFA+ English Global (1781)"
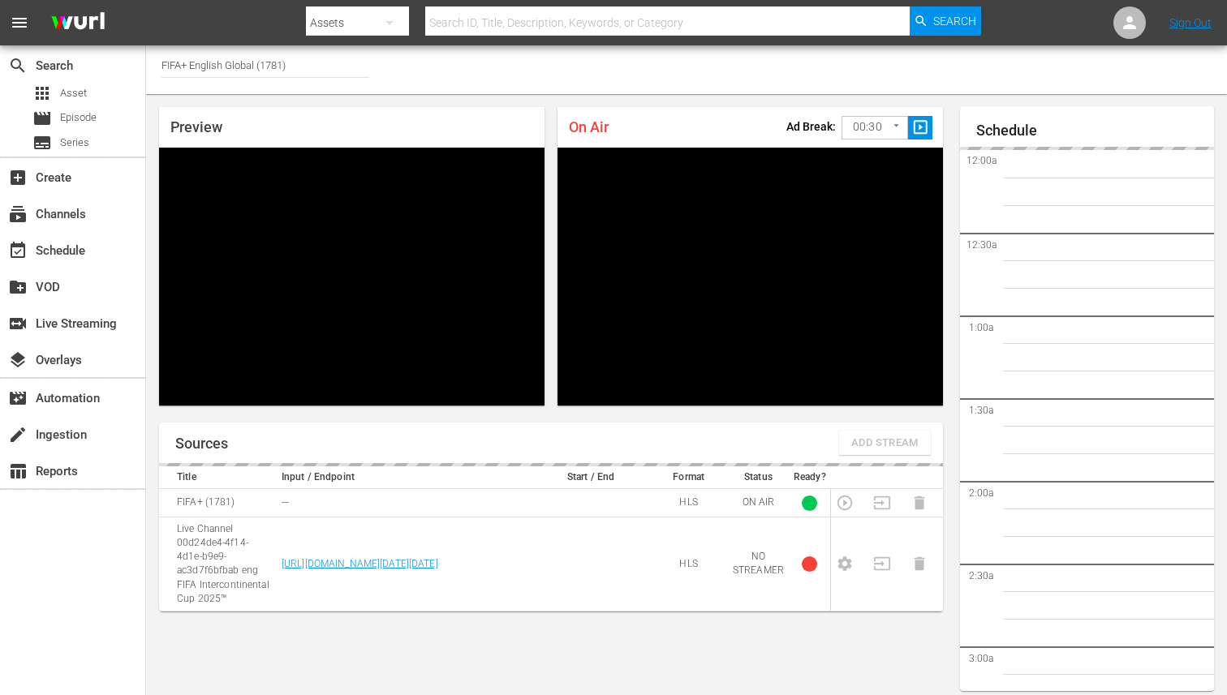
scroll to position [2496, 0]
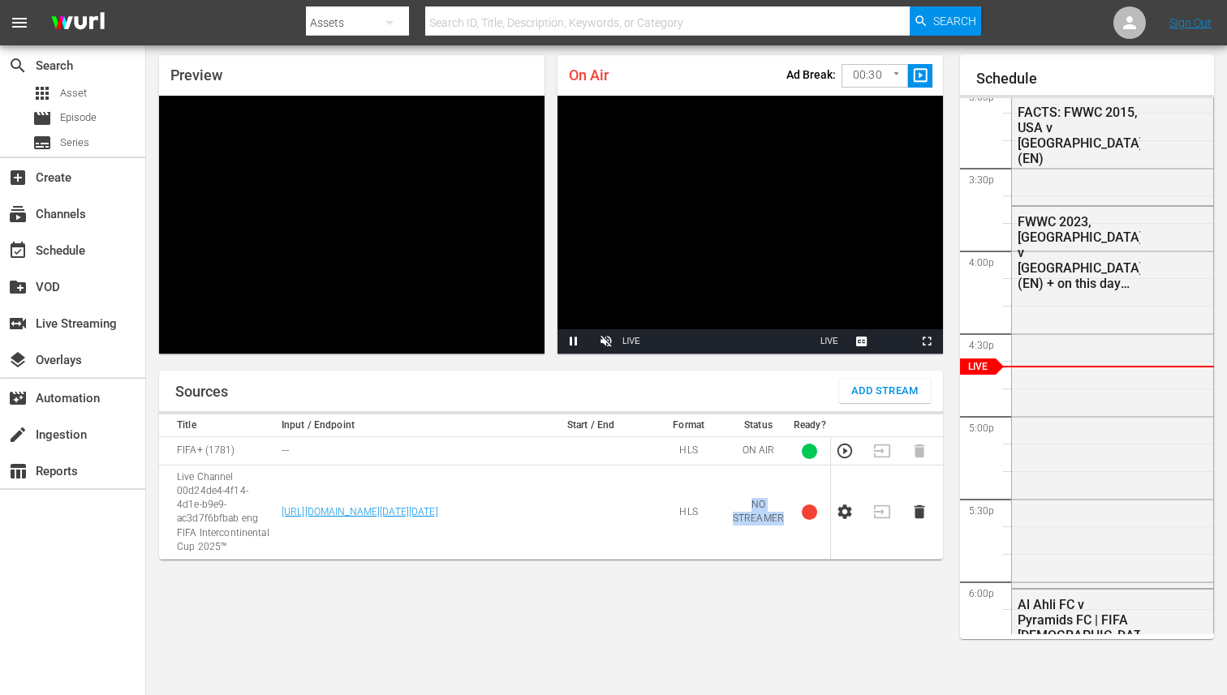
drag, startPoint x: 747, startPoint y: 506, endPoint x: 788, endPoint y: 523, distance: 44.0
click at [788, 523] on td "NO STREAMER" at bounding box center [758, 513] width 61 height 94
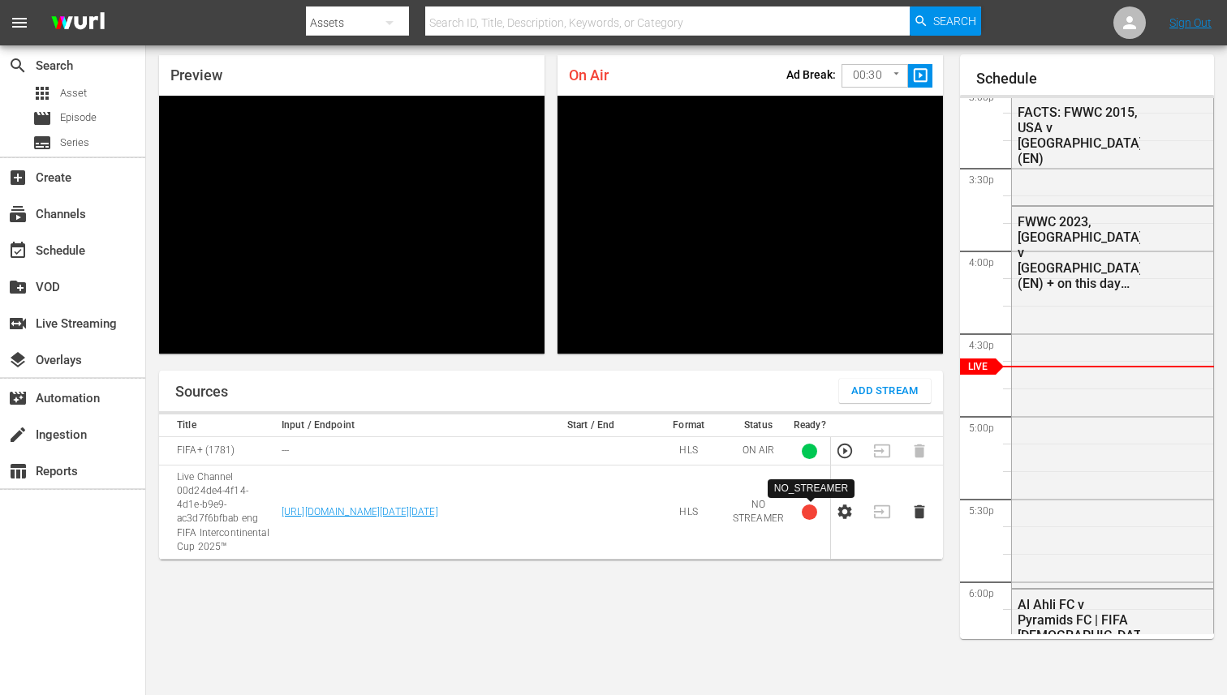
click at [807, 514] on div at bounding box center [809, 512] width 15 height 15
click at [605, 519] on td at bounding box center [591, 513] width 118 height 94
click at [865, 80] on body "menu Search By Assets Search ID, Title, Description, Keywords, or Category Sear…" at bounding box center [613, 295] width 1227 height 695
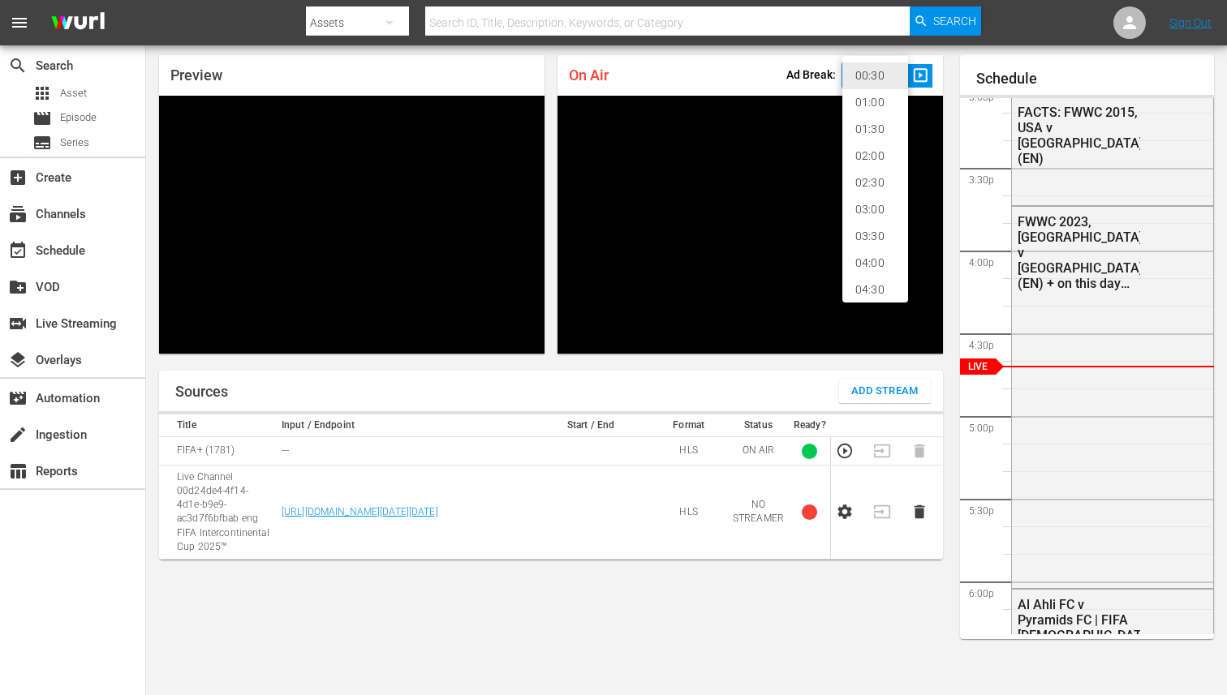
click at [874, 161] on li "02:00" at bounding box center [875, 156] width 66 height 27
type input "120"
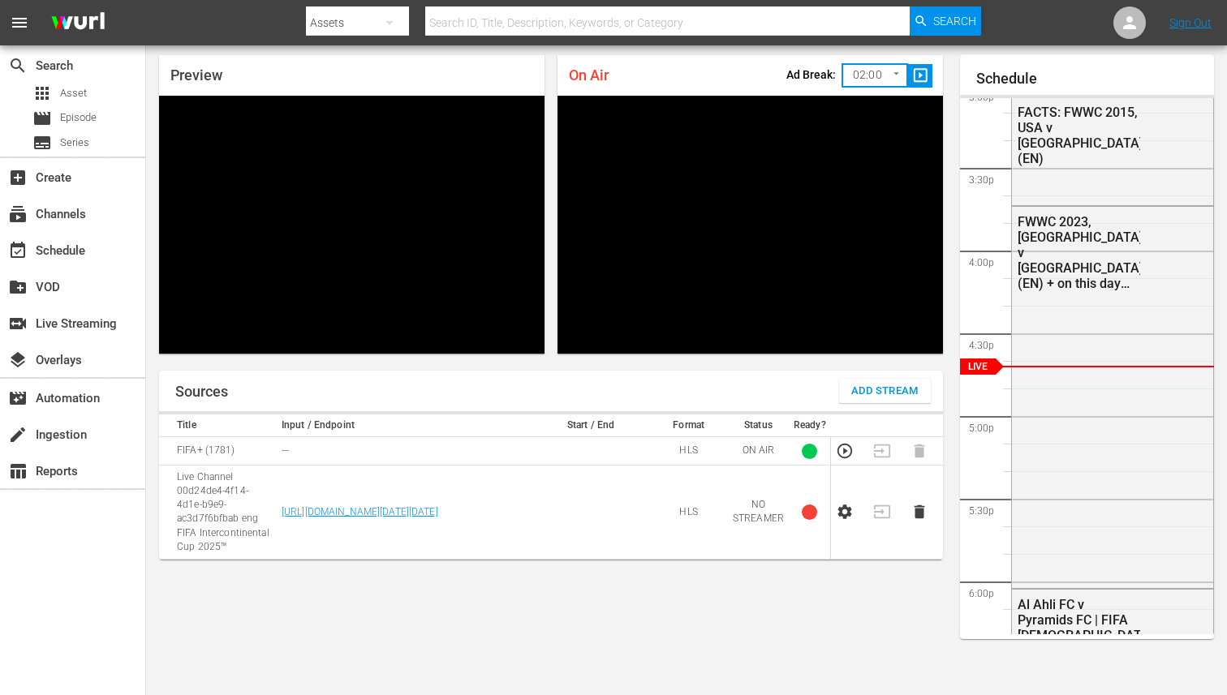
click at [713, 64] on div "On Air Ad Break: 02:00 120 ​ slideshow_sharp" at bounding box center [749, 75] width 385 height 41
drag, startPoint x: 172, startPoint y: 450, endPoint x: 281, endPoint y: 450, distance: 108.7
click at [281, 450] on tr "FIFA+ (1781) --- HLS ON AIR 1" at bounding box center [551, 451] width 784 height 28
click at [606, 510] on td at bounding box center [591, 513] width 118 height 94
drag, startPoint x: 179, startPoint y: 477, endPoint x: 517, endPoint y: 535, distance: 342.4
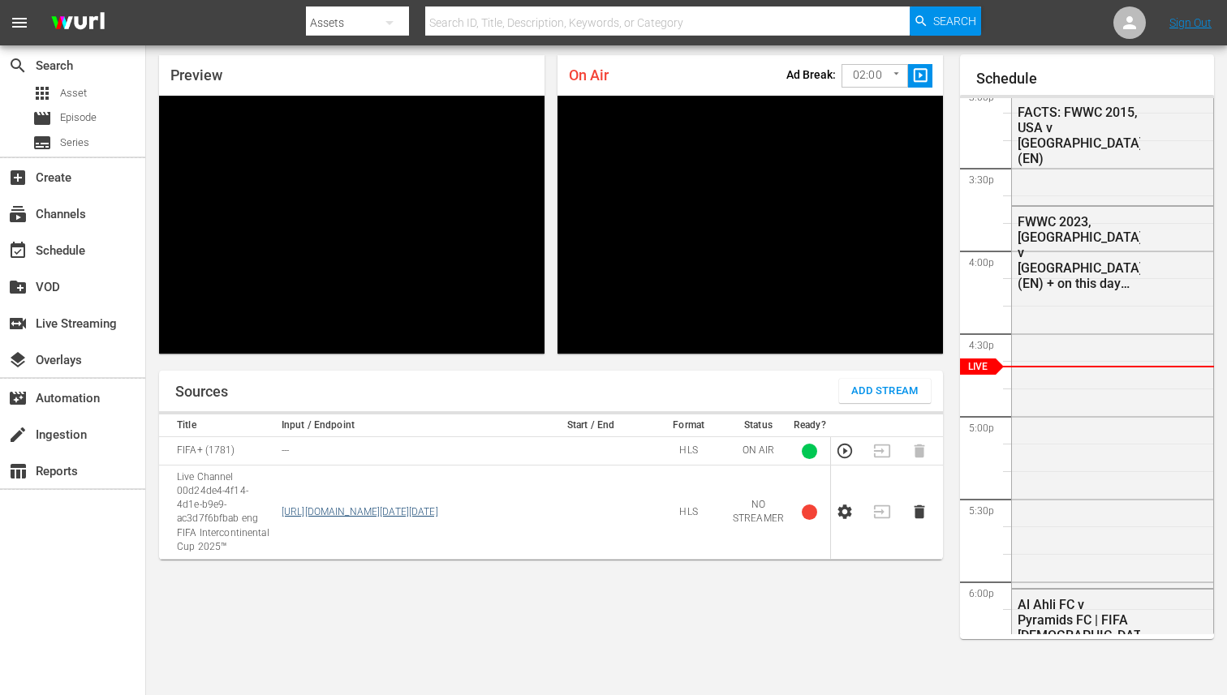
click at [517, 535] on tr "Live Channel 00d24de4-4f14-4d1e-b9e9-ac3d7f6bfbab eng FIFA Intercontinental Cup…" at bounding box center [551, 513] width 784 height 94
click at [617, 552] on td at bounding box center [591, 513] width 118 height 94
drag, startPoint x: 165, startPoint y: 447, endPoint x: 940, endPoint y: 451, distance: 775.7
click at [940, 451] on tr "FIFA+ (1781) --- HLS ON AIR 1" at bounding box center [551, 451] width 784 height 28
click at [940, 451] on td at bounding box center [924, 451] width 37 height 28
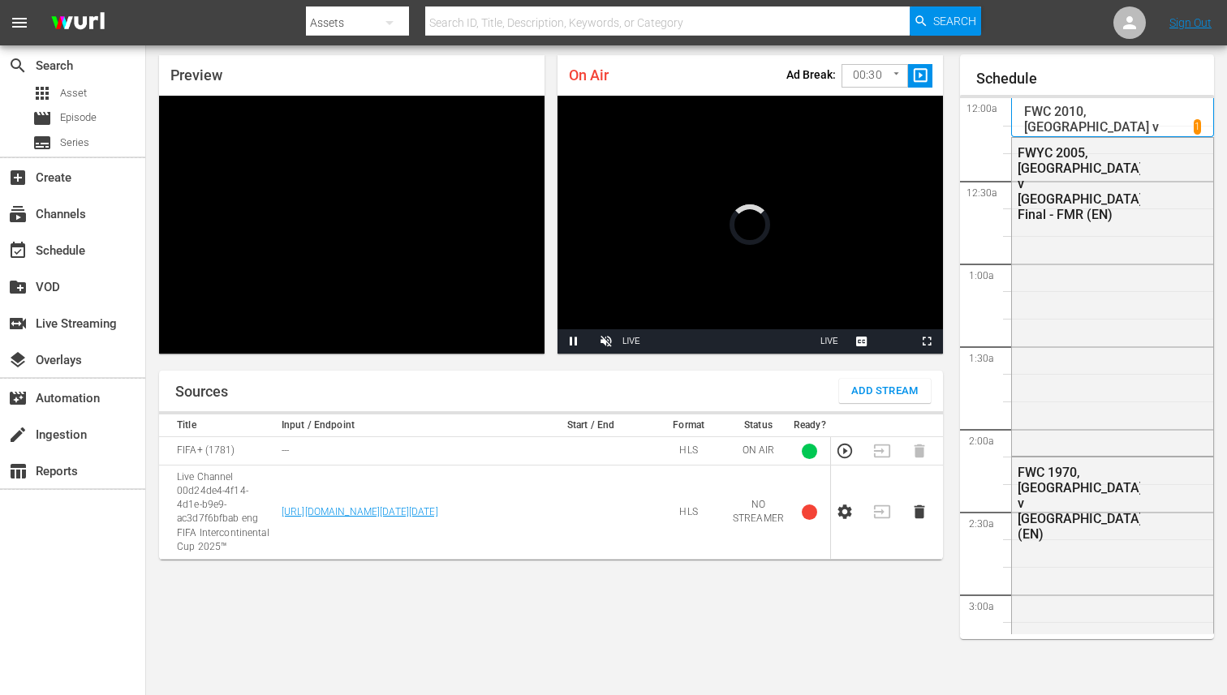
scroll to position [52, 0]
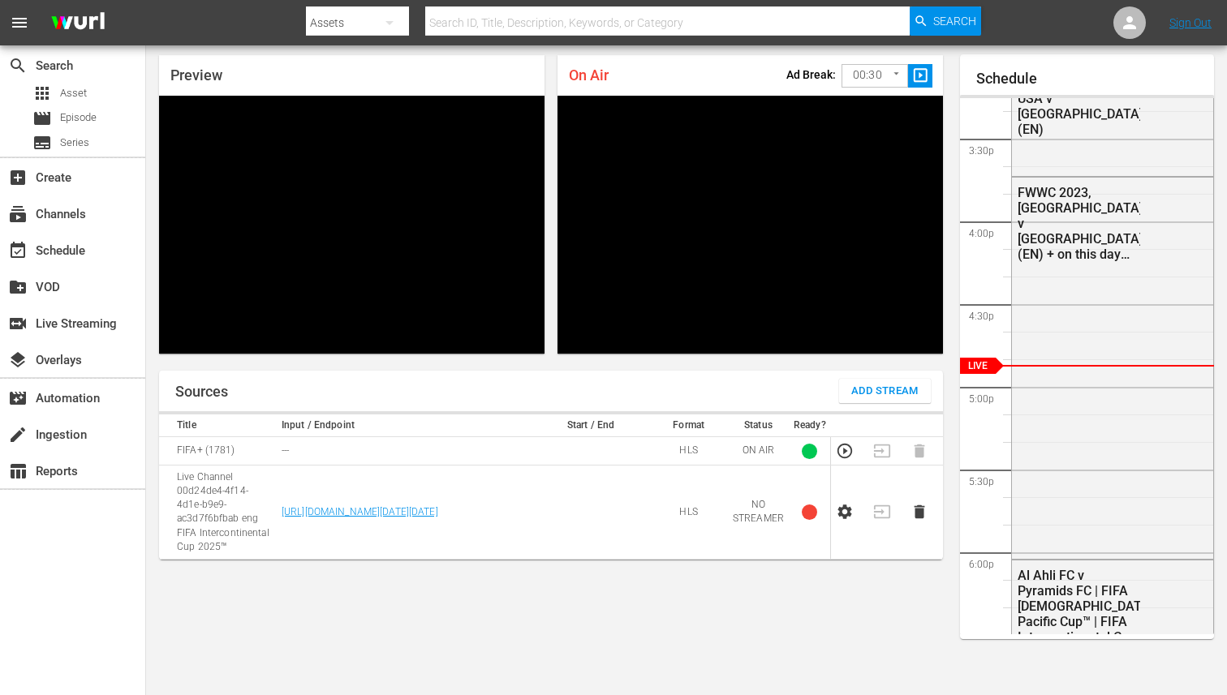
click at [895, 75] on body "menu Search By Assets Search ID, Title, Description, Keywords, or Category Sear…" at bounding box center [613, 295] width 1227 height 695
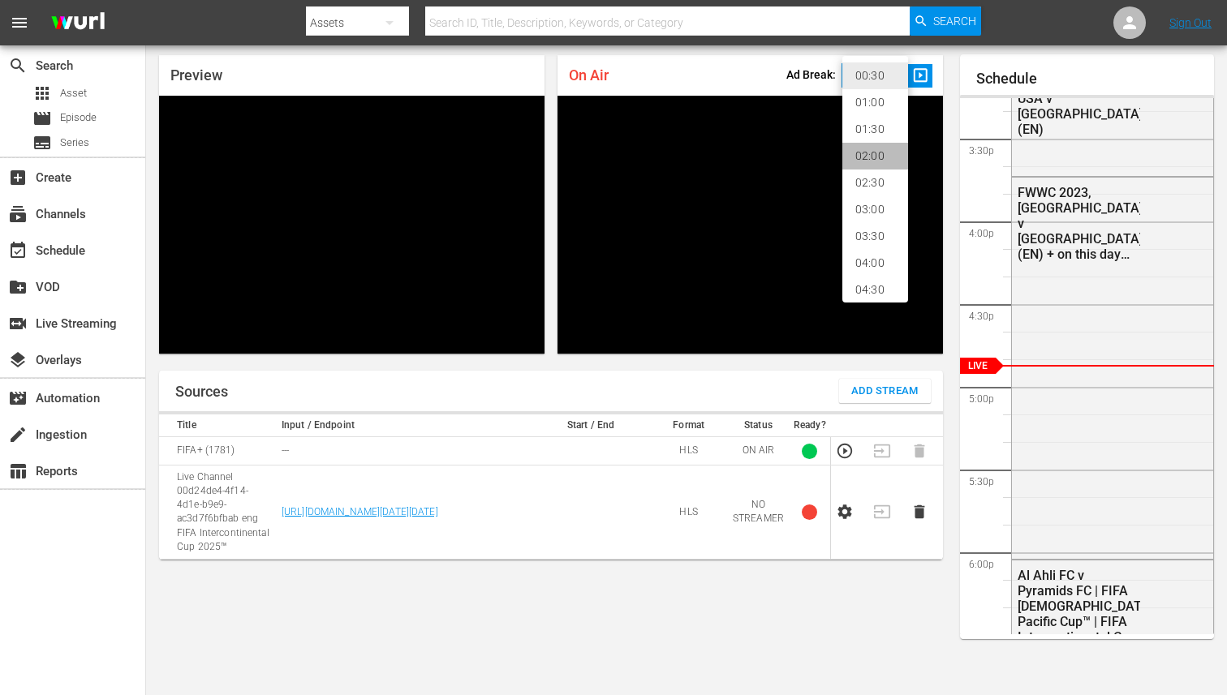
click at [880, 148] on li "02:00" at bounding box center [875, 156] width 66 height 27
type input "120"
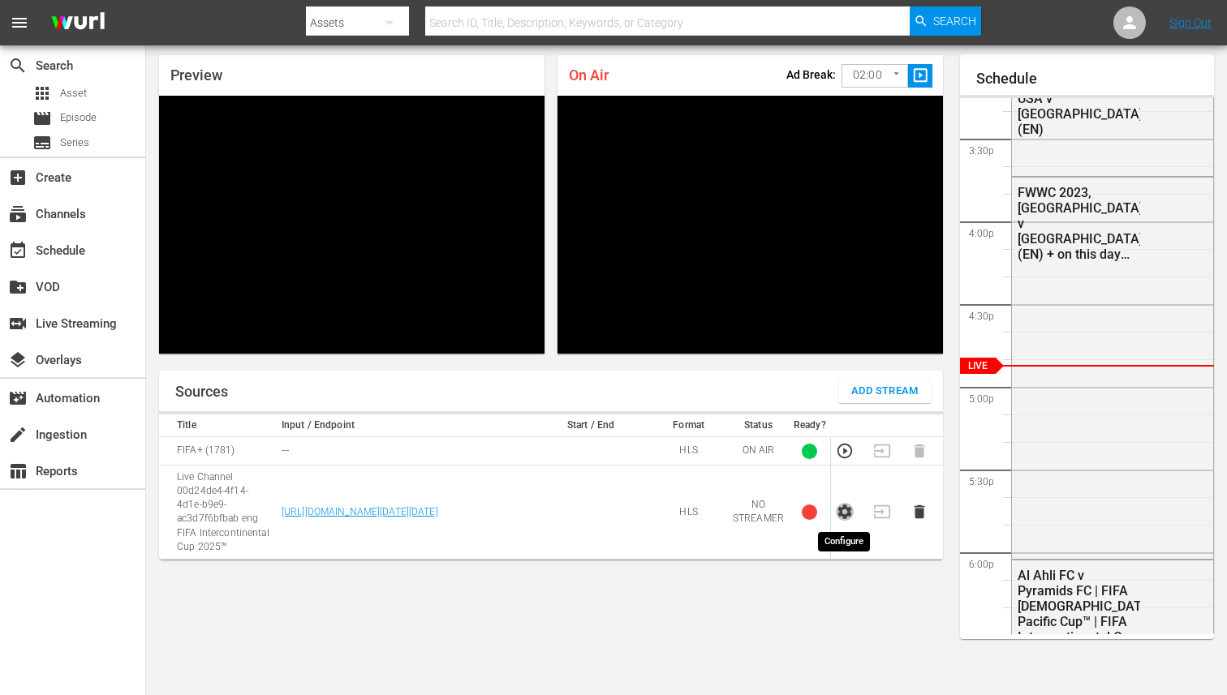
click at [841, 510] on icon "button" at bounding box center [845, 513] width 14 height 15
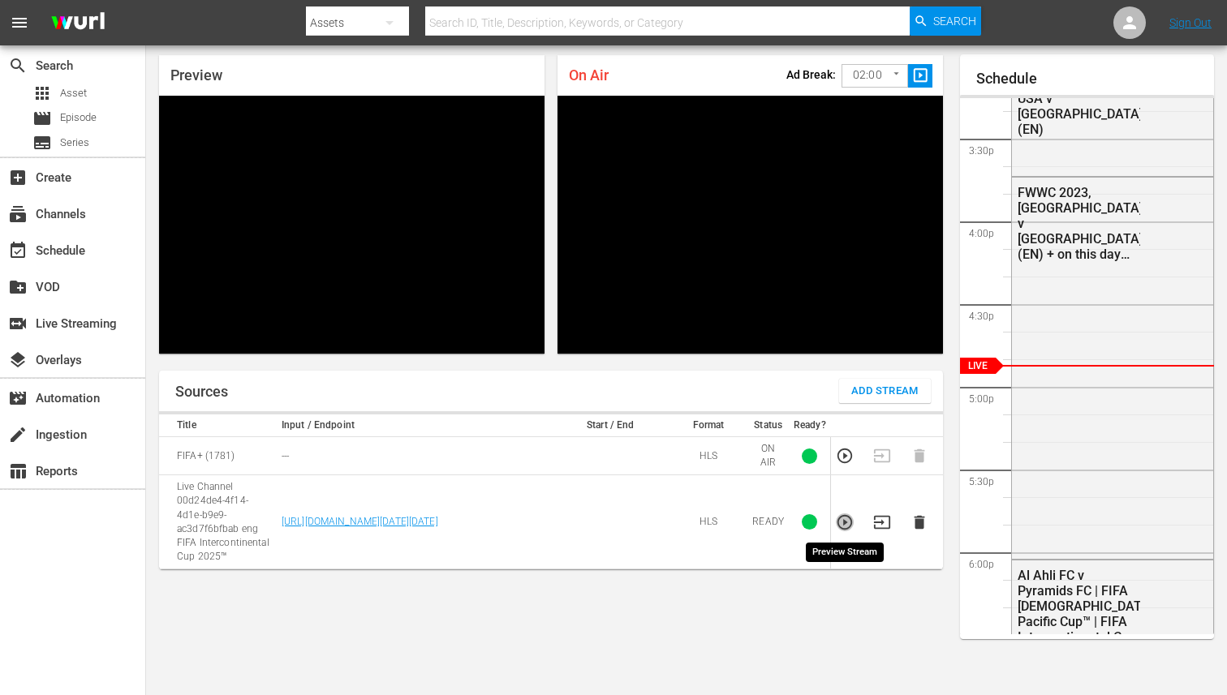
click at [845, 527] on icon "button" at bounding box center [845, 523] width 18 height 18
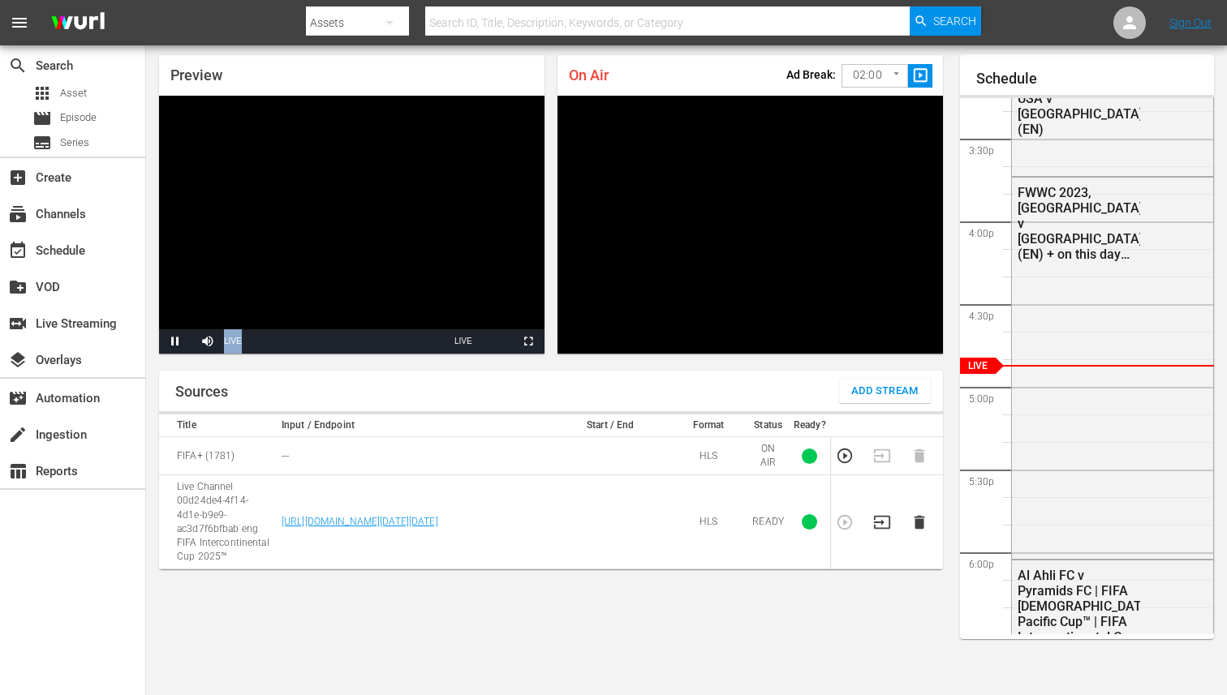
drag, startPoint x: 232, startPoint y: 343, endPoint x: 295, endPoint y: 342, distance: 63.3
click at [295, 342] on div "Pause Mute 100% Current Time 0:41 / Duration -:-:- Loaded : 100.00% 0:00 Stream…" at bounding box center [351, 341] width 385 height 24
click at [208, 342] on span "Video Player" at bounding box center [208, 342] width 0 height 0
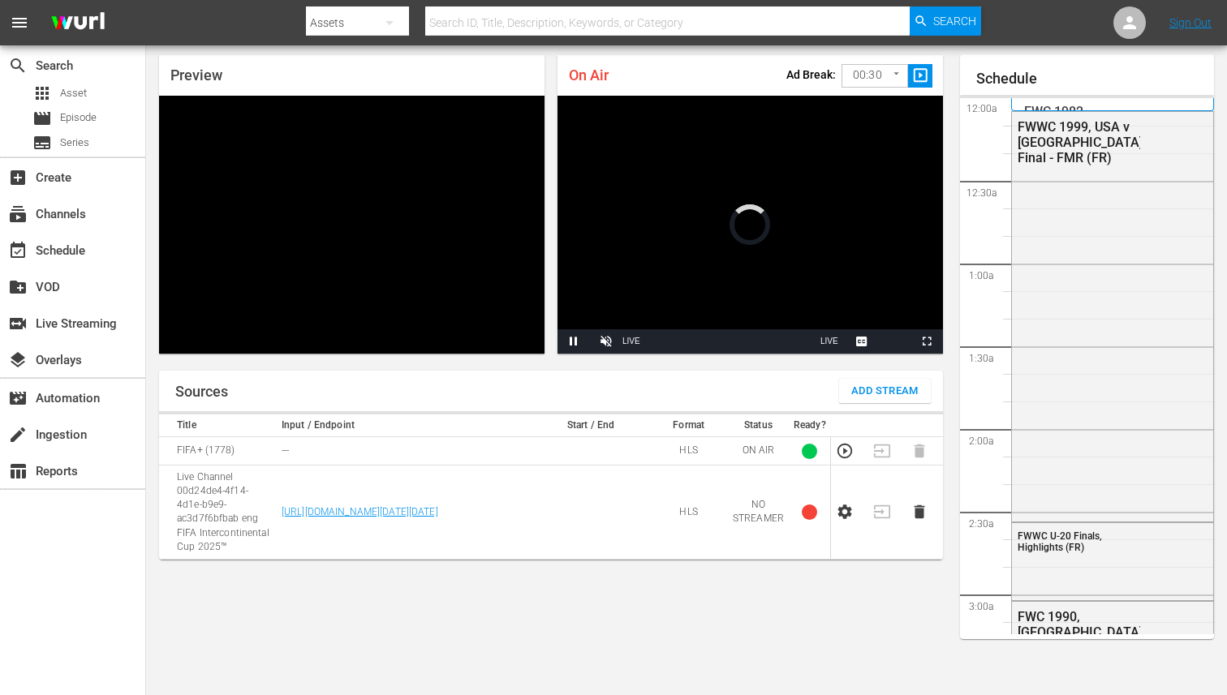
scroll to position [2525, 0]
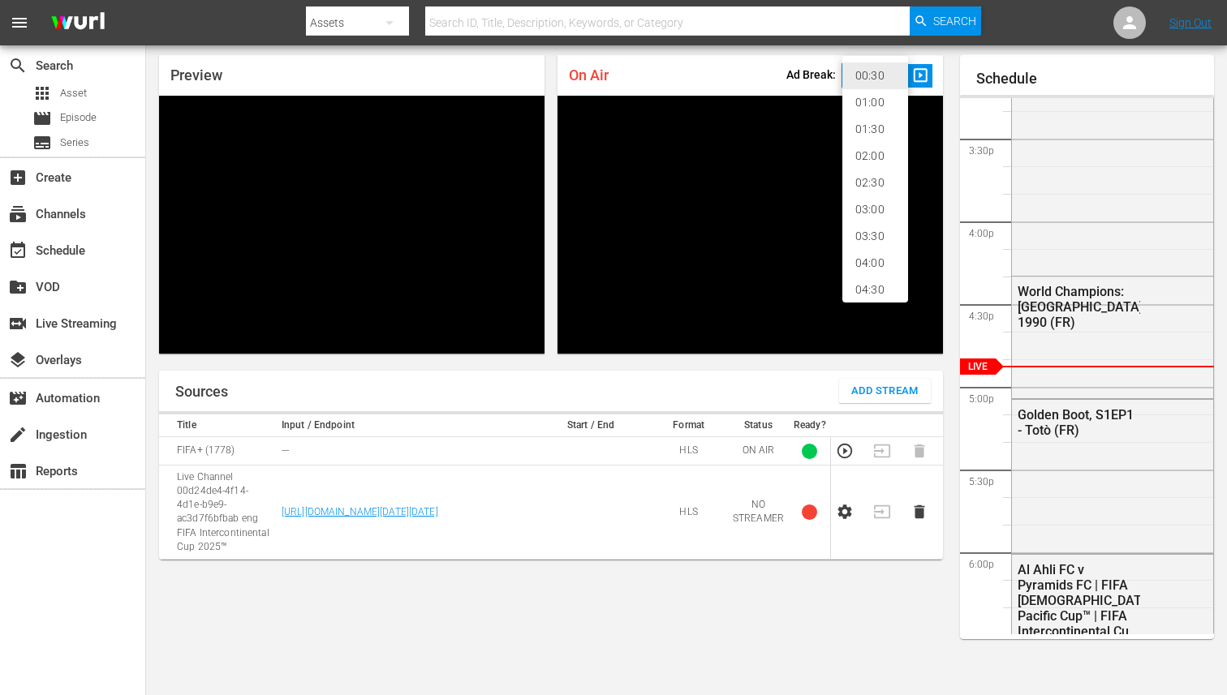
click at [897, 79] on body "menu Search By Assets Search ID, Title, Description, Keywords, or Category Sear…" at bounding box center [613, 295] width 1227 height 695
click at [867, 161] on li "02:00" at bounding box center [875, 156] width 66 height 27
type input "120"
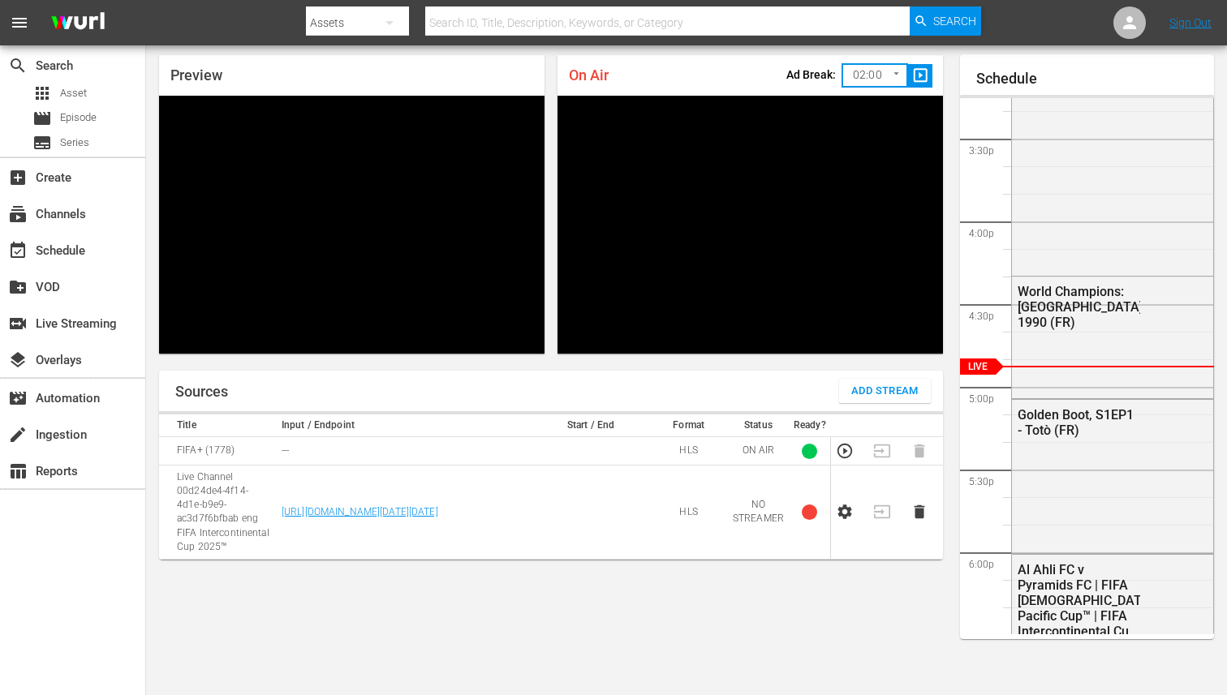
click at [841, 516] on icon "button" at bounding box center [845, 513] width 14 height 15
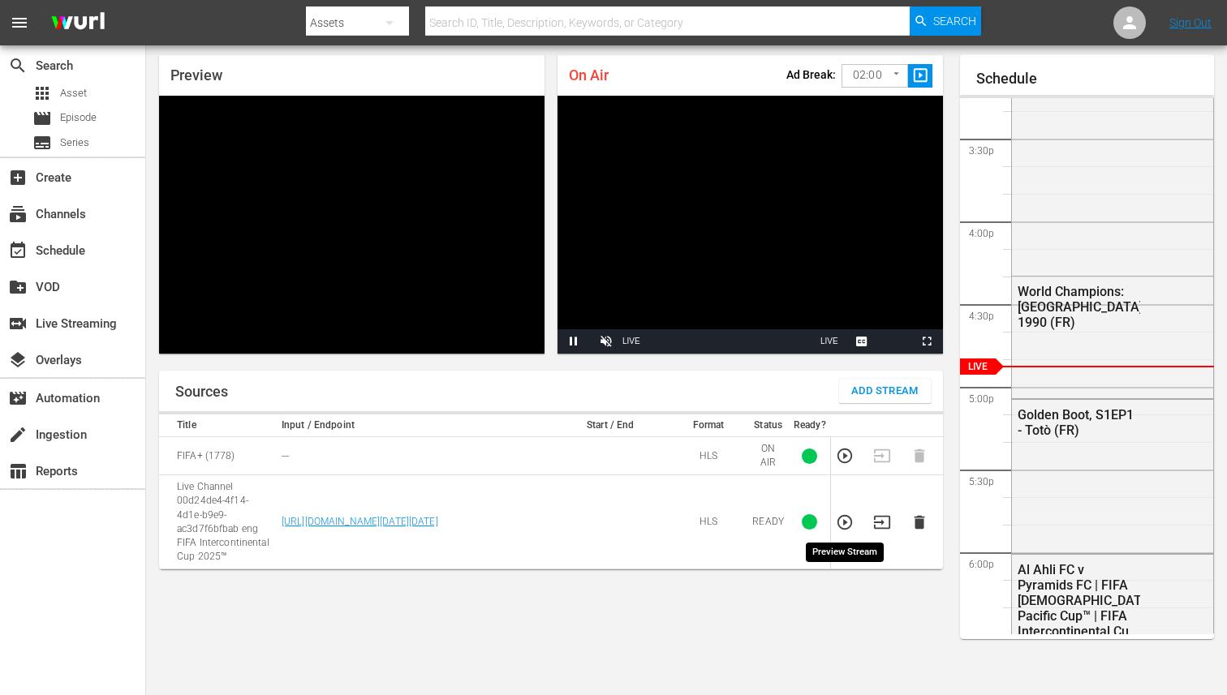
click at [846, 522] on icon "button" at bounding box center [844, 522] width 15 height 15
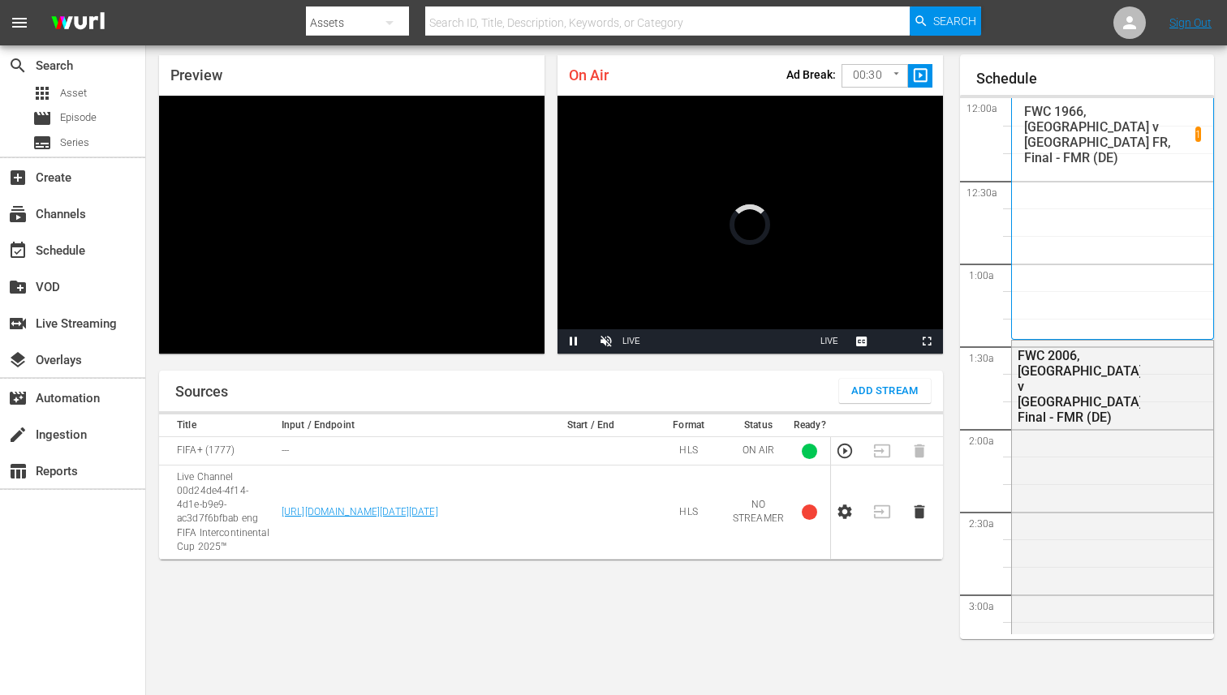
scroll to position [2525, 0]
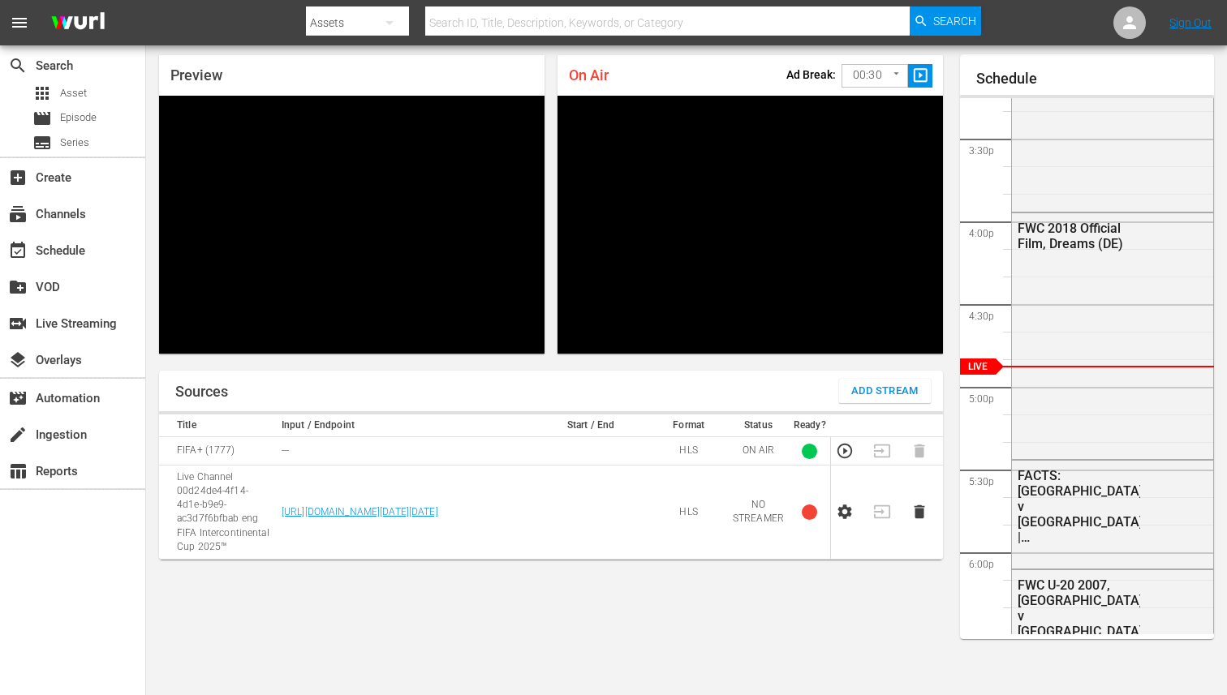
click at [895, 76] on body "menu Search By Assets Search ID, Title, Description, Keywords, or Category Sear…" at bounding box center [613, 295] width 1227 height 695
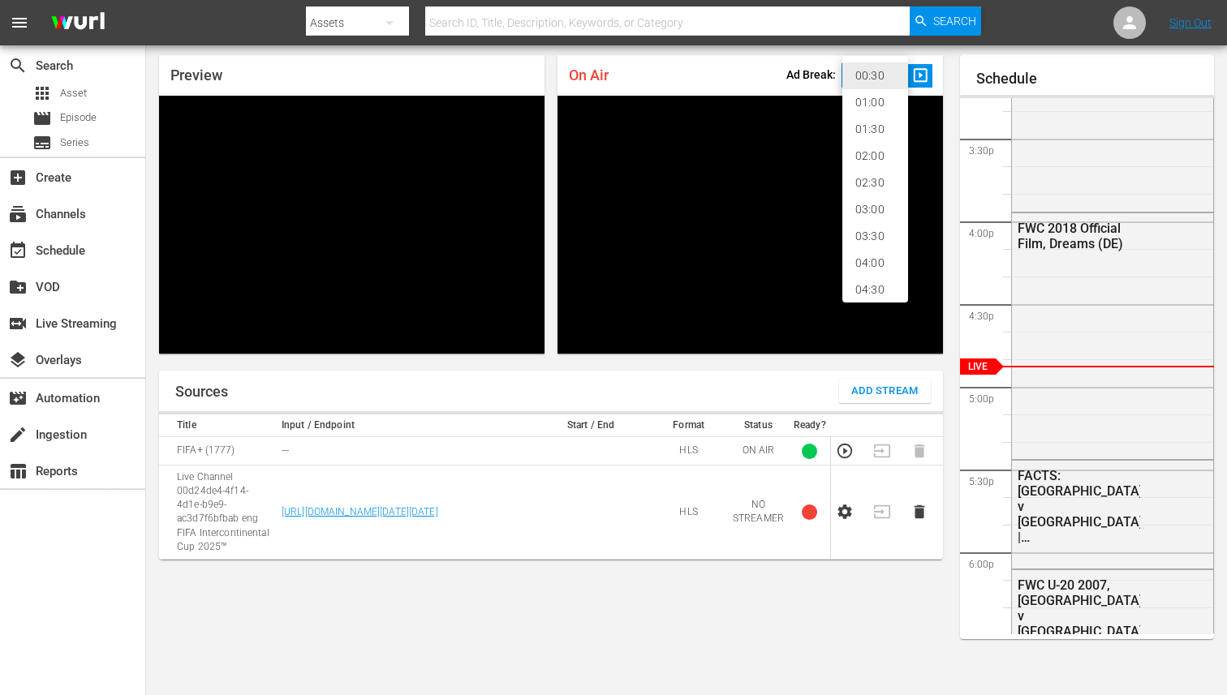
click at [872, 161] on li "02:00" at bounding box center [875, 156] width 66 height 27
type input "120"
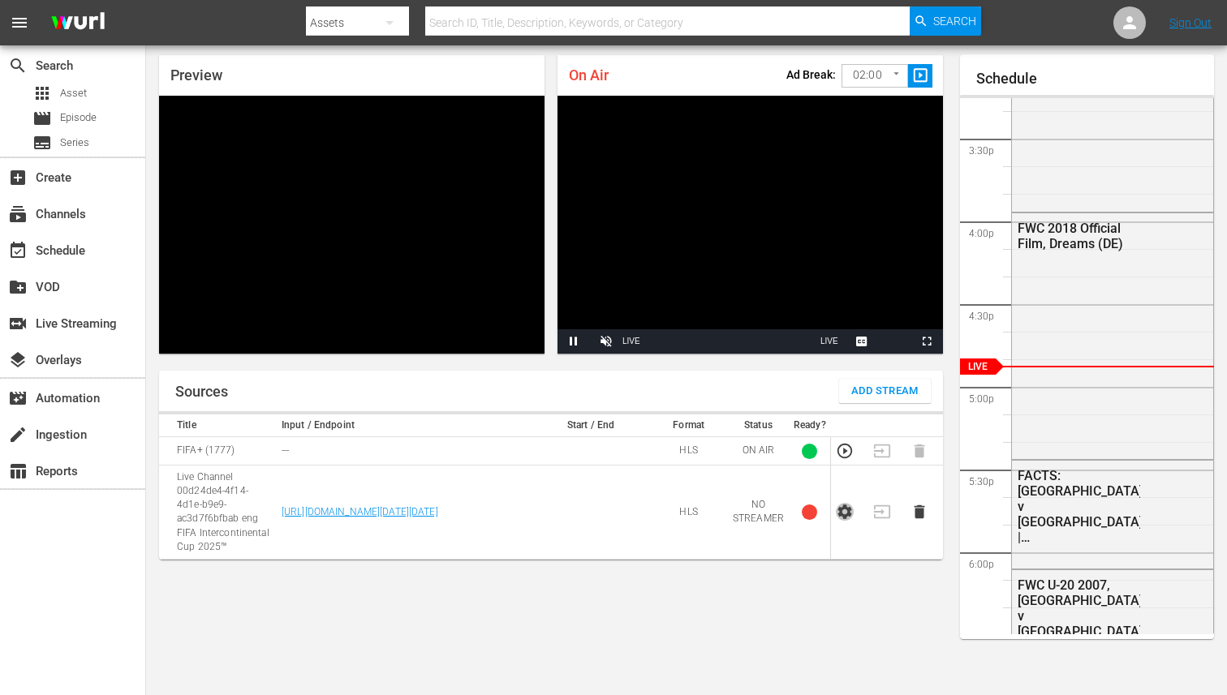
click at [847, 518] on icon "button" at bounding box center [845, 512] width 18 height 18
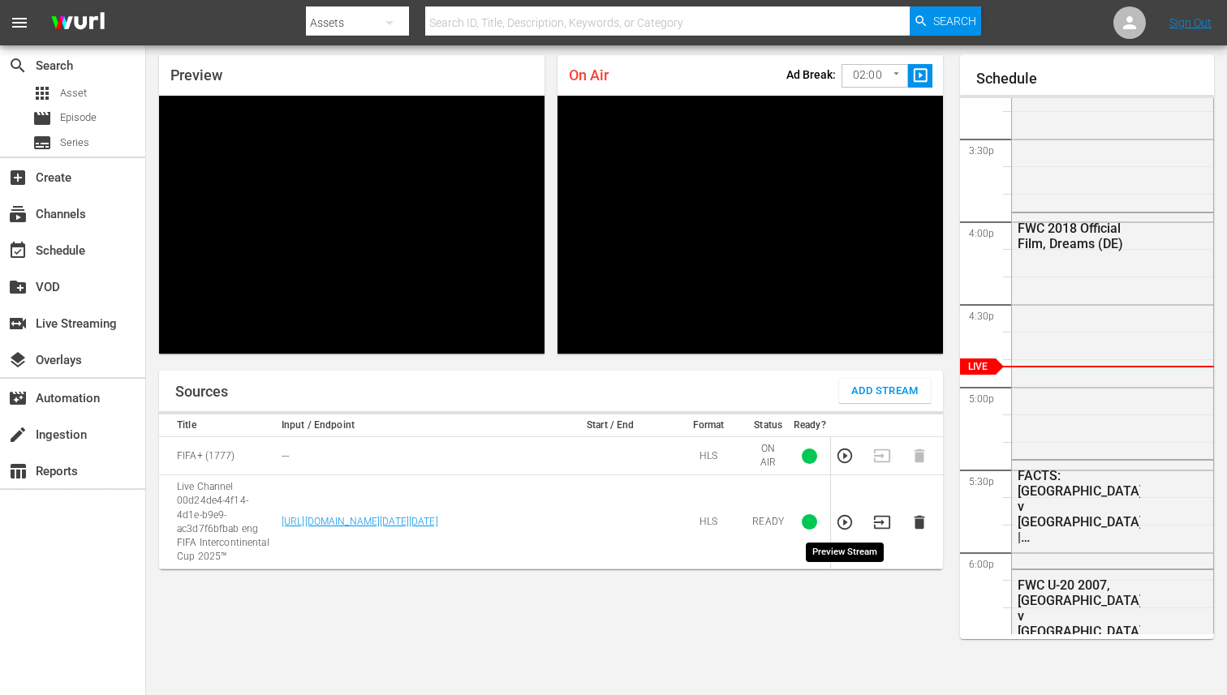
click at [841, 527] on icon "button" at bounding box center [845, 523] width 18 height 18
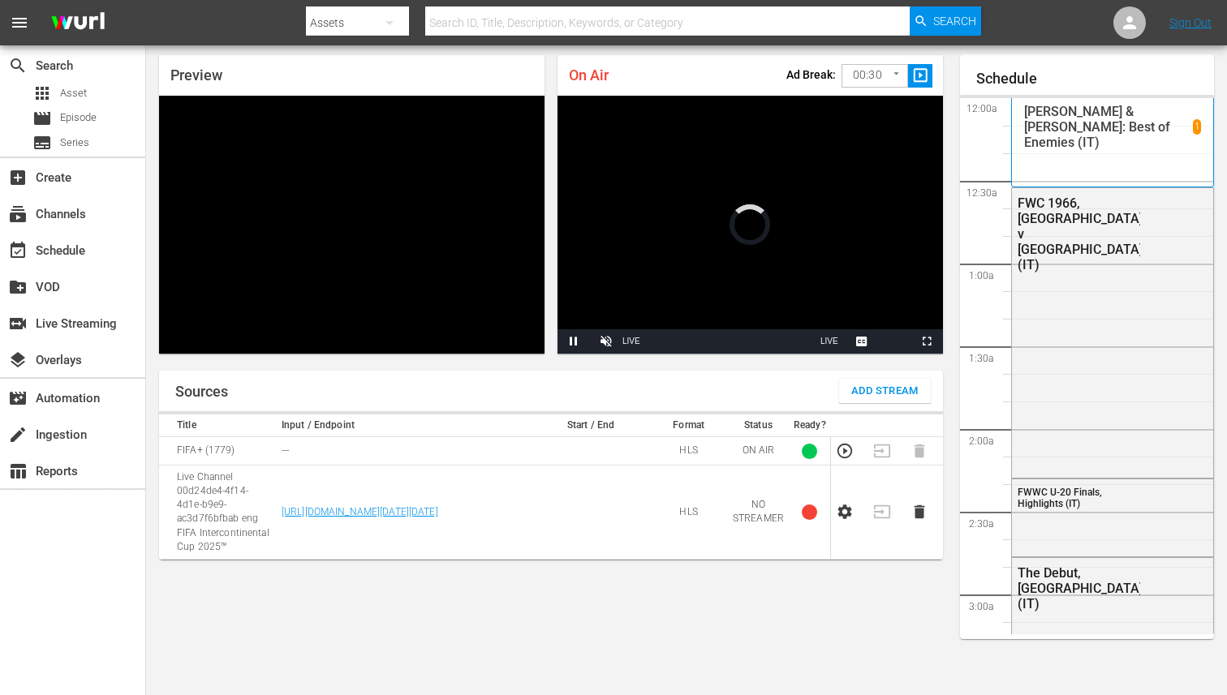
scroll to position [2525, 0]
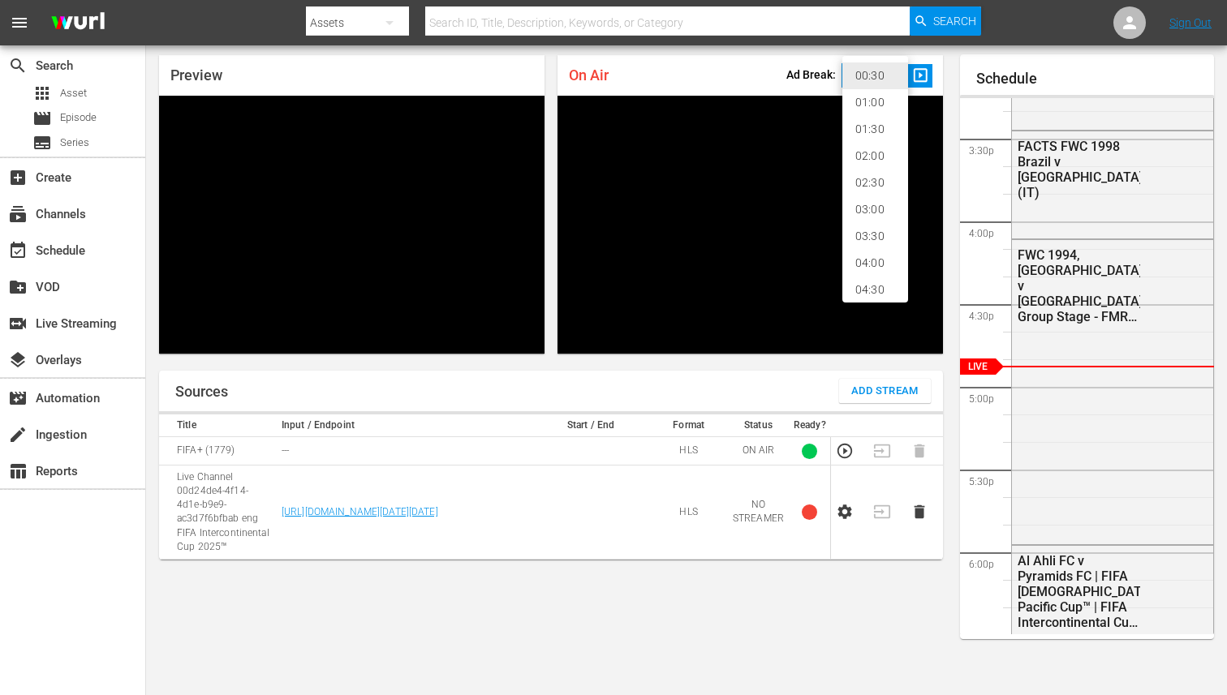
click at [899, 75] on body "menu Search By Assets Search ID, Title, Description, Keywords, or Category Sear…" at bounding box center [613, 295] width 1227 height 695
click at [858, 161] on li "02:00" at bounding box center [875, 156] width 66 height 27
type input "120"
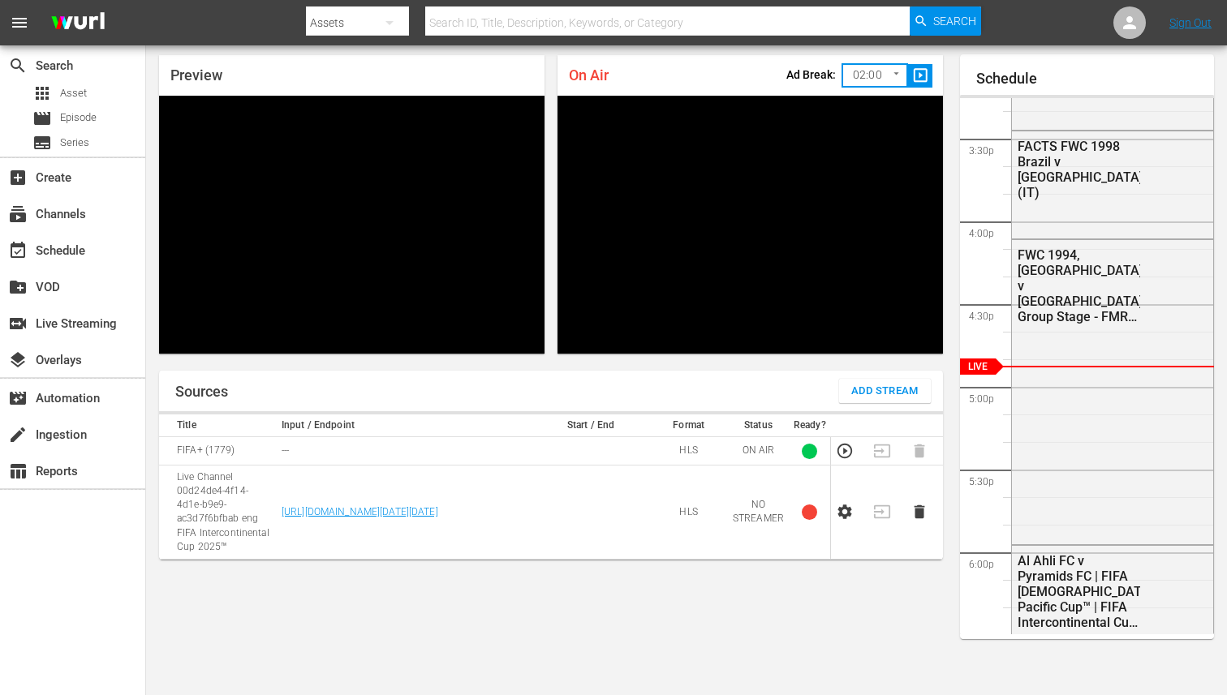
click at [843, 514] on icon "button" at bounding box center [845, 512] width 18 height 18
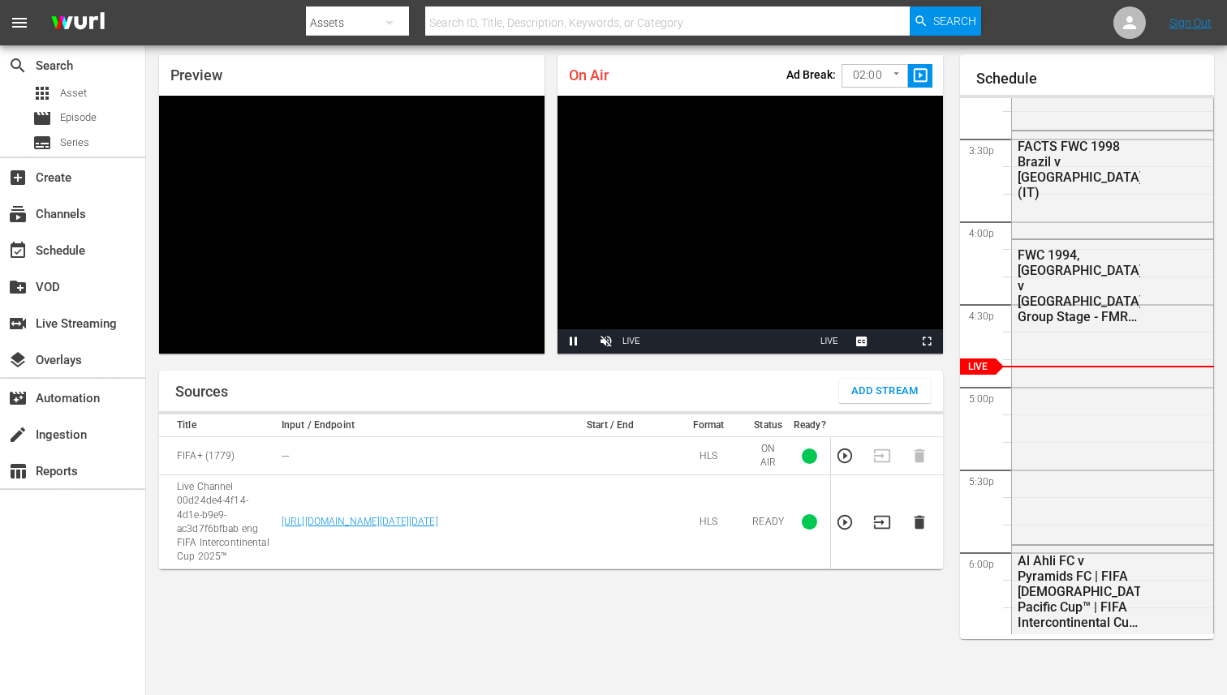
click at [842, 526] on icon "button" at bounding box center [845, 523] width 18 height 18
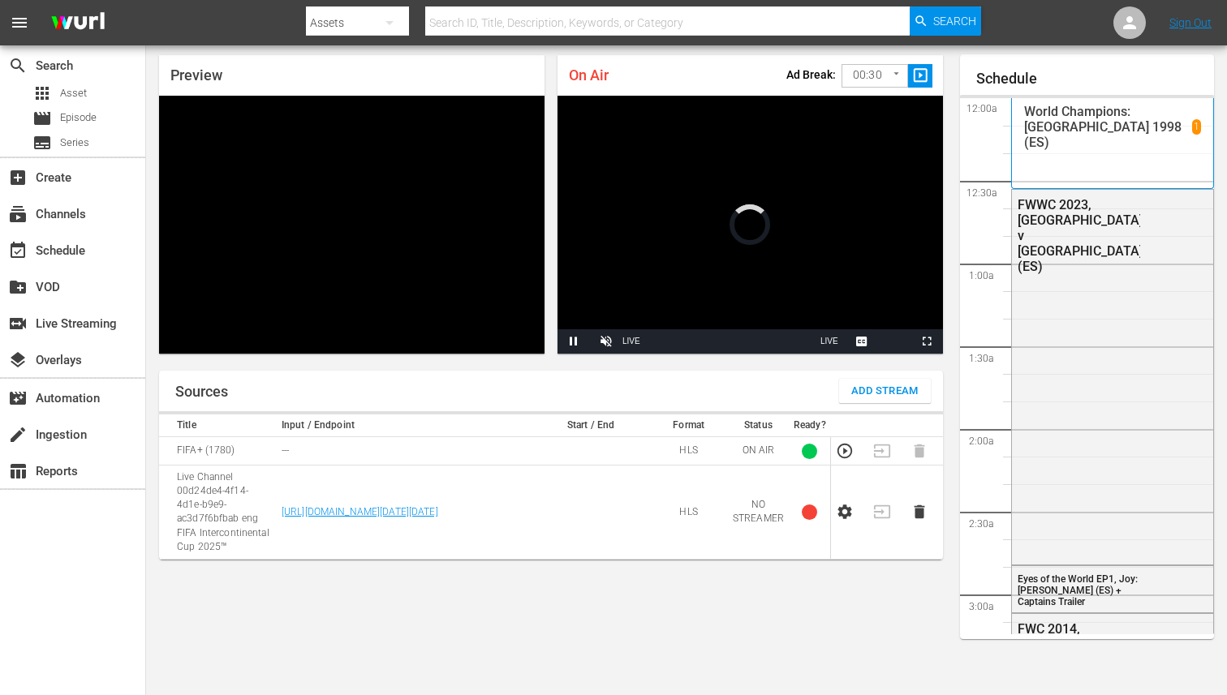
scroll to position [52, 0]
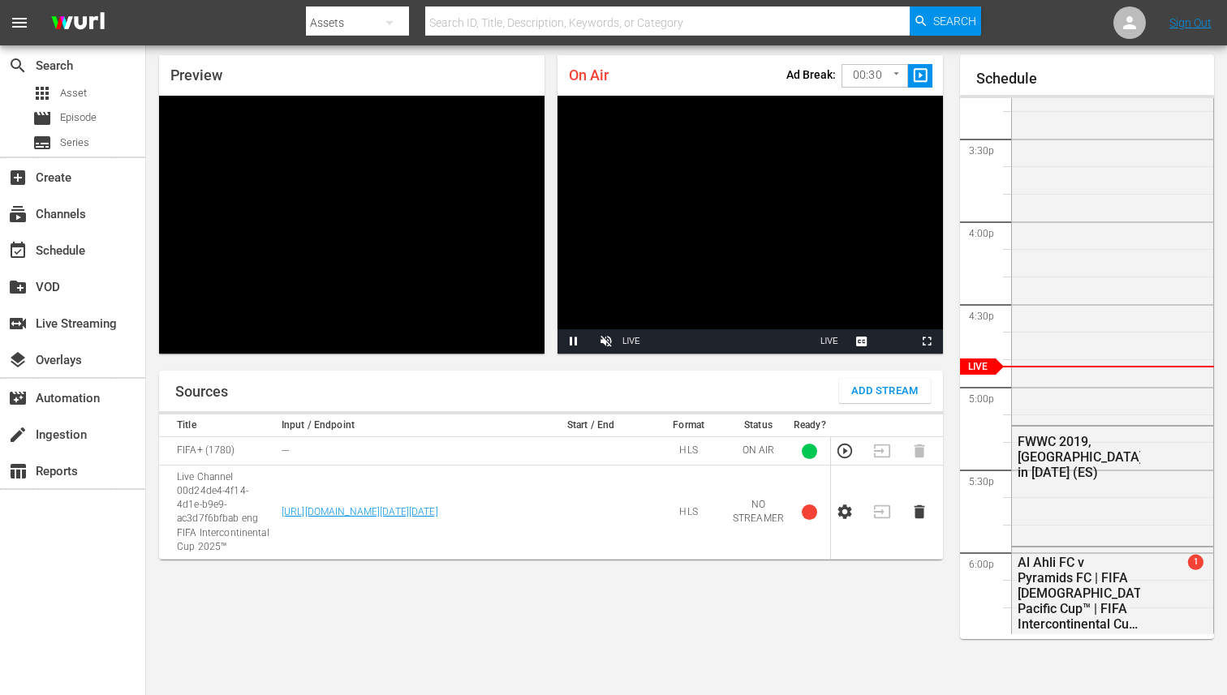
click at [897, 83] on body "menu Search By Assets Search ID, Title, Description, Keywords, or Category Sear…" at bounding box center [613, 295] width 1227 height 695
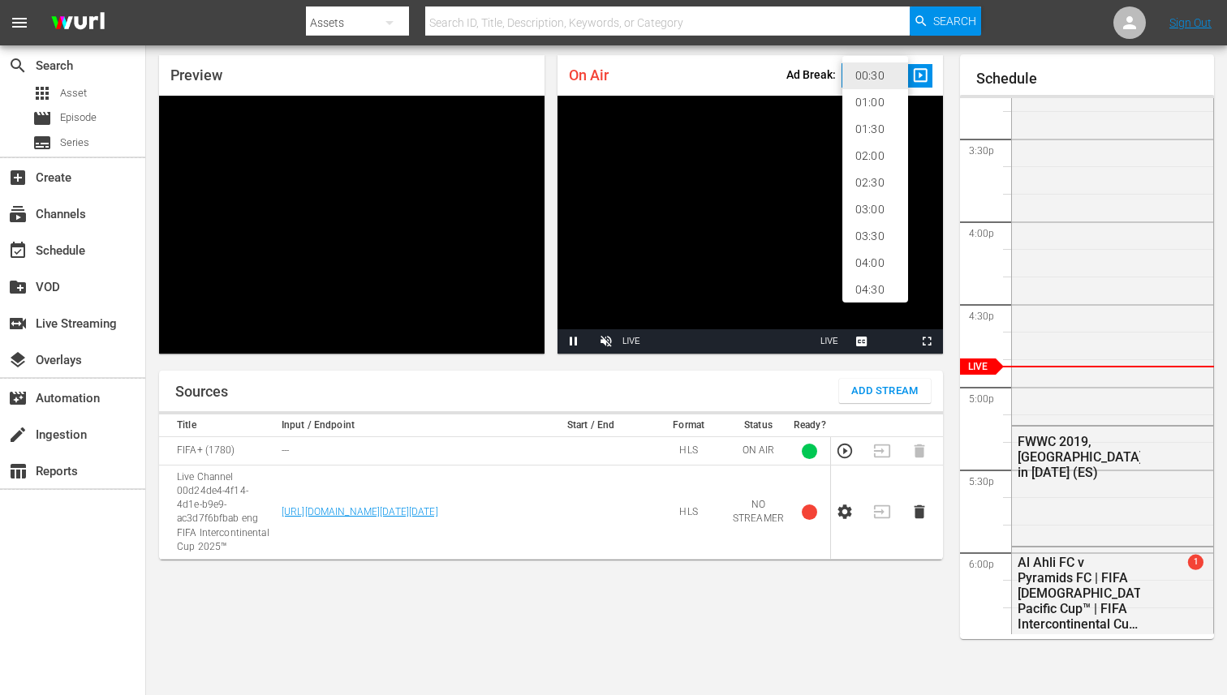
click at [878, 162] on li "02:00" at bounding box center [875, 156] width 66 height 27
type input "120"
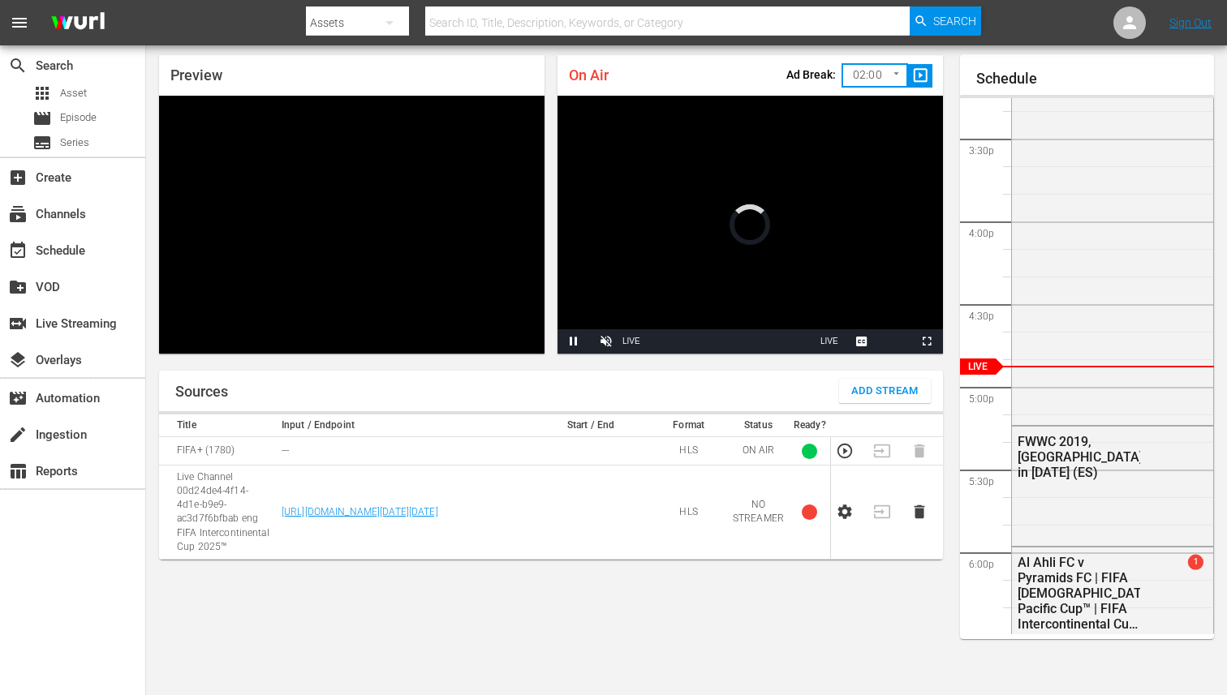
click at [847, 514] on icon "button" at bounding box center [845, 513] width 14 height 15
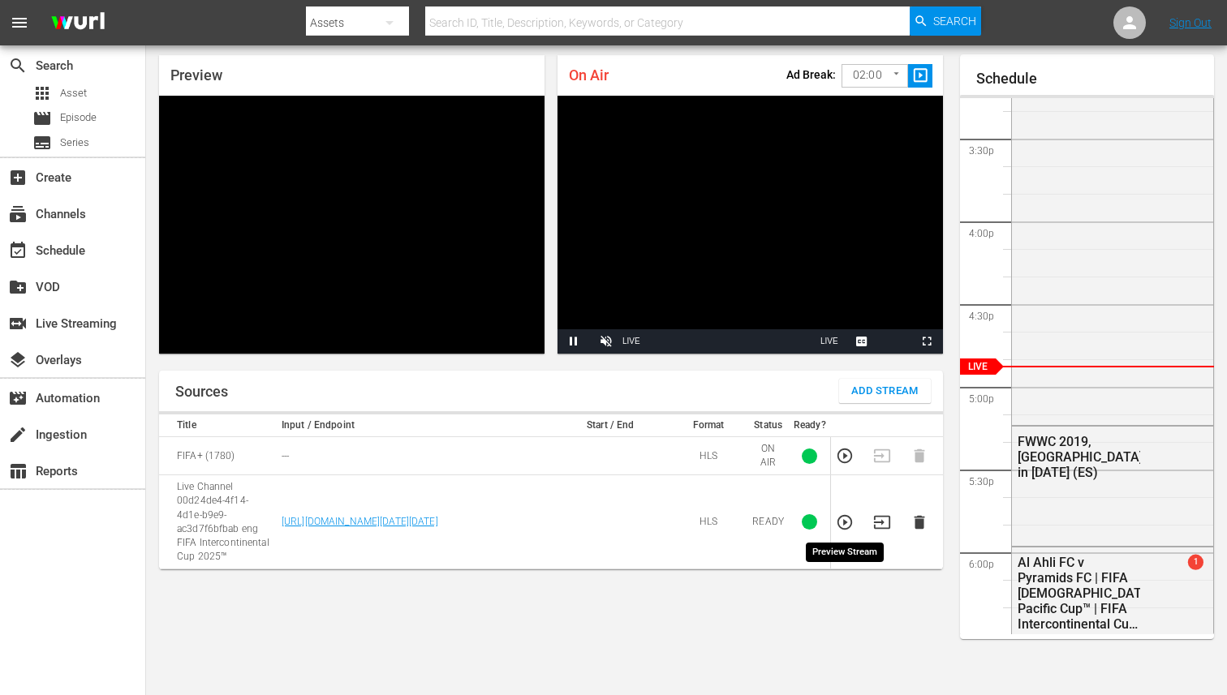
click at [849, 523] on icon "button" at bounding box center [845, 523] width 18 height 18
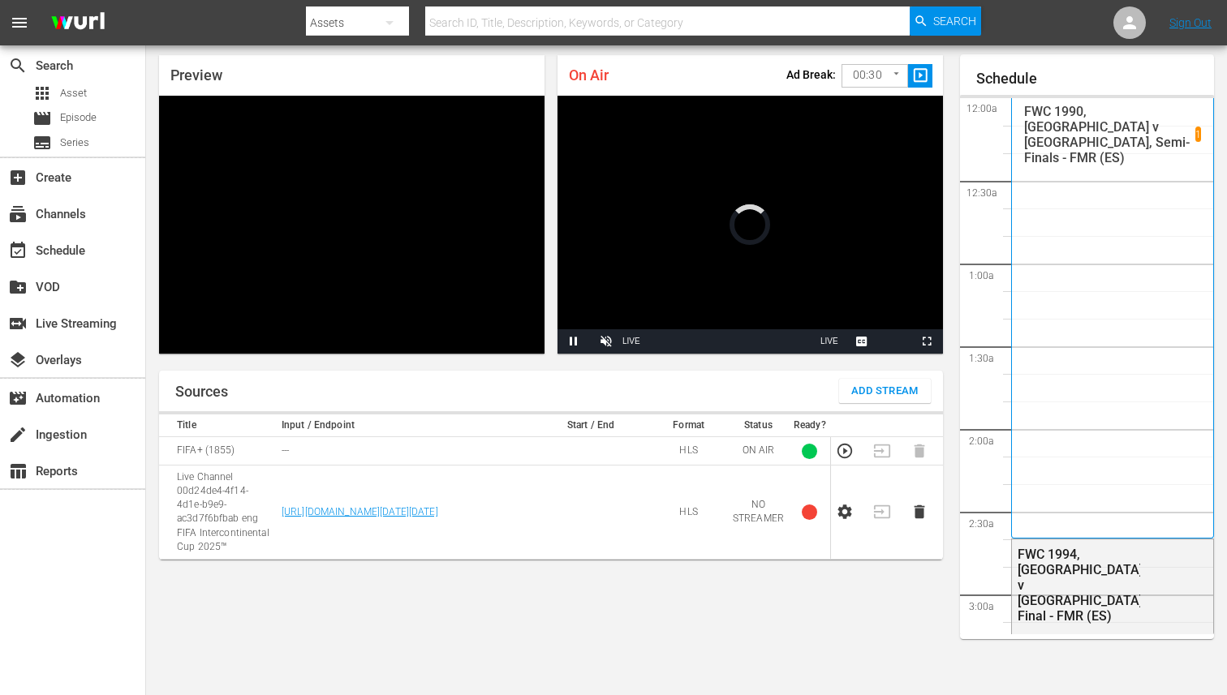
scroll to position [2525, 0]
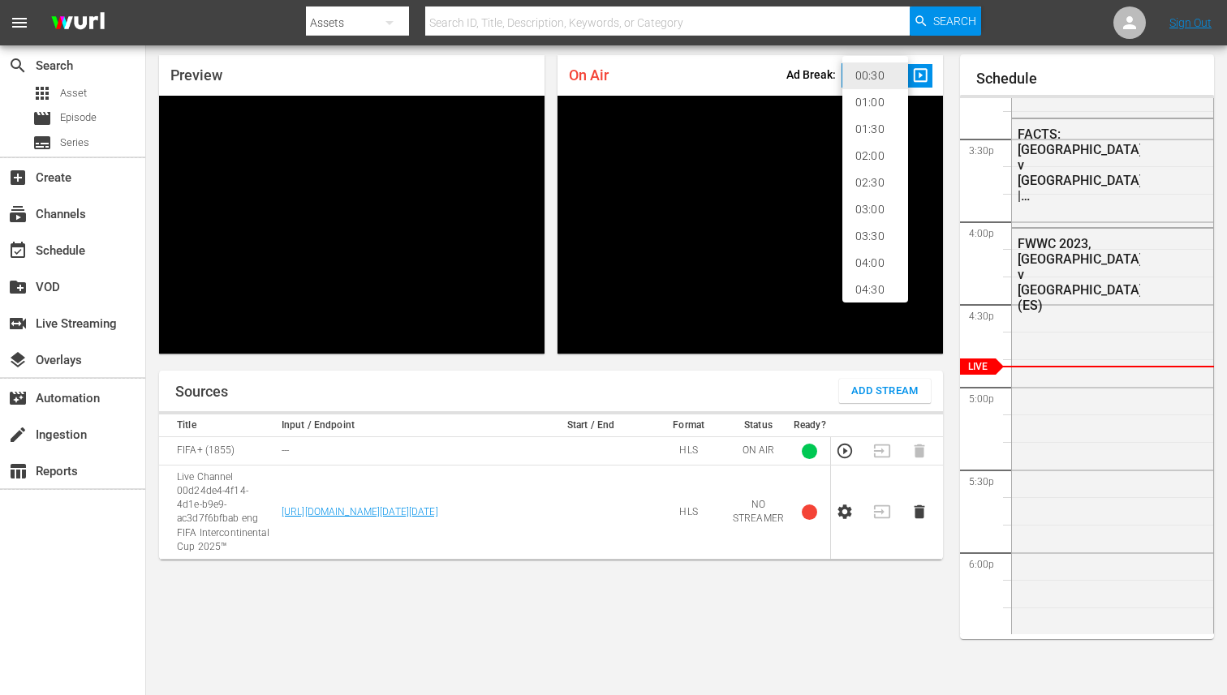
click at [897, 80] on body "menu Search By Assets Search ID, Title, Description, Keywords, or Category Sear…" at bounding box center [613, 295] width 1227 height 695
click at [875, 158] on li "02:00" at bounding box center [875, 156] width 66 height 27
type input "120"
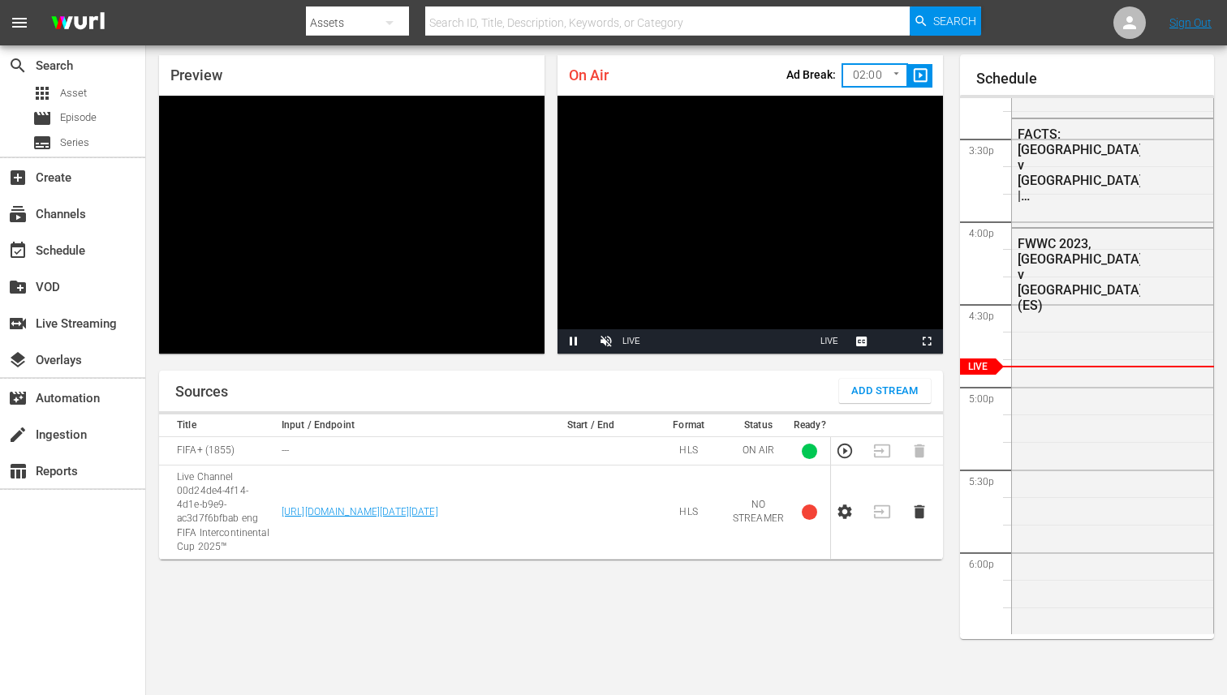
click at [841, 510] on icon "button" at bounding box center [845, 513] width 14 height 15
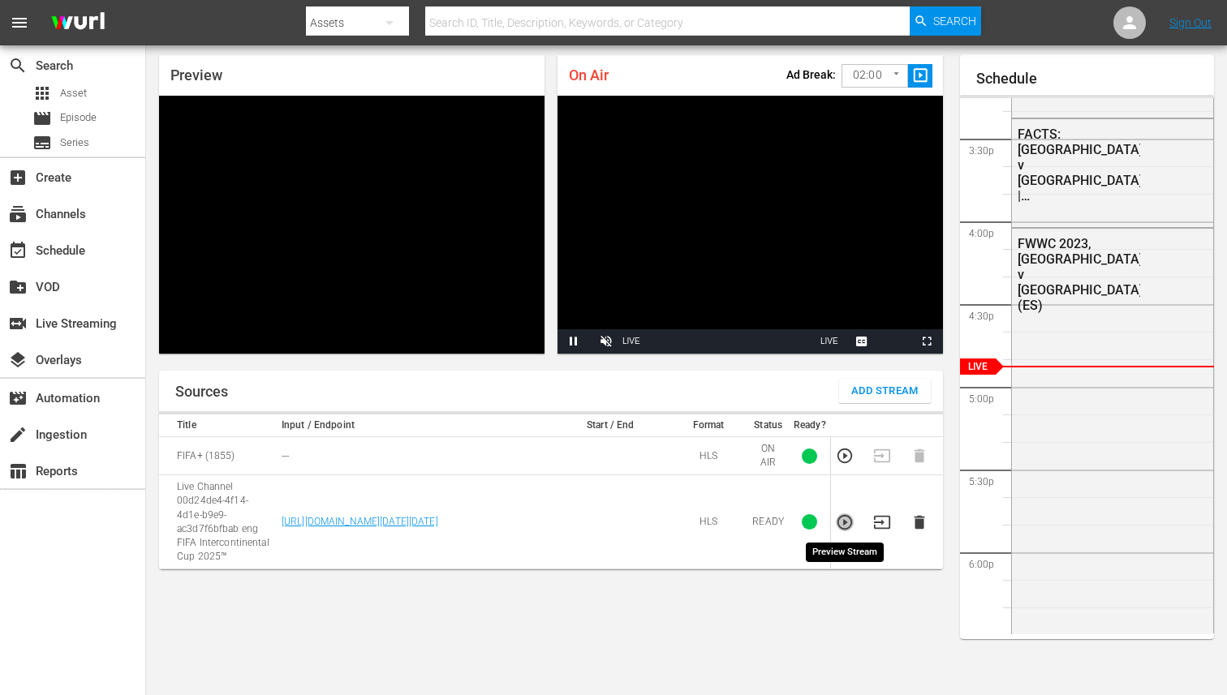
click at [838, 521] on icon "button" at bounding box center [844, 522] width 15 height 15
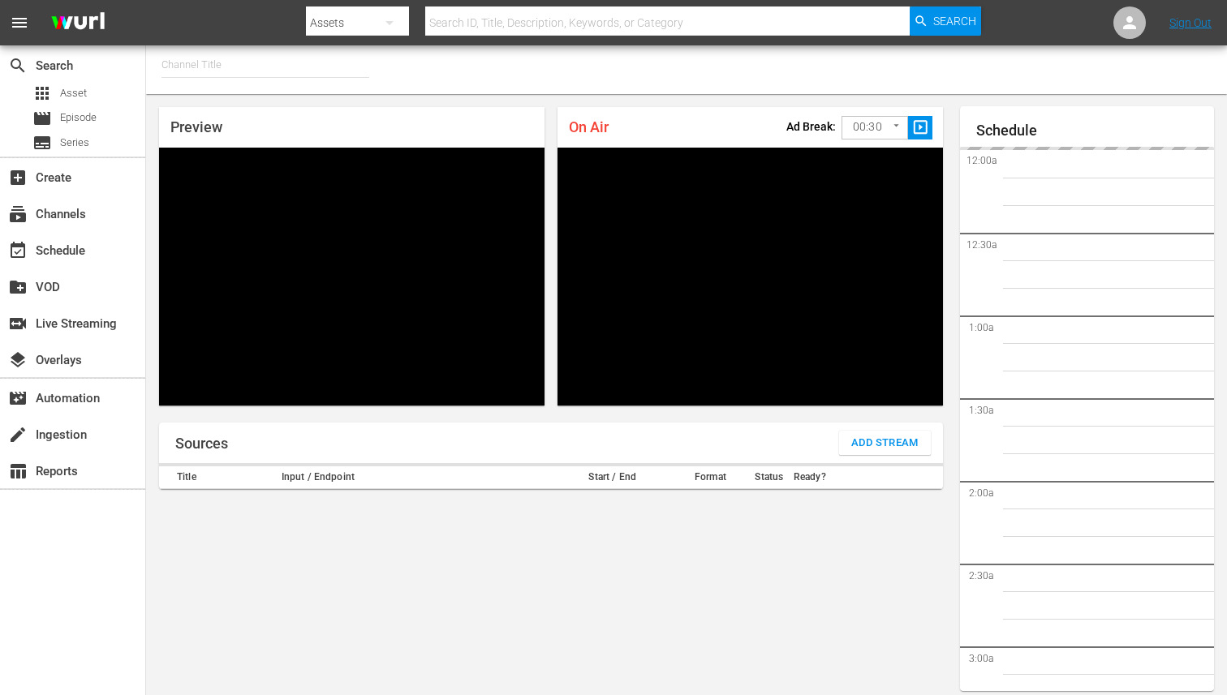
type input "FIFA+ English-Local-US (1854)"
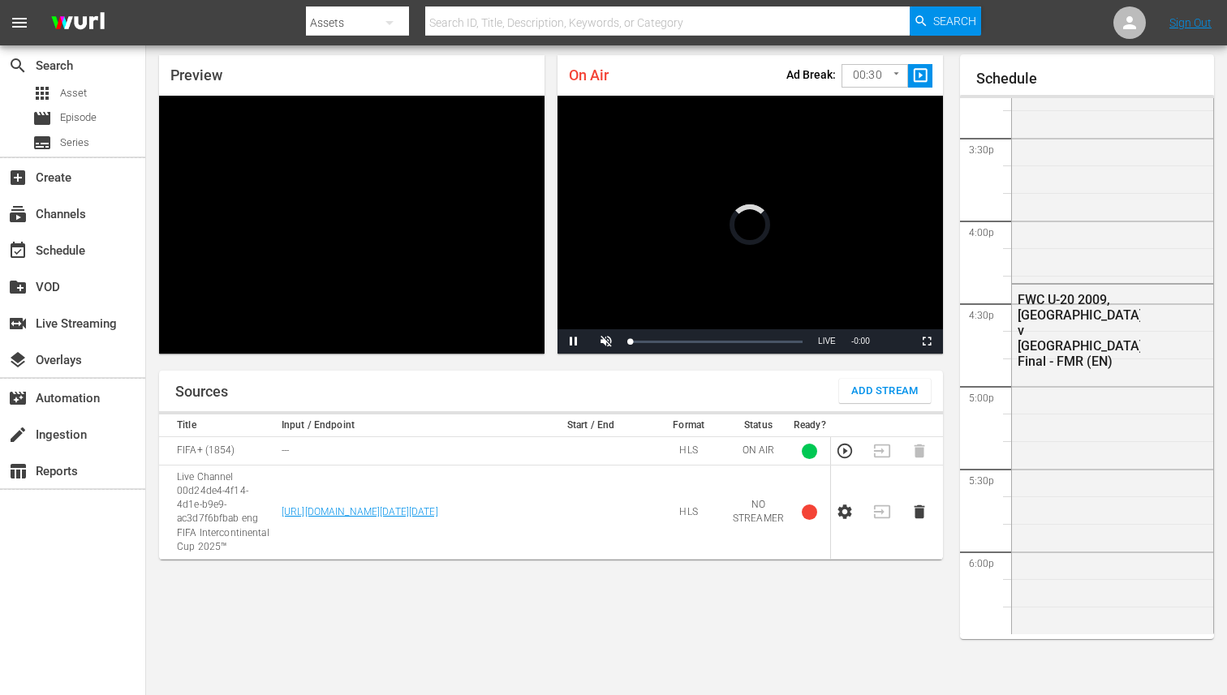
scroll to position [1367, 0]
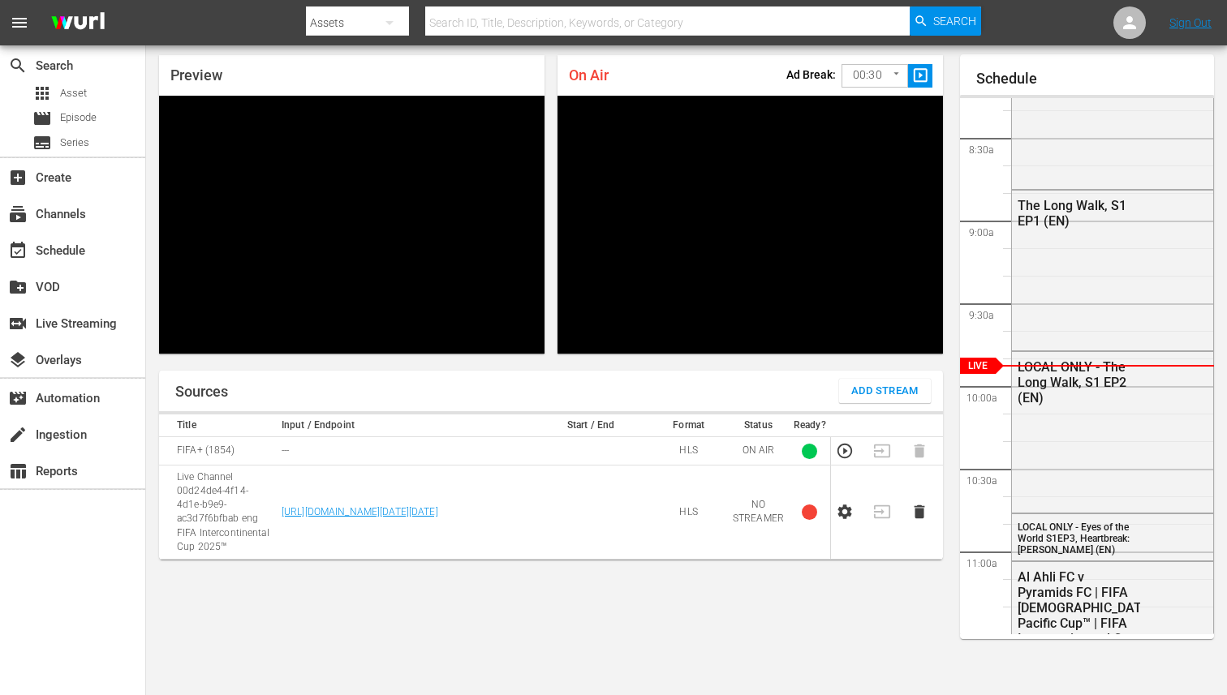
click at [889, 76] on body "menu Search By Assets Search ID, Title, Description, Keywords, or Category Sear…" at bounding box center [613, 295] width 1227 height 695
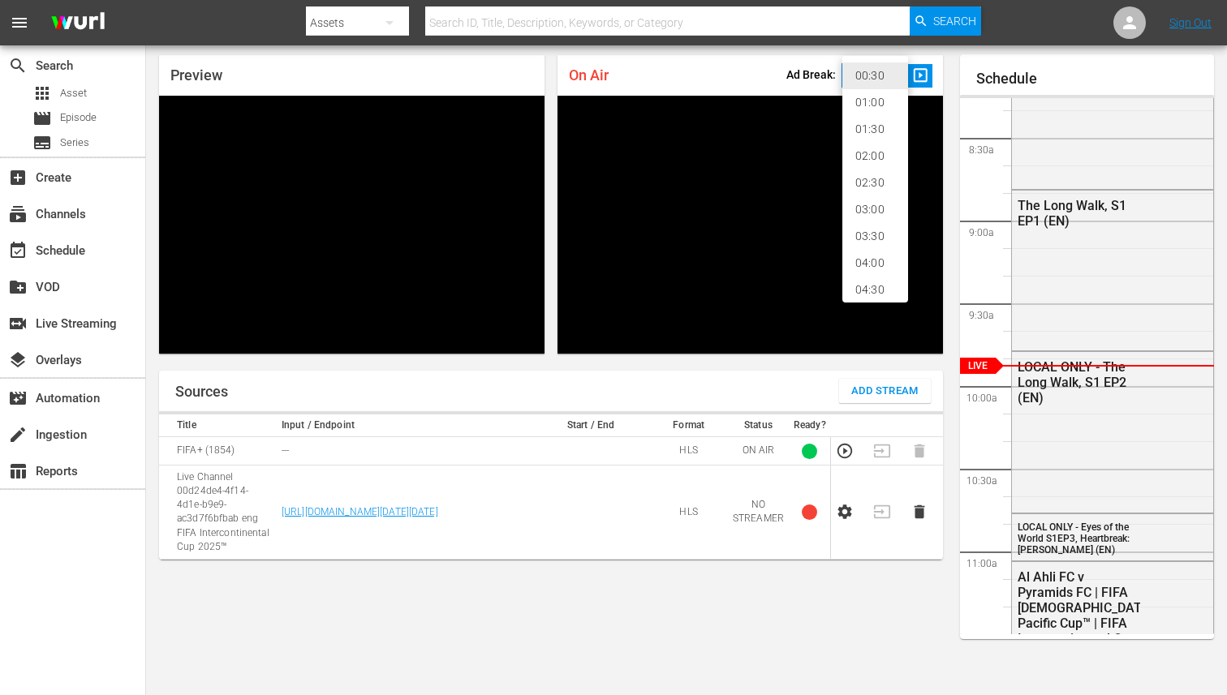
click at [871, 152] on li "02:00" at bounding box center [875, 156] width 66 height 27
type input "120"
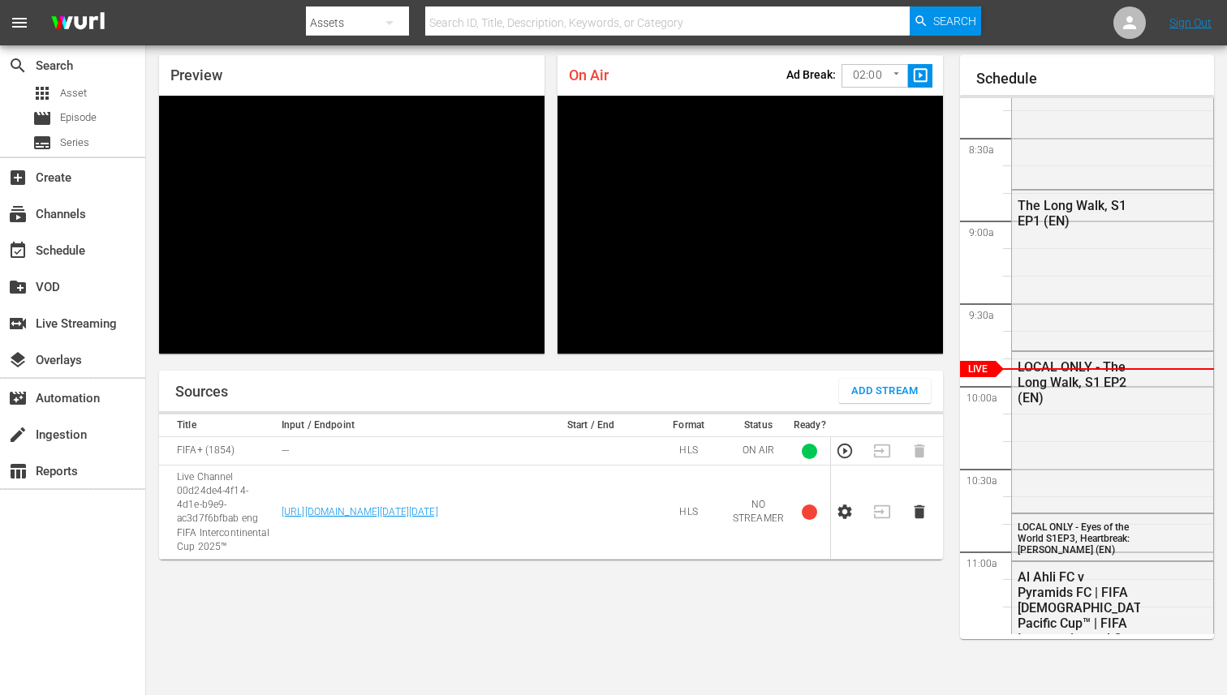
click at [731, 592] on div "Sources Add Stream Title Input / Endpoint Start / End Format Status Ready? FIFA…" at bounding box center [551, 527] width 784 height 312
click at [847, 515] on icon "button" at bounding box center [845, 513] width 14 height 15
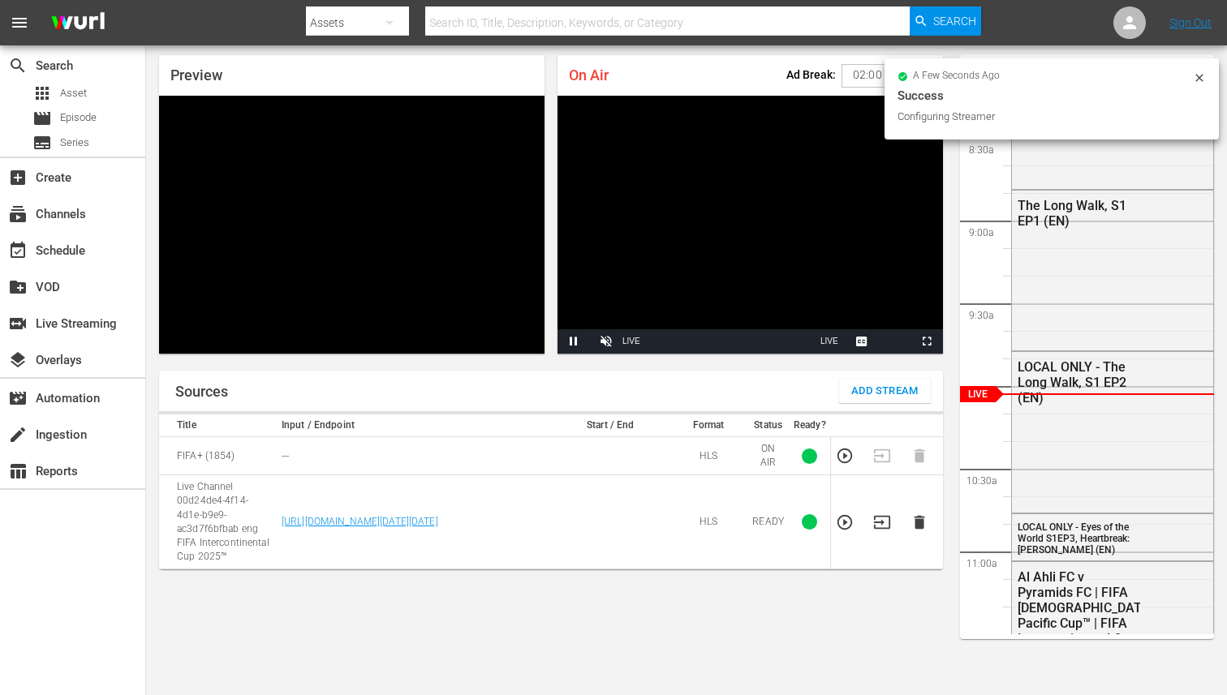
click at [1201, 75] on icon at bounding box center [1198, 77] width 7 height 7
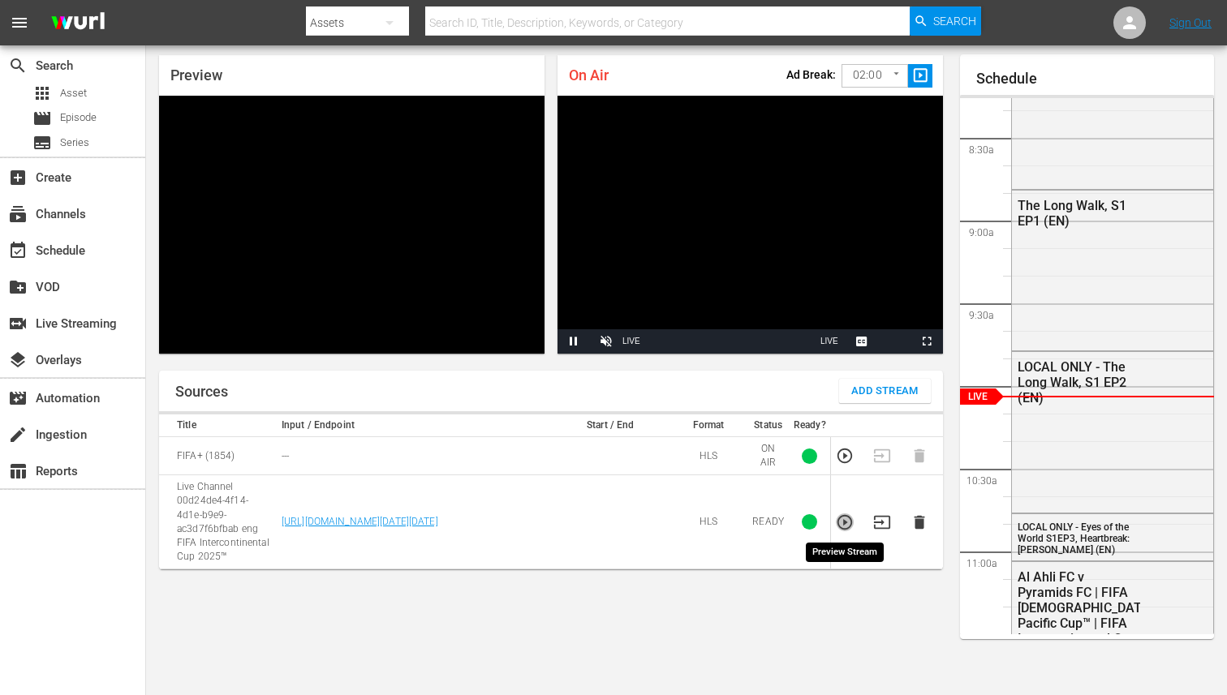
click at [849, 519] on icon "button" at bounding box center [845, 523] width 18 height 18
